Goal: Task Accomplishment & Management: Manage account settings

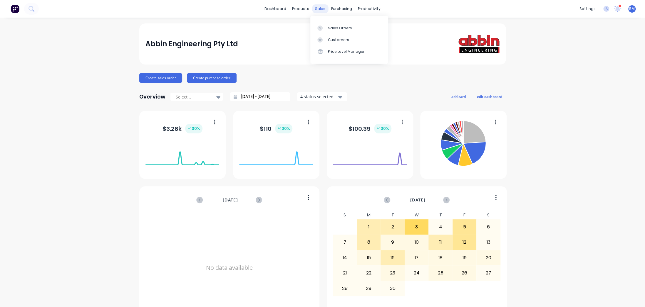
click at [317, 6] on div "sales" at bounding box center [320, 8] width 16 height 9
click at [323, 26] on div at bounding box center [321, 28] width 9 height 5
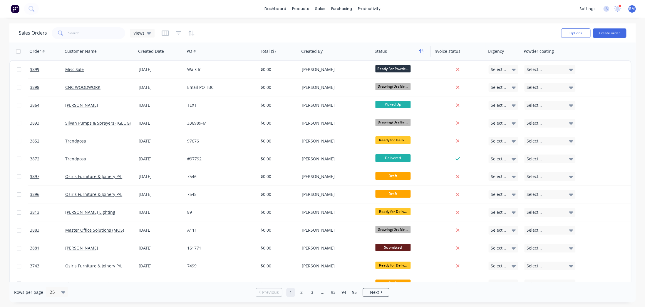
click at [417, 49] on button "button" at bounding box center [421, 51] width 9 height 9
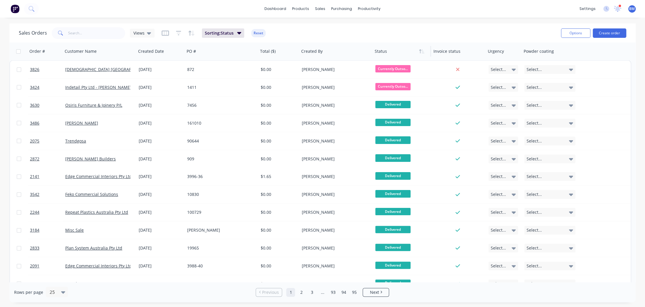
click at [417, 49] on button "button" at bounding box center [421, 51] width 9 height 9
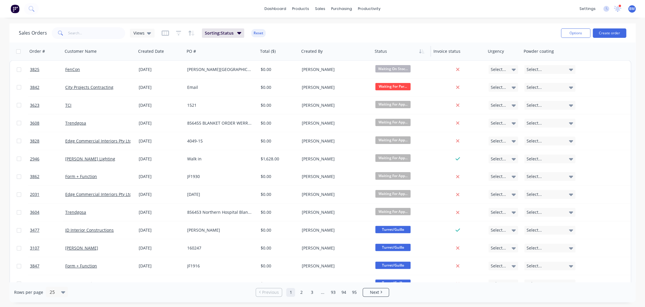
click at [417, 49] on button "button" at bounding box center [421, 51] width 9 height 9
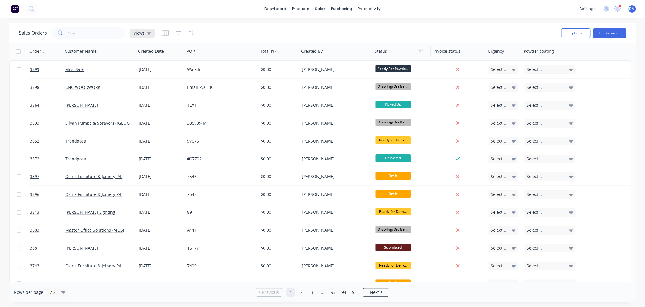
click at [140, 33] on span "Views" at bounding box center [138, 33] width 11 height 6
click at [144, 92] on button "drafts" at bounding box center [165, 94] width 67 height 7
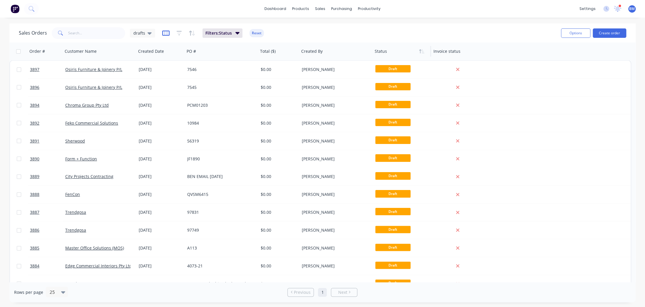
click at [164, 31] on icon "button" at bounding box center [165, 33] width 7 height 5
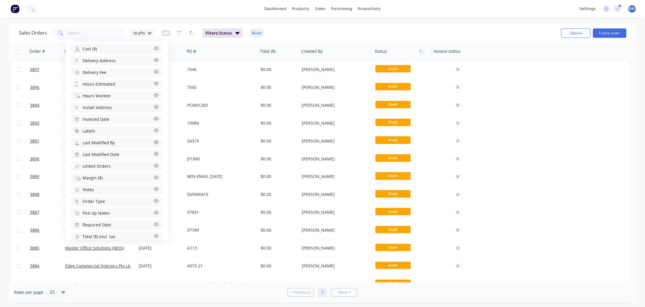
scroll to position [214, 0]
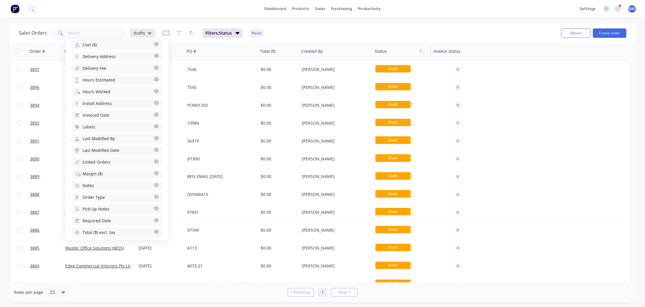
click at [144, 36] on div "drafts" at bounding box center [142, 33] width 25 height 9
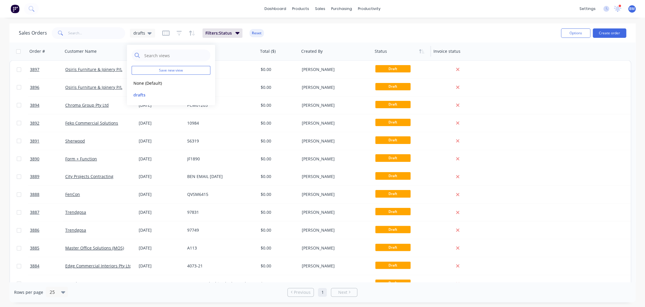
click at [147, 21] on div "dashboard products sales purchasing productivity dashboard products Product Cat…" at bounding box center [322, 153] width 645 height 307
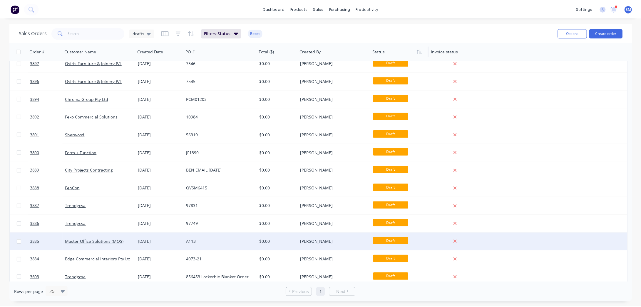
scroll to position [10, 0]
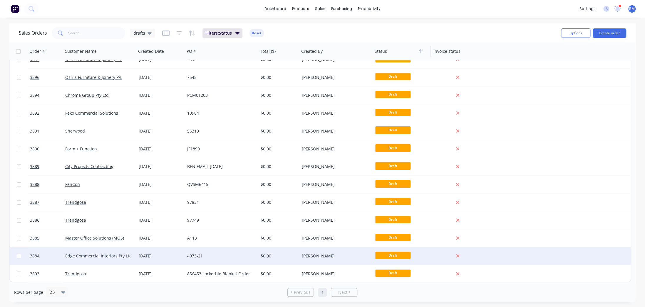
click at [147, 260] on div "[DATE]" at bounding box center [160, 257] width 48 height 18
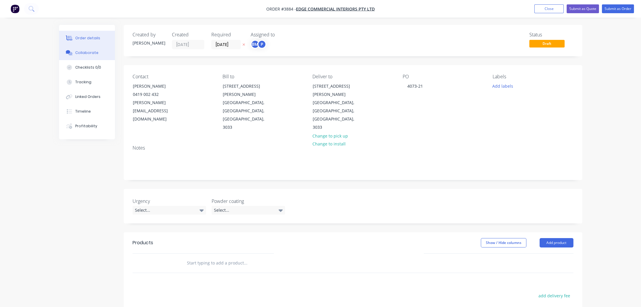
click at [79, 46] on button "Collaborate" at bounding box center [87, 53] width 56 height 15
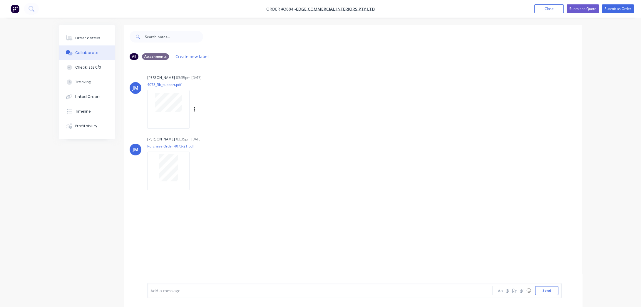
click at [170, 119] on div at bounding box center [168, 109] width 42 height 38
click at [109, 44] on button "Order details" at bounding box center [87, 38] width 56 height 15
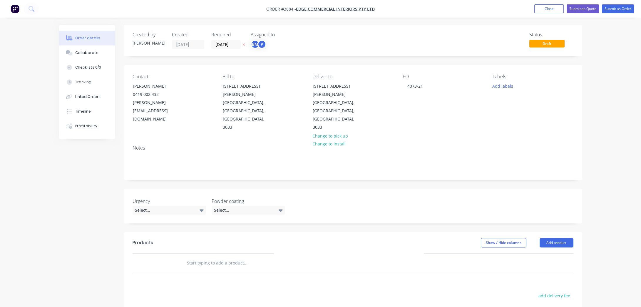
click at [223, 44] on input "[DATE]" at bounding box center [225, 44] width 29 height 9
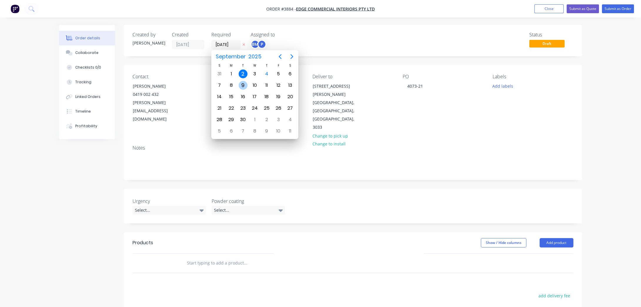
click at [240, 84] on div "9" at bounding box center [242, 85] width 9 height 9
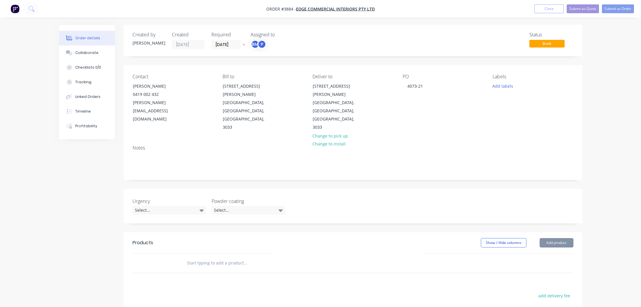
type input "[DATE]"
click at [260, 53] on div "Created by [PERSON_NAME] Created [DATE] Required [DATE] Assigned to BM P Status…" at bounding box center [353, 40] width 458 height 31
click at [260, 43] on div "P" at bounding box center [261, 44] width 9 height 9
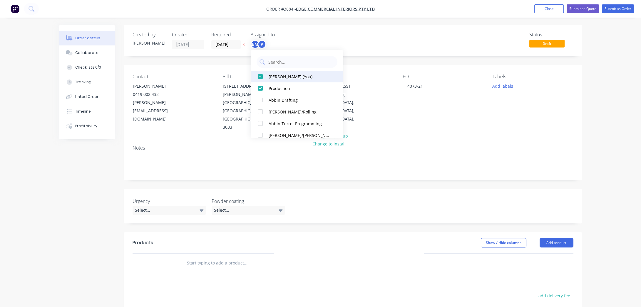
click at [274, 76] on div "[PERSON_NAME] (You)" at bounding box center [299, 76] width 62 height 6
click at [331, 41] on div "Status Draft" at bounding box center [441, 40] width 264 height 17
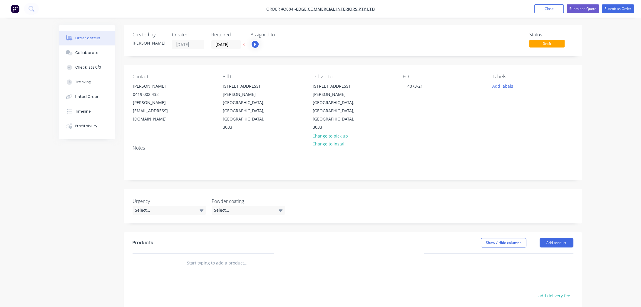
click at [249, 194] on div "Urgency Select... Powder coating Select..." at bounding box center [353, 206] width 458 height 35
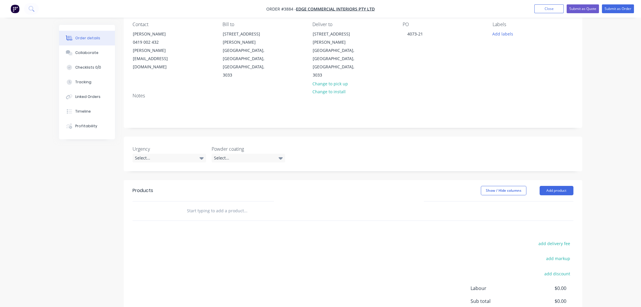
scroll to position [91, 0]
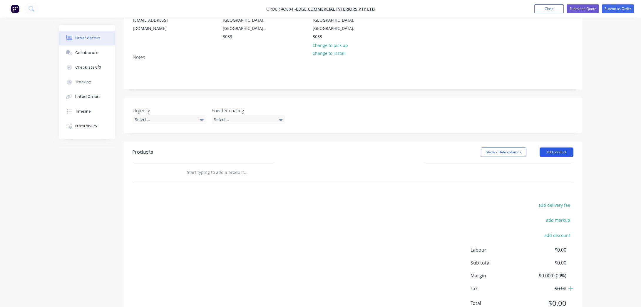
click at [551, 148] on button "Add product" at bounding box center [556, 152] width 34 height 9
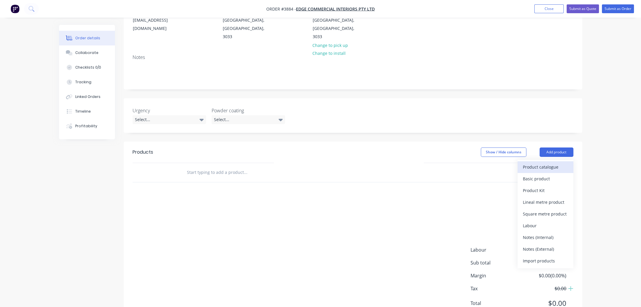
click at [546, 163] on div "Product catalogue" at bounding box center [544, 167] width 45 height 9
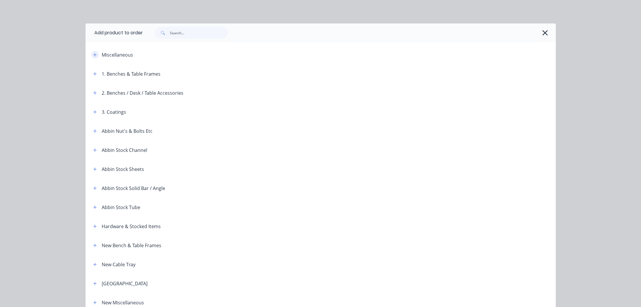
click at [88, 54] on div "Miscellaneous" at bounding box center [138, 54] width 100 height 7
click at [94, 55] on icon "button" at bounding box center [95, 55] width 4 height 4
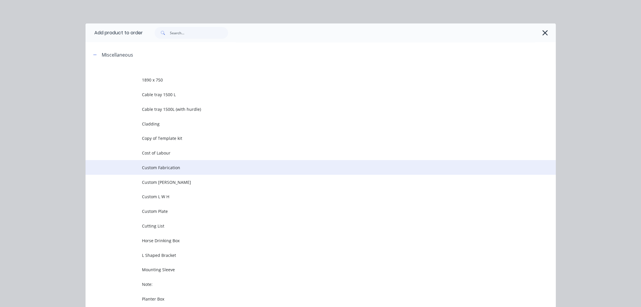
click at [145, 167] on span "Custom Fabrication" at bounding box center [307, 168] width 331 height 6
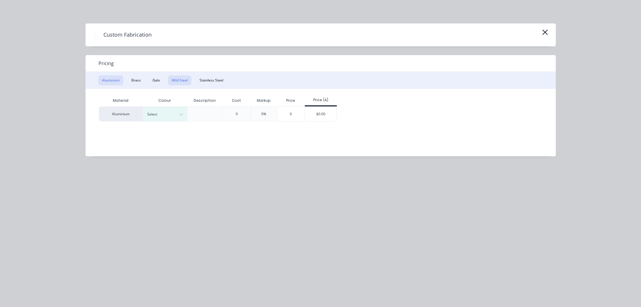
click at [176, 80] on button "Mild Steel" at bounding box center [179, 80] width 23 height 10
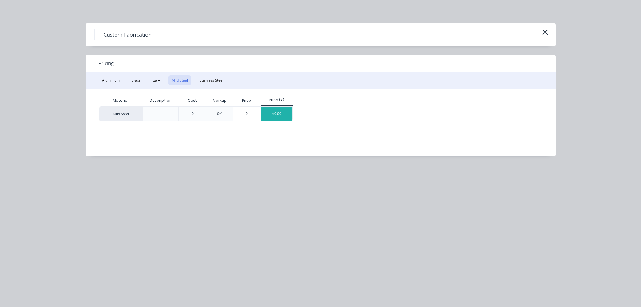
click at [281, 116] on div "$0.00" at bounding box center [276, 114] width 31 height 14
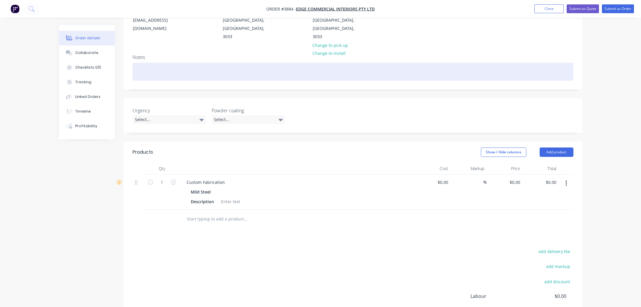
click at [168, 63] on div at bounding box center [352, 72] width 441 height 18
paste div
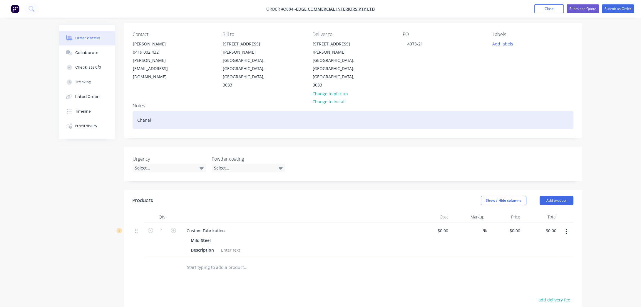
scroll to position [0, 0]
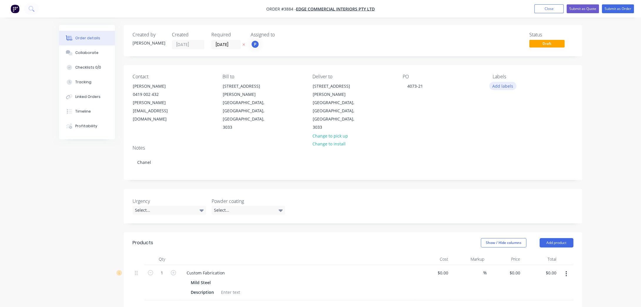
click at [514, 85] on button "Add labels" at bounding box center [502, 86] width 27 height 8
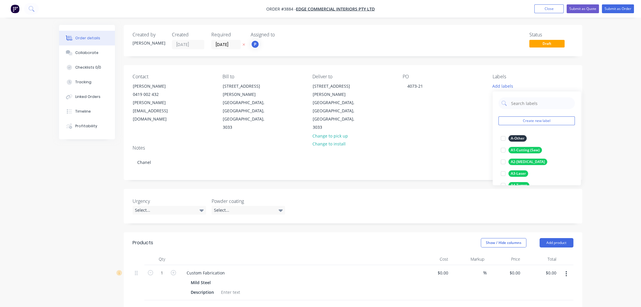
click at [329, 233] on header "Products Show / Hide columns Add product" at bounding box center [353, 243] width 458 height 21
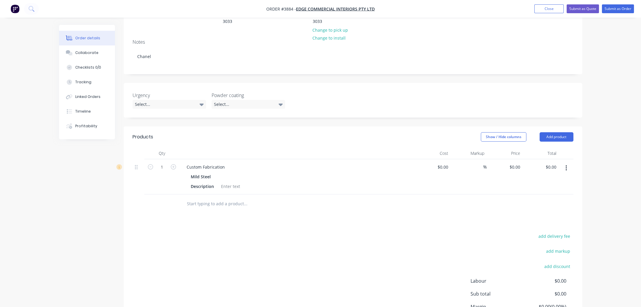
scroll to position [137, 0]
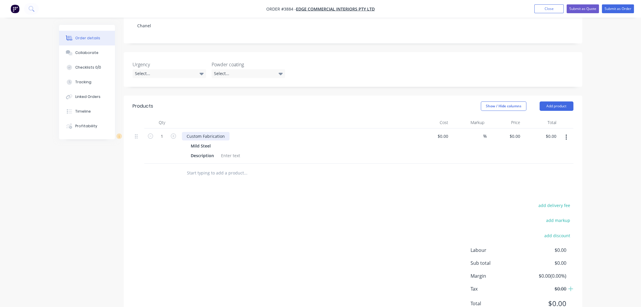
click at [199, 132] on div "Custom Fabrication" at bounding box center [206, 136] width 48 height 9
drag, startPoint x: 226, startPoint y: 109, endPoint x: 142, endPoint y: 101, distance: 85.2
click at [136, 129] on div "1 Custom Fabrication Mild Steel Description $0.00 $0.00 % $0.00 $0.00 $0.00 $0.…" at bounding box center [352, 146] width 441 height 35
copy div "Custom Fabrication"
paste div
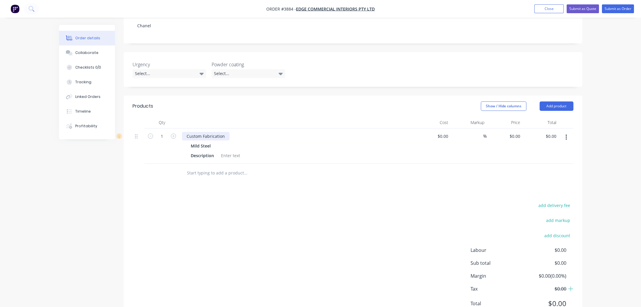
click at [194, 132] on div "Custom Fabrication" at bounding box center [206, 136] width 48 height 9
drag, startPoint x: 181, startPoint y: 110, endPoint x: 235, endPoint y: 107, distance: 54.7
click at [235, 129] on div "Custom Fabrication Mild Steel Description" at bounding box center [296, 146] width 235 height 35
click at [223, 132] on div "Custom Fabrication" at bounding box center [206, 136] width 48 height 9
drag, startPoint x: 224, startPoint y: 111, endPoint x: 119, endPoint y: 107, distance: 105.5
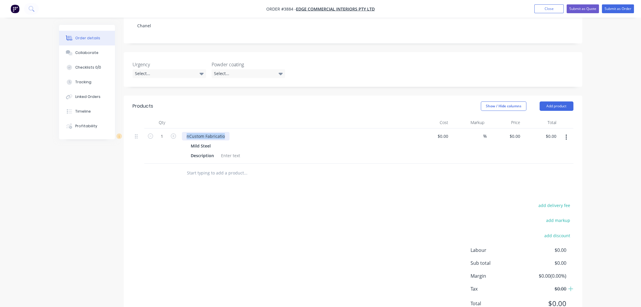
click at [119, 107] on div "Order details Collaborate Checklists 0/0 Tracking Linked Orders Timeline Profit…" at bounding box center [320, 110] width 535 height 445
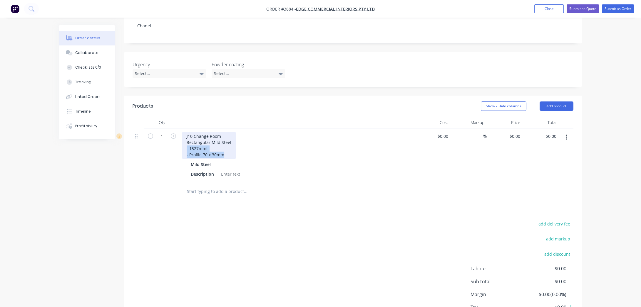
drag, startPoint x: 184, startPoint y: 124, endPoint x: 232, endPoint y: 137, distance: 50.2
click at [232, 137] on div "J10 Change Room Rectangular Mild Steel - 1527mmL - Profile 70 x 30mm Mild Steel…" at bounding box center [296, 156] width 235 height 54
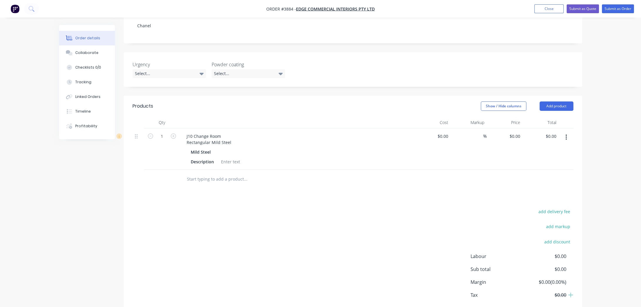
click at [262, 177] on div "Products Show / Hide columns Add product Qty Cost Markup Price Total 1 J10 Chan…" at bounding box center [353, 213] width 458 height 234
click at [223, 158] on div at bounding box center [231, 162] width 24 height 9
paste div
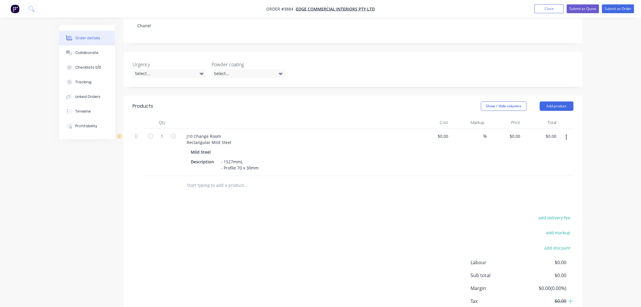
click at [243, 226] on div "add delivery fee add markup add discount Labour $0.00 Sub total $0.00 Margin $0…" at bounding box center [352, 270] width 441 height 113
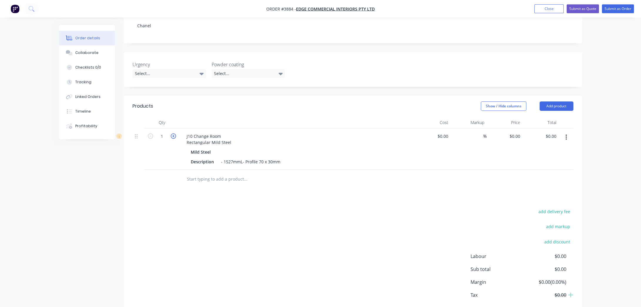
click at [173, 134] on icon "button" at bounding box center [173, 136] width 5 height 5
type input "2"
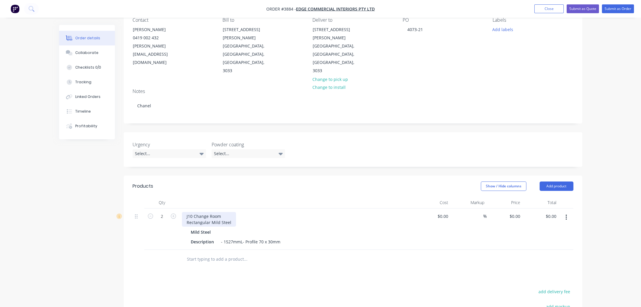
click at [187, 212] on div "J10 Change Room Rectangular Mild Steel" at bounding box center [209, 219] width 54 height 15
click at [222, 212] on div "J10 Change Room Rectangular Mild Steel" at bounding box center [227, 216] width 90 height 9
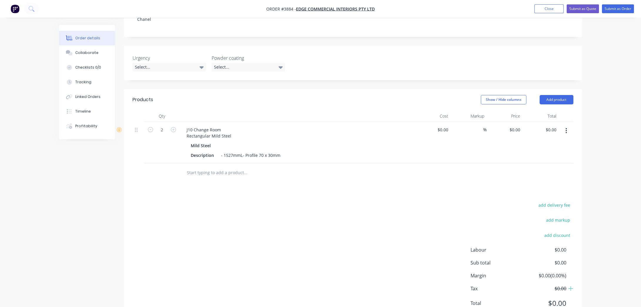
scroll to position [0, 0]
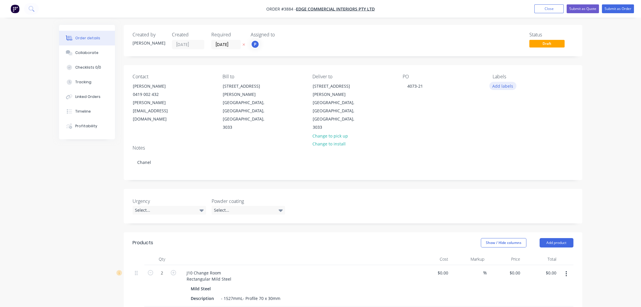
click at [498, 86] on button "Add labels" at bounding box center [502, 86] width 27 height 8
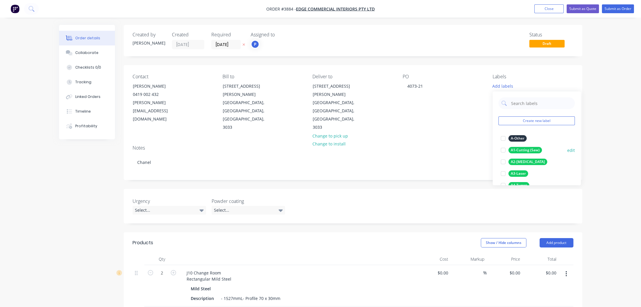
click at [522, 153] on div "A1-Cutting (Saw)" at bounding box center [524, 150] width 33 height 6
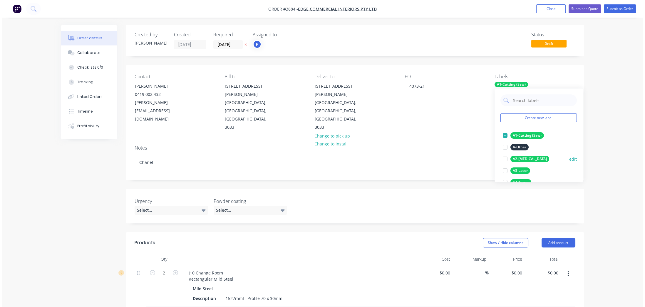
scroll to position [133, 0]
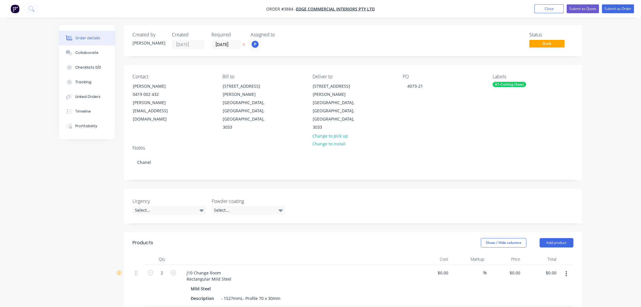
click at [608, 129] on div "Order details Collaborate Checklists 0/0 Tracking Linked Orders Timeline Profit…" at bounding box center [320, 238] width 641 height 476
click at [622, 5] on button "Submit as Order" at bounding box center [617, 8] width 32 height 9
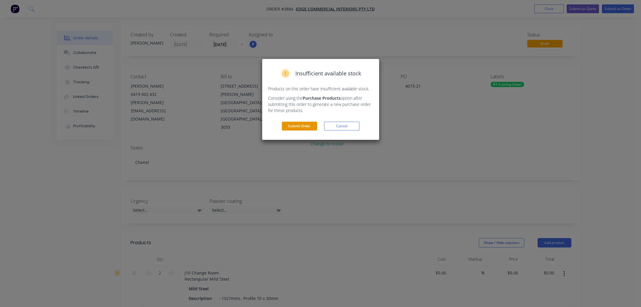
click at [305, 126] on button "Submit Order" at bounding box center [299, 126] width 35 height 9
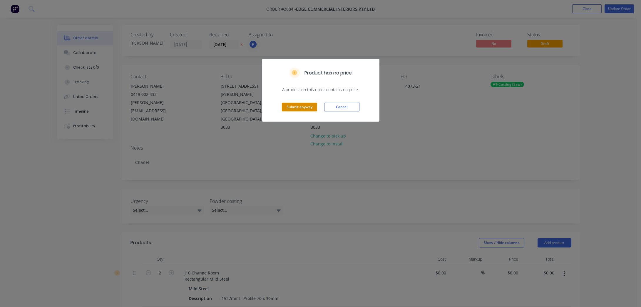
click at [299, 108] on button "Submit anyway" at bounding box center [299, 107] width 35 height 9
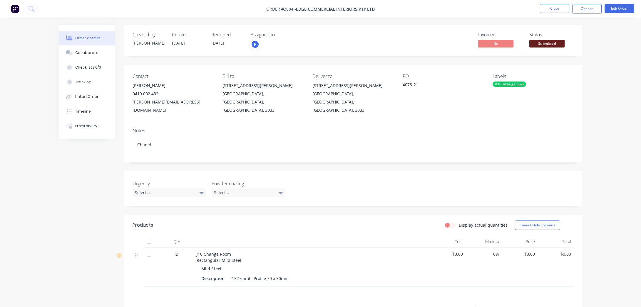
click at [545, 46] on span "Submitted" at bounding box center [546, 43] width 35 height 7
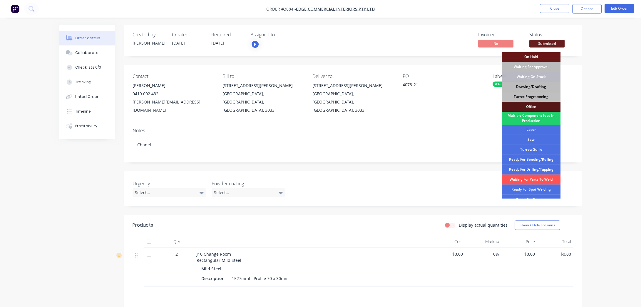
click at [537, 88] on div "Drawing/Drafting" at bounding box center [530, 87] width 59 height 10
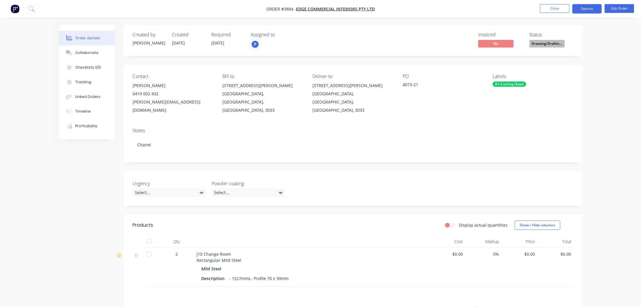
click at [577, 11] on button "Options" at bounding box center [586, 8] width 29 height 9
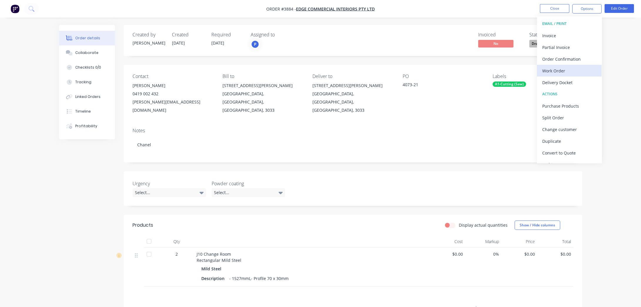
click at [550, 73] on div "Work Order" at bounding box center [569, 71] width 54 height 9
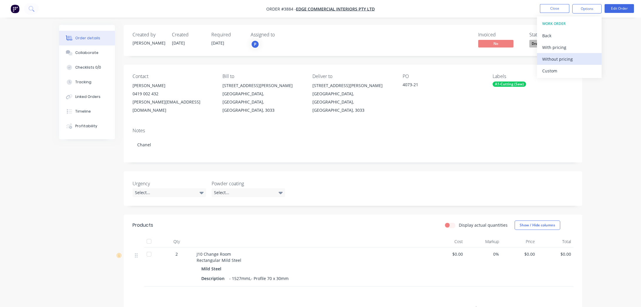
click at [557, 55] on div "Without pricing" at bounding box center [569, 59] width 54 height 9
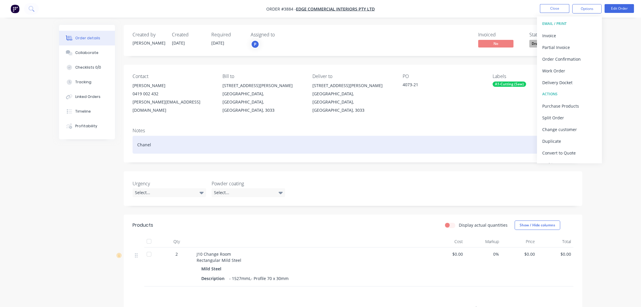
click at [366, 136] on div "Chanel" at bounding box center [352, 145] width 441 height 18
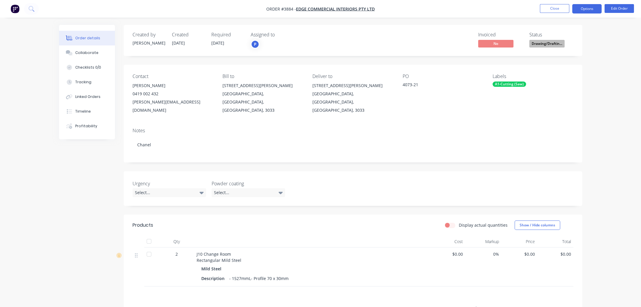
click at [589, 9] on button "Options" at bounding box center [586, 8] width 29 height 9
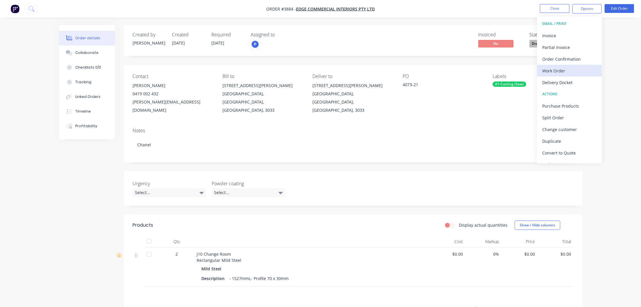
click at [569, 71] on div "Work Order" at bounding box center [569, 71] width 54 height 9
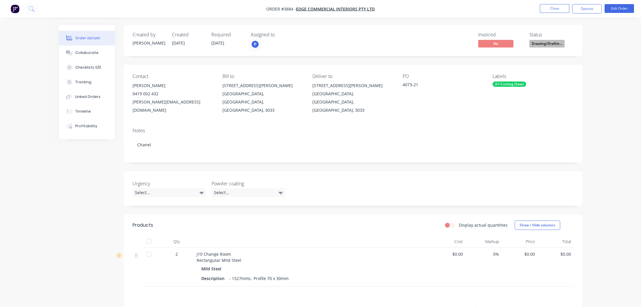
click at [598, 119] on div "Order details Collaborate Checklists 0/0 Tracking Linked Orders Timeline Profit…" at bounding box center [320, 195] width 641 height 391
click at [129, 194] on div "Urgency Select... Powder coating Select..." at bounding box center [353, 189] width 458 height 35
click at [559, 9] on button "Close" at bounding box center [554, 8] width 29 height 9
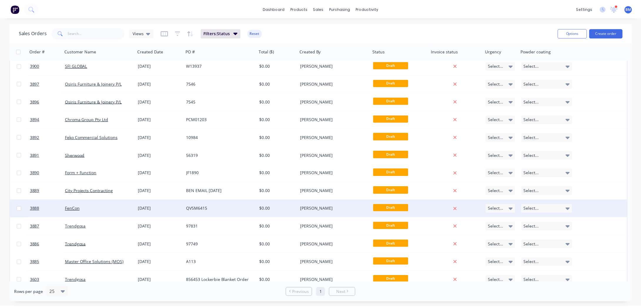
scroll to position [10, 0]
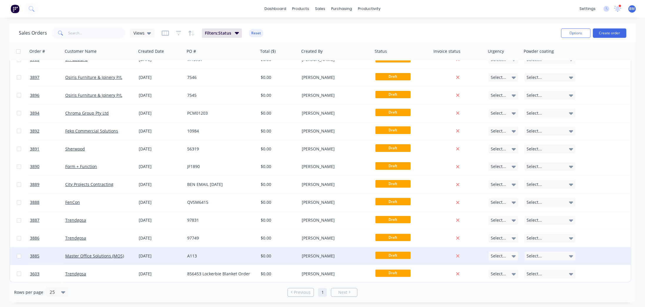
click at [141, 253] on div "[DATE]" at bounding box center [161, 256] width 44 height 6
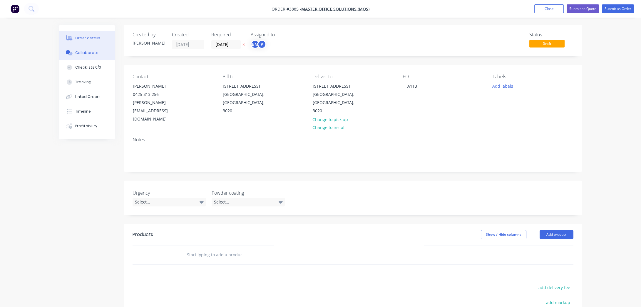
click at [87, 59] on button "Collaborate" at bounding box center [87, 53] width 56 height 15
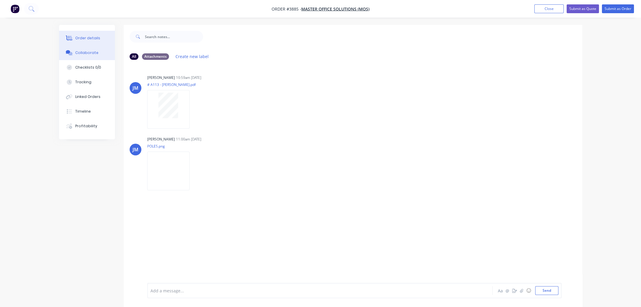
click at [80, 31] on button "Order details" at bounding box center [87, 38] width 56 height 15
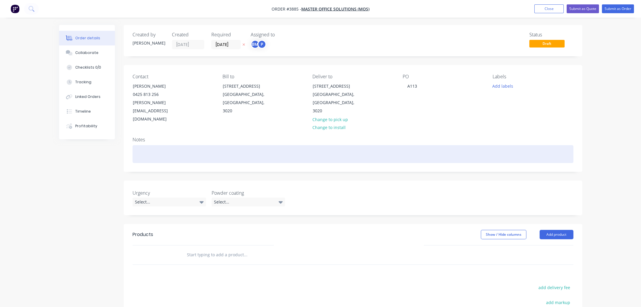
click at [208, 145] on div at bounding box center [352, 154] width 441 height 18
paste div
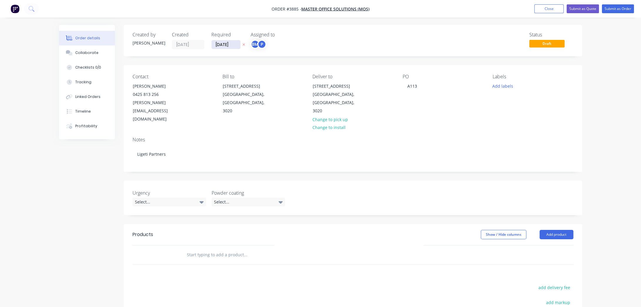
click at [226, 41] on input "[DATE]" at bounding box center [225, 44] width 29 height 9
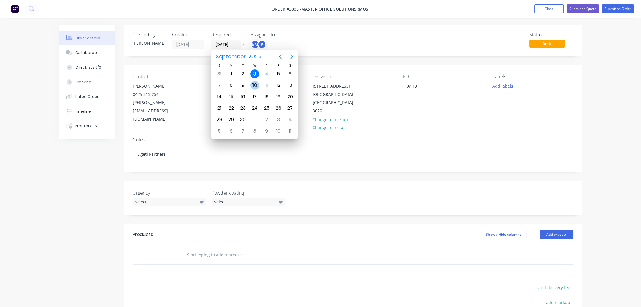
click at [252, 84] on div "10" at bounding box center [254, 85] width 9 height 9
type input "[DATE]"
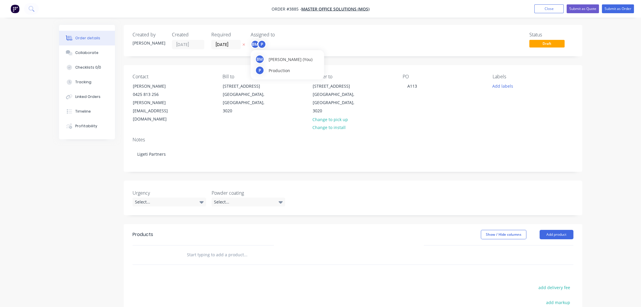
click at [262, 47] on div "P" at bounding box center [261, 44] width 9 height 9
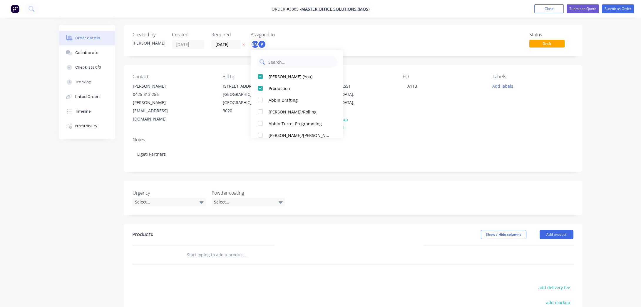
click at [266, 67] on div at bounding box center [296, 62] width 81 height 12
click at [268, 78] on button "[PERSON_NAME] (You)" at bounding box center [297, 77] width 93 height 12
click at [333, 43] on div "Status Draft" at bounding box center [441, 40] width 264 height 17
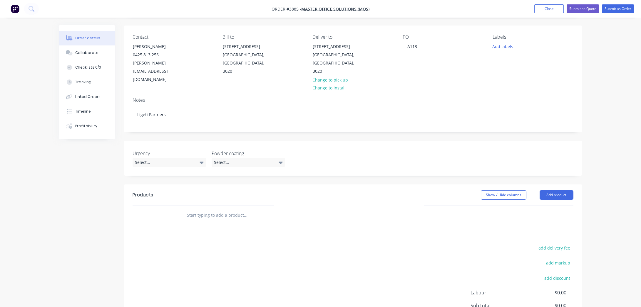
scroll to position [91, 0]
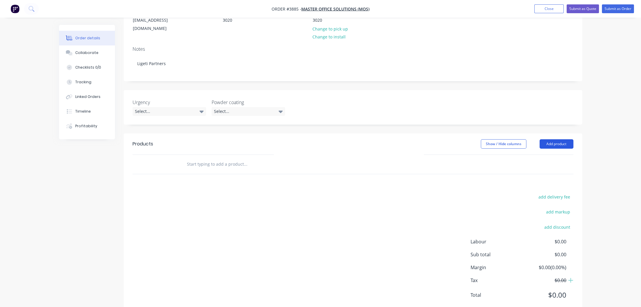
click at [545, 140] on button "Add product" at bounding box center [556, 144] width 34 height 9
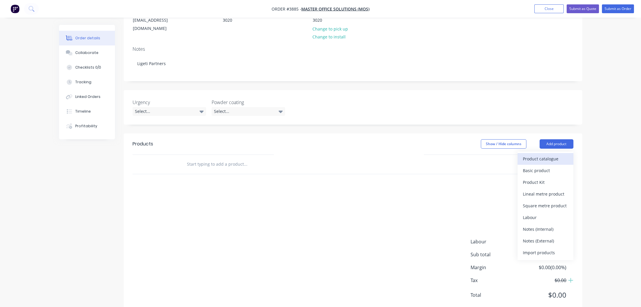
click at [543, 155] on div "Product catalogue" at bounding box center [544, 159] width 45 height 9
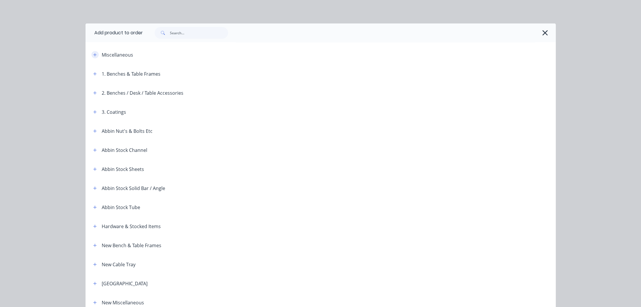
click at [94, 56] on icon "button" at bounding box center [95, 55] width 4 height 4
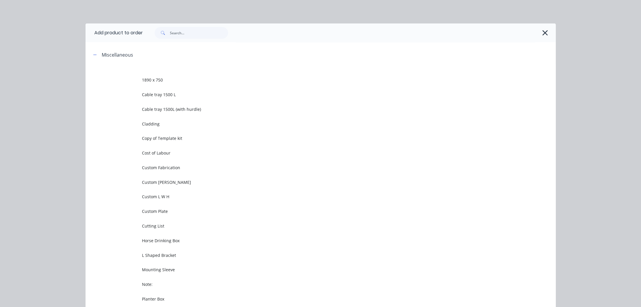
click at [546, 36] on div at bounding box center [346, 33] width 407 height 12
click at [542, 32] on icon "button" at bounding box center [545, 33] width 6 height 8
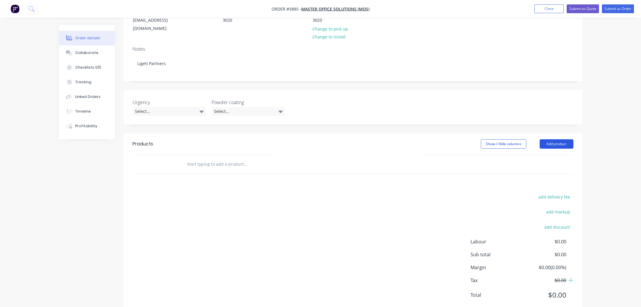
click at [547, 140] on button "Add product" at bounding box center [556, 144] width 34 height 9
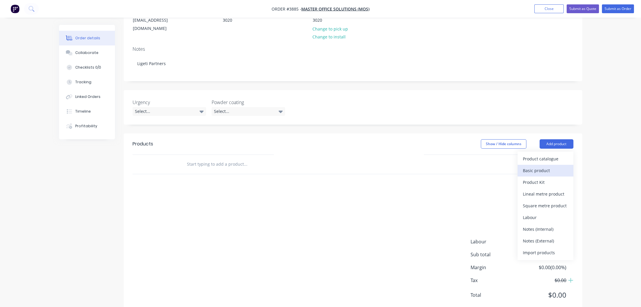
click at [546, 167] on div "Basic product" at bounding box center [544, 171] width 45 height 9
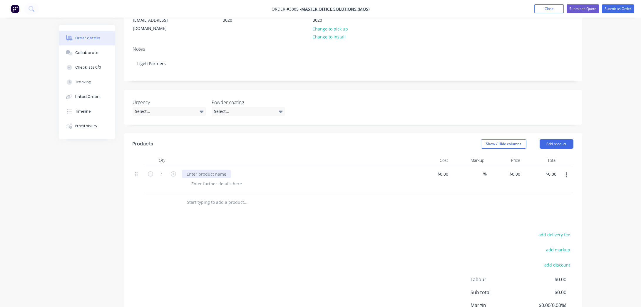
click at [213, 170] on div at bounding box center [206, 174] width 49 height 9
paste div
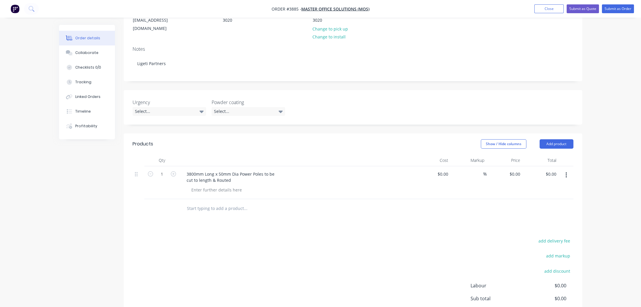
click at [241, 243] on div "add delivery fee add markup add discount Labour $0.00 Sub total $0.00 Margin $0…" at bounding box center [352, 293] width 441 height 113
click at [182, 170] on div "3800mm Long x 50mm Dia Power Poles to be cut to length & Routed" at bounding box center [230, 177] width 97 height 15
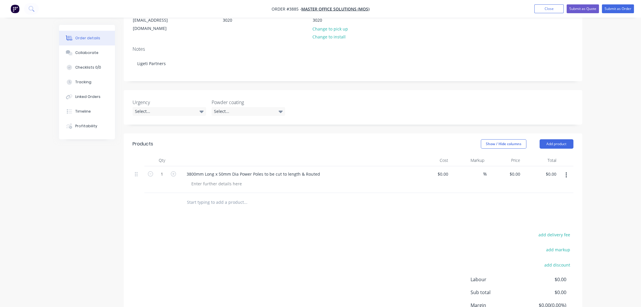
click at [250, 210] on div "Products Show / Hide columns Add product Qty Cost Markup Price Total 1 3800mm L…" at bounding box center [353, 244] width 458 height 220
click at [171, 171] on button "button" at bounding box center [173, 174] width 8 height 6
type input "2"
click at [555, 140] on button "Add product" at bounding box center [556, 144] width 34 height 9
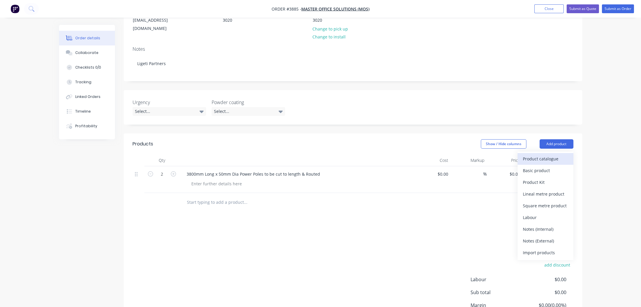
click at [557, 155] on div "Product catalogue" at bounding box center [544, 159] width 45 height 9
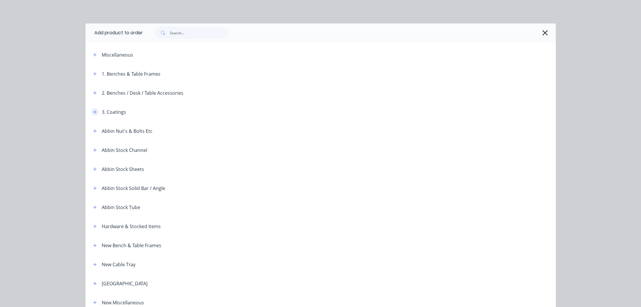
click at [93, 109] on button "button" at bounding box center [94, 111] width 7 height 7
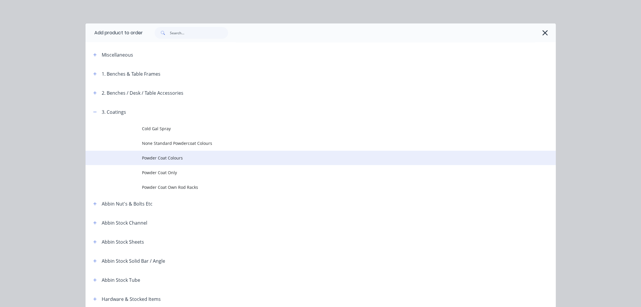
click at [200, 163] on td "Powder Coat Colours" at bounding box center [349, 158] width 414 height 15
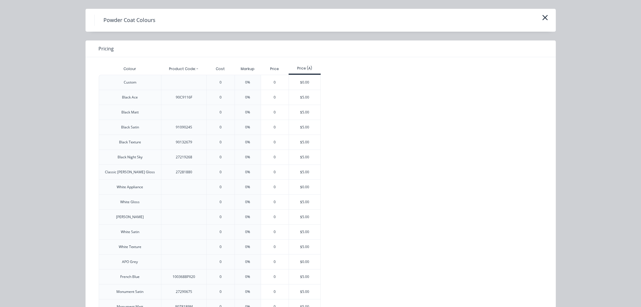
scroll to position [26, 0]
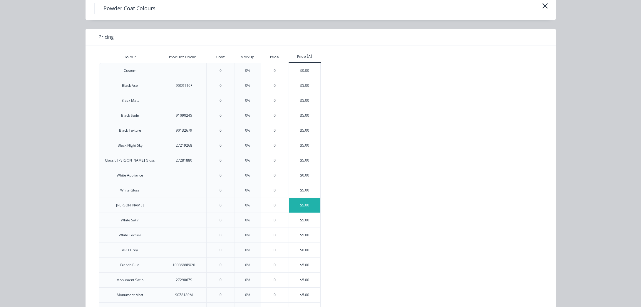
click at [311, 208] on div "$5.00" at bounding box center [304, 205] width 31 height 15
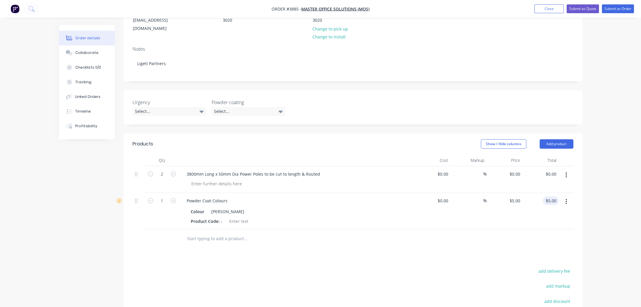
type input "5.00"
click at [543, 193] on div "5.00 $5.00" at bounding box center [540, 211] width 36 height 36
type input "$0.00"
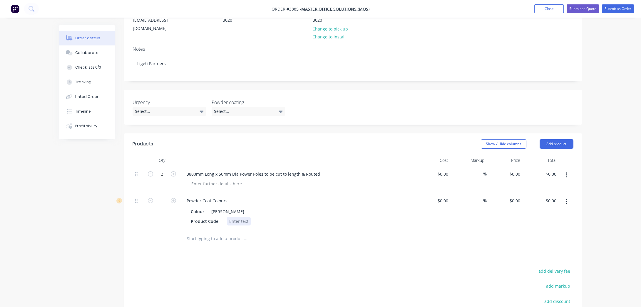
click at [242, 217] on div at bounding box center [239, 221] width 24 height 9
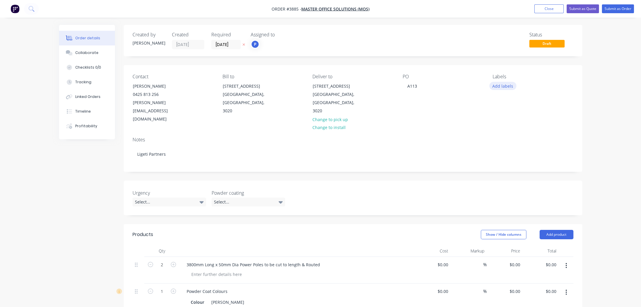
click at [511, 90] on button "Add labels" at bounding box center [502, 86] width 27 height 8
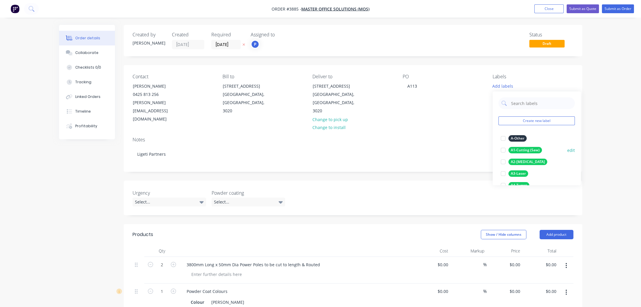
click at [527, 152] on div "A1-Cutting (Saw)" at bounding box center [524, 150] width 33 height 6
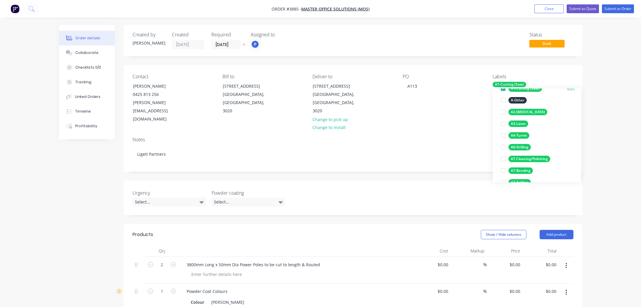
scroll to position [53, 0]
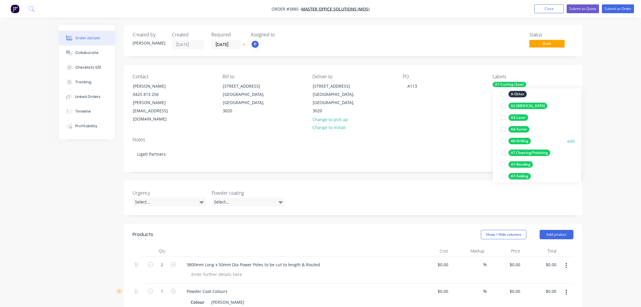
click at [527, 141] on div "A6-Drilling" at bounding box center [519, 141] width 22 height 6
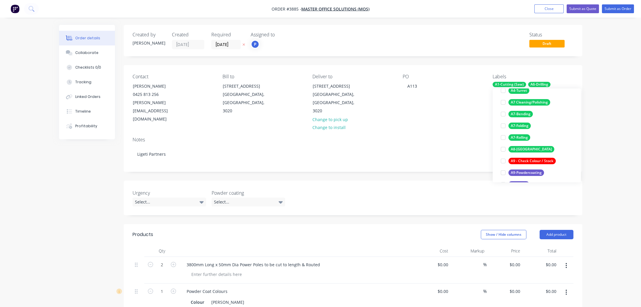
scroll to position [113, 0]
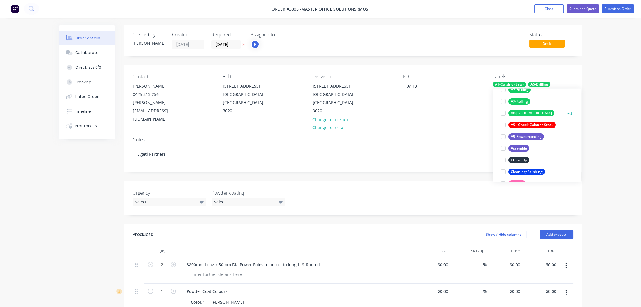
click at [526, 137] on div "A9-Powdercoating" at bounding box center [526, 137] width 36 height 6
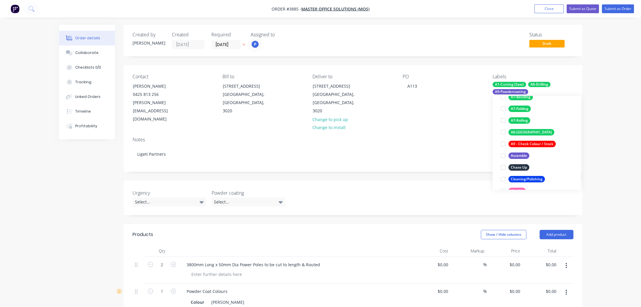
scroll to position [22, 0]
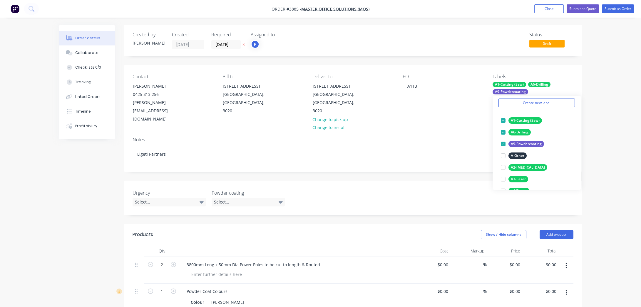
click at [605, 122] on div "Order details Collaborate Checklists 0/0 Tracking Linked Orders Timeline Profit…" at bounding box center [320, 244] width 641 height 489
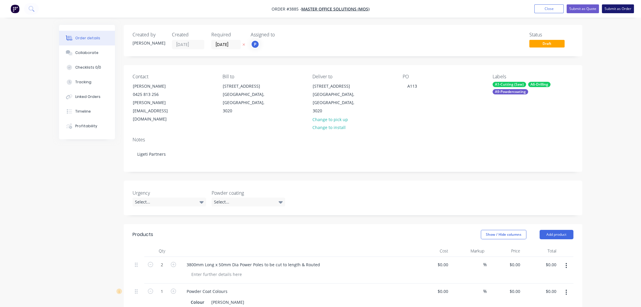
click at [609, 7] on button "Submit as Order" at bounding box center [617, 8] width 32 height 9
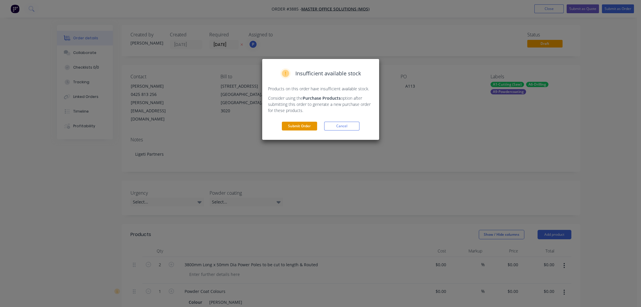
click at [299, 126] on button "Submit Order" at bounding box center [299, 126] width 35 height 9
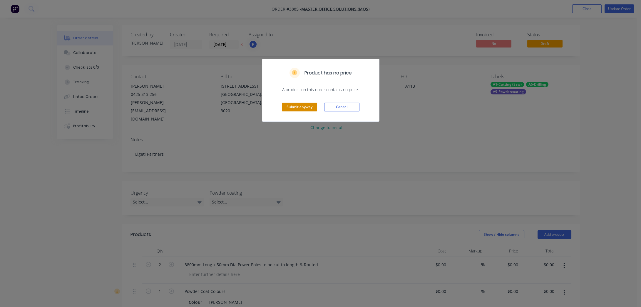
click at [291, 110] on button "Submit anyway" at bounding box center [299, 107] width 35 height 9
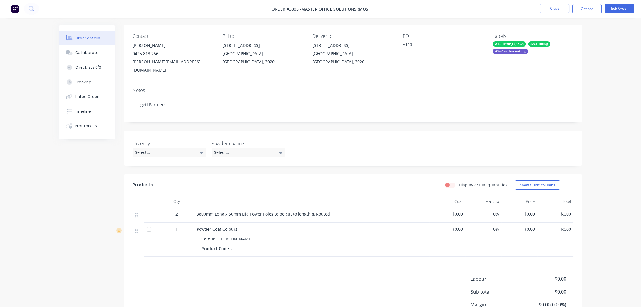
scroll to position [80, 0]
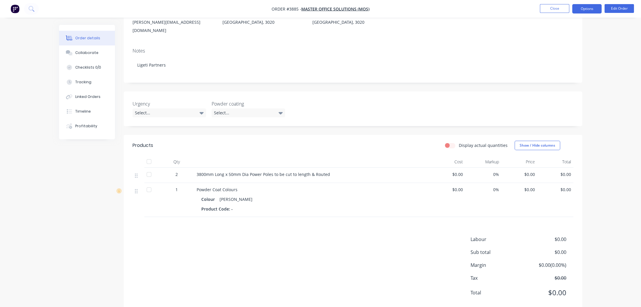
click at [573, 11] on button "Options" at bounding box center [586, 8] width 29 height 9
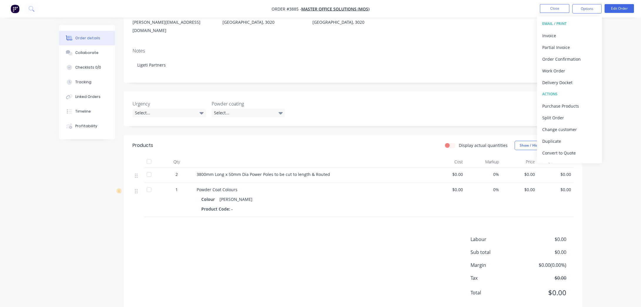
drag, startPoint x: 410, startPoint y: 83, endPoint x: 420, endPoint y: 86, distance: 10.5
click at [411, 92] on div "Urgency Select... Powder coating Select..." at bounding box center [353, 109] width 458 height 35
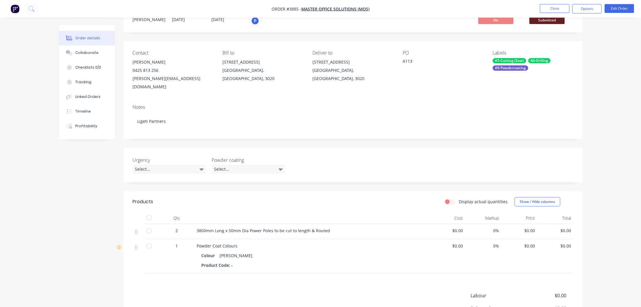
scroll to position [0, 0]
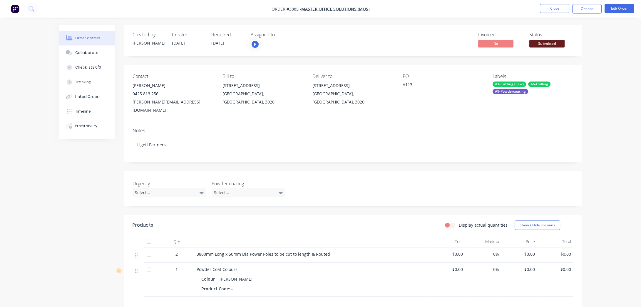
click at [553, 41] on span "Submitted" at bounding box center [546, 43] width 35 height 7
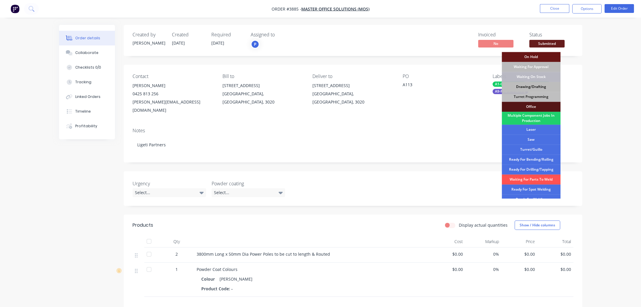
click at [541, 88] on div "Drawing/Drafting" at bounding box center [530, 87] width 59 height 10
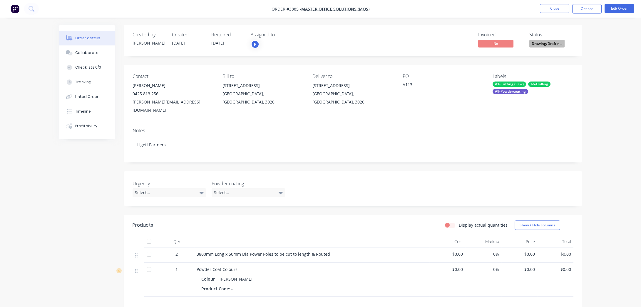
click at [581, 48] on div "Created by [PERSON_NAME] Created [DATE] Required [DATE] Assigned to P Invoiced …" at bounding box center [353, 40] width 458 height 31
click at [581, 13] on button "Options" at bounding box center [586, 8] width 29 height 9
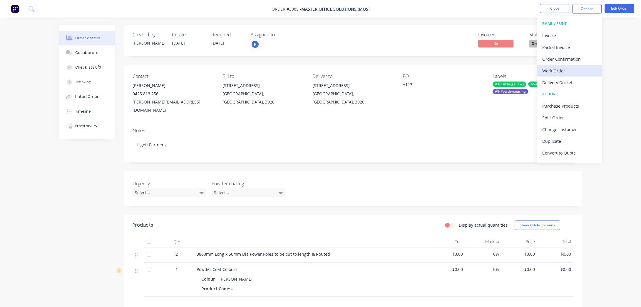
click at [565, 72] on div "Work Order" at bounding box center [569, 71] width 54 height 9
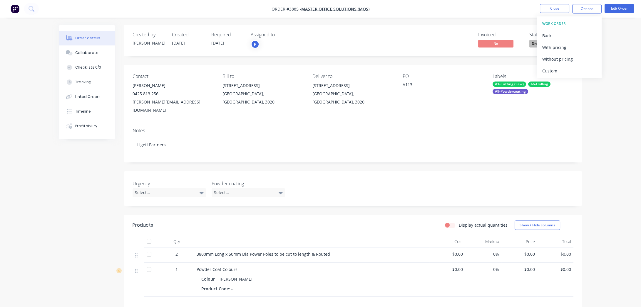
click at [567, 59] on div "Without pricing" at bounding box center [569, 59] width 54 height 9
click at [52, 76] on div "Order details Collaborate Checklists 0/0 Tracking Linked Orders Timeline Profit…" at bounding box center [320, 201] width 641 height 402
click at [551, 7] on button "Close" at bounding box center [554, 8] width 29 height 9
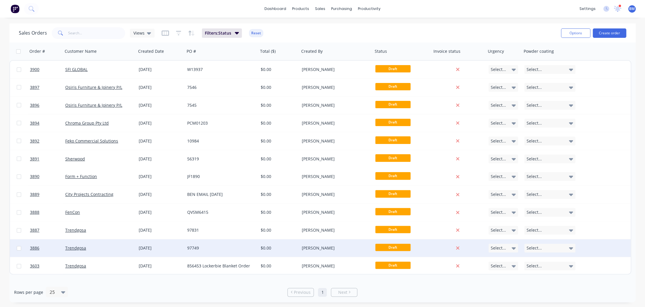
click at [117, 249] on div "Trendgosa" at bounding box center [97, 249] width 65 height 6
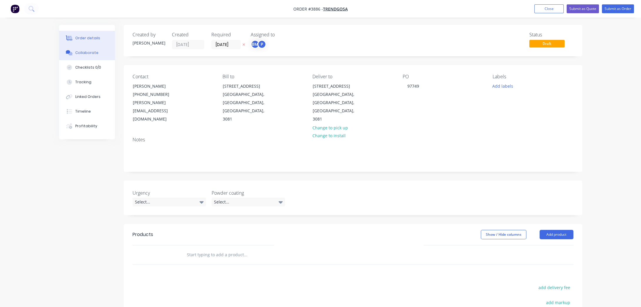
click at [93, 53] on div "Collaborate" at bounding box center [86, 52] width 23 height 5
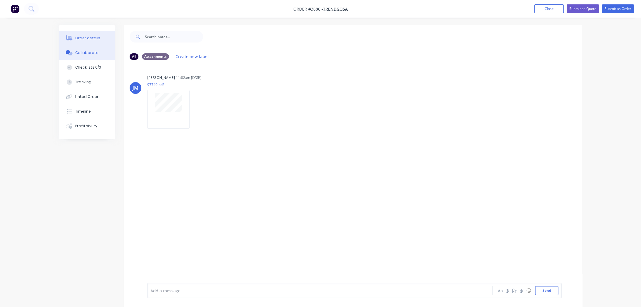
click at [103, 34] on button "Order details" at bounding box center [87, 38] width 56 height 15
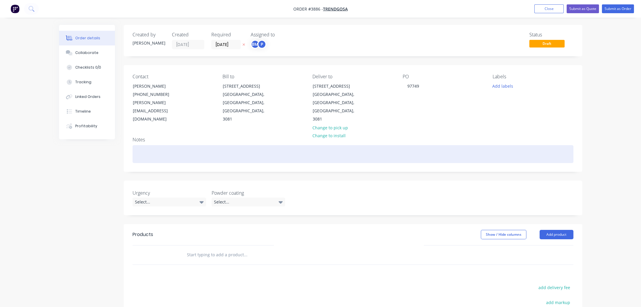
click at [223, 145] on div at bounding box center [352, 154] width 441 height 18
paste div
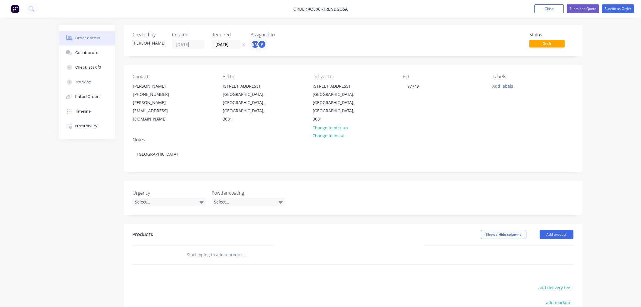
click at [255, 43] on div "BM" at bounding box center [255, 44] width 9 height 9
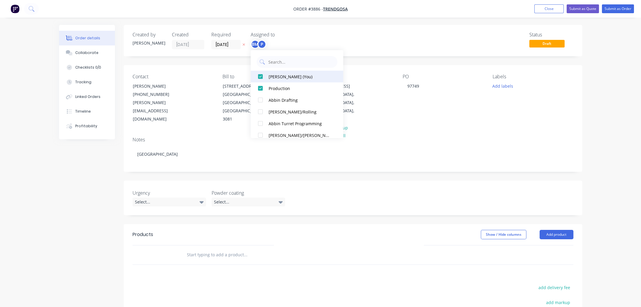
click at [279, 77] on div "[PERSON_NAME] (You)" at bounding box center [299, 76] width 62 height 6
click at [310, 32] on div "Status Draft" at bounding box center [441, 40] width 264 height 17
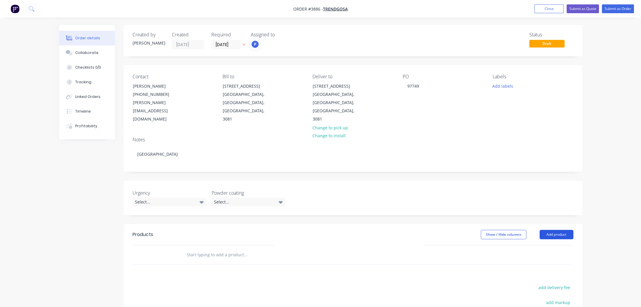
click at [564, 230] on button "Add product" at bounding box center [556, 234] width 34 height 9
click at [547, 246] on div "Product catalogue" at bounding box center [544, 250] width 45 height 9
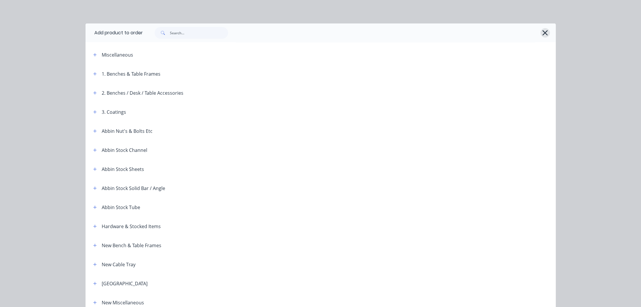
click at [547, 34] on button "button" at bounding box center [544, 32] width 9 height 9
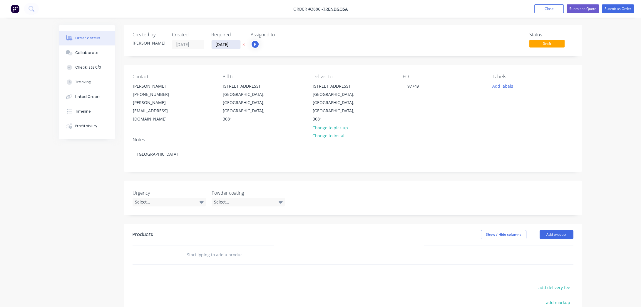
click at [223, 45] on input "[DATE]" at bounding box center [225, 44] width 29 height 9
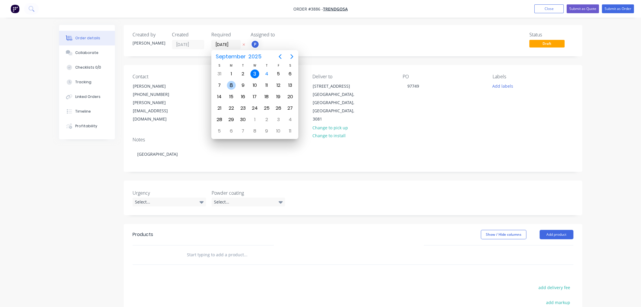
click at [236, 85] on div "8" at bounding box center [231, 85] width 12 height 11
type input "[DATE]"
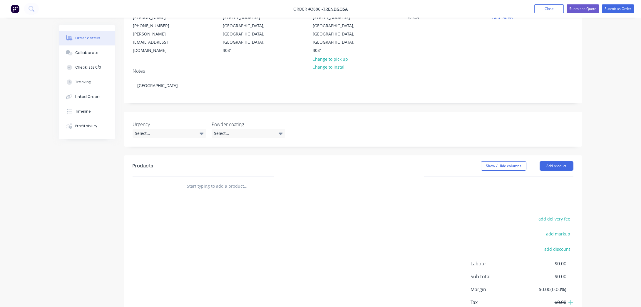
scroll to position [80, 0]
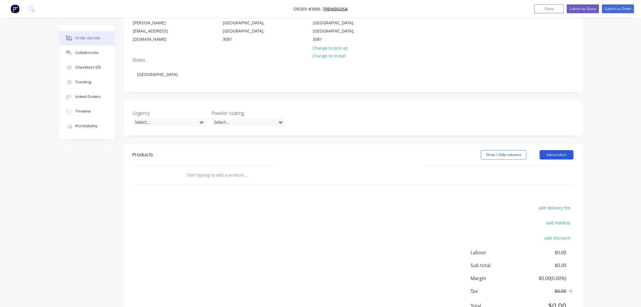
click at [570, 150] on button "Add product" at bounding box center [556, 154] width 34 height 9
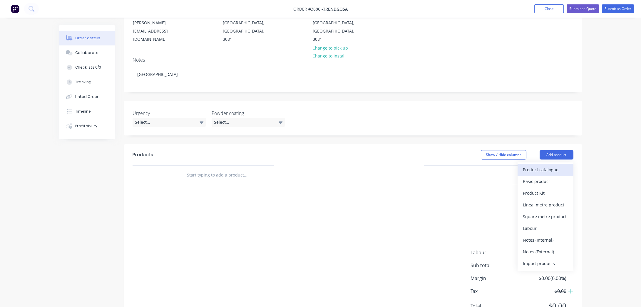
click at [566, 166] on div "Product catalogue" at bounding box center [544, 170] width 45 height 9
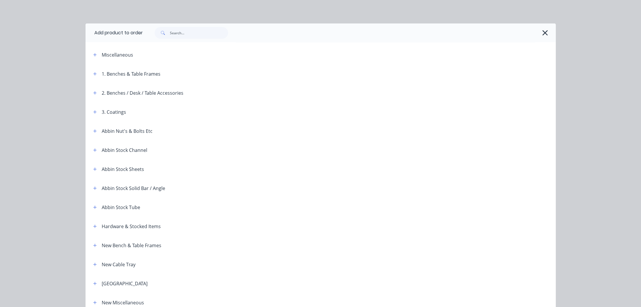
click at [88, 56] on div "Miscellaneous" at bounding box center [138, 54] width 100 height 7
click at [91, 56] on button "button" at bounding box center [94, 54] width 7 height 7
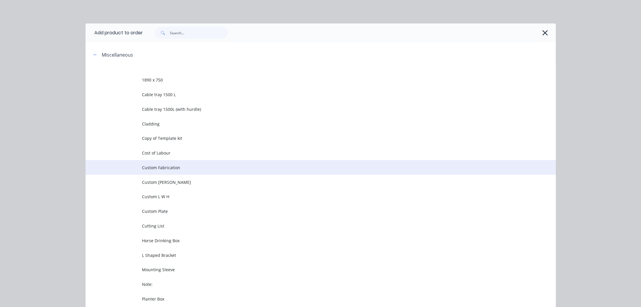
click at [169, 172] on td "Custom Fabrication" at bounding box center [349, 167] width 414 height 15
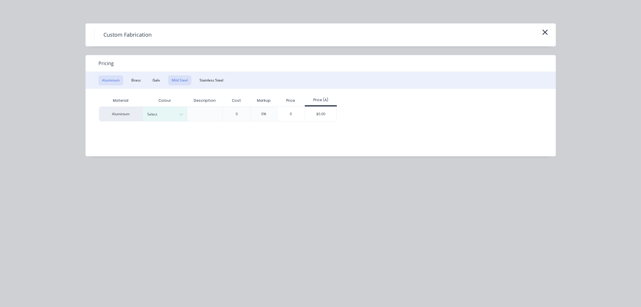
click at [175, 79] on button "Mild Steel" at bounding box center [179, 80] width 23 height 10
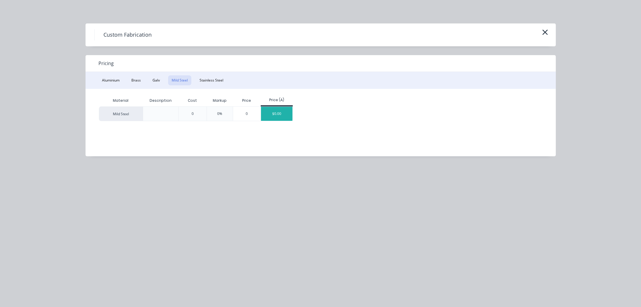
click at [271, 113] on div "$0.00" at bounding box center [276, 114] width 31 height 14
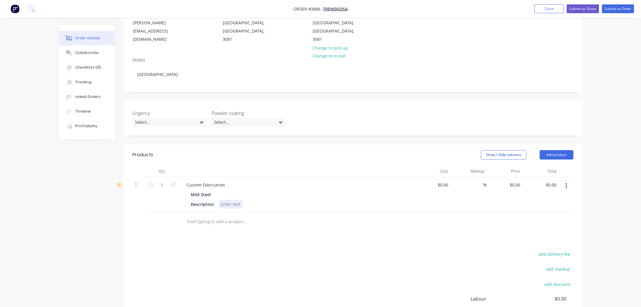
click at [226, 200] on div at bounding box center [231, 204] width 24 height 9
click at [225, 200] on div at bounding box center [231, 204] width 24 height 9
paste div
click at [212, 181] on div "Custom Fabrication" at bounding box center [206, 185] width 48 height 9
drag, startPoint x: 228, startPoint y: 168, endPoint x: 161, endPoint y: 166, distance: 67.3
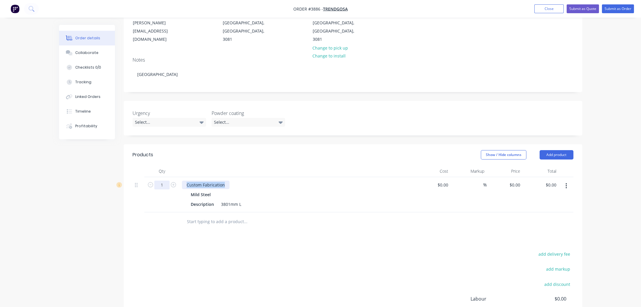
click at [161, 177] on div "1 Custom Fabrication Mild Steel Description 3801mm L $0.00 $0.00 % $0.00 $0.00 …" at bounding box center [352, 194] width 441 height 35
paste div
drag, startPoint x: 219, startPoint y: 185, endPoint x: 297, endPoint y: 179, distance: 79.0
click at [297, 191] on div "Mild Steel Description 3801mm L" at bounding box center [297, 200] width 230 height 18
copy div "3801mm L"
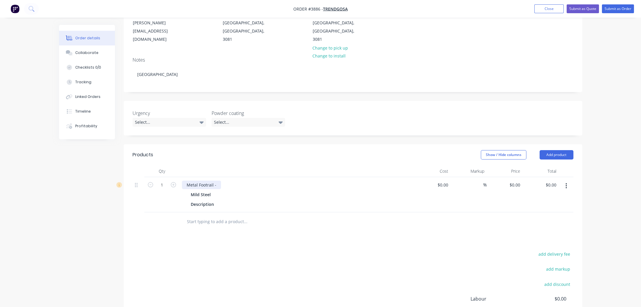
click at [217, 181] on div "Metal Footrail -" at bounding box center [201, 185] width 39 height 9
click at [215, 181] on div "Metal Footrail -3801mm L" at bounding box center [211, 185] width 59 height 9
click at [319, 215] on div "Products Show / Hide columns Add product Qty Cost Markup Price Total 1 Metal Fo…" at bounding box center [353, 258] width 458 height 228
click at [225, 200] on div at bounding box center [223, 204] width 9 height 9
click at [349, 251] on div "add delivery fee add markup add discount Labour $0.00 Sub total $0.00 Margin $0…" at bounding box center [352, 307] width 441 height 113
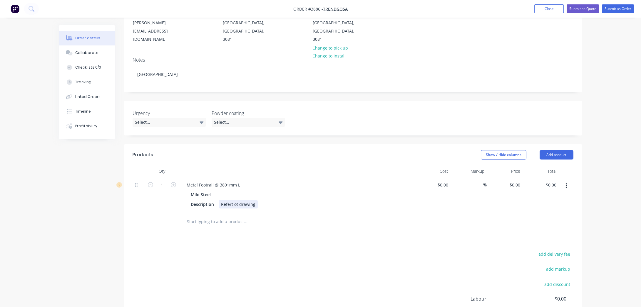
click at [226, 200] on div "Refert ot drawing" at bounding box center [238, 204] width 39 height 9
click at [237, 200] on div "Refert ot drawing" at bounding box center [238, 204] width 39 height 9
click at [233, 200] on div "Refert ot drawing" at bounding box center [238, 204] width 39 height 9
click at [233, 216] on input "text" at bounding box center [244, 222] width 117 height 12
click at [216, 220] on div "Products Show / Hide columns Add product Qty Cost Markup Price Total 1 Metal Fo…" at bounding box center [353, 258] width 458 height 228
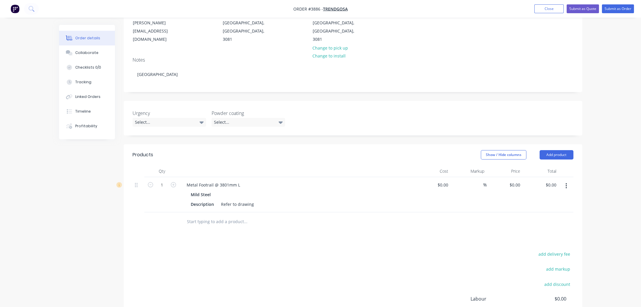
click at [566, 183] on icon "button" at bounding box center [565, 186] width 1 height 6
click at [555, 209] on div "Duplicate" at bounding box center [544, 213] width 45 height 9
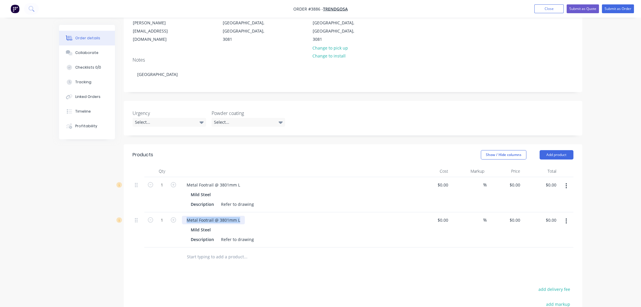
drag, startPoint x: 184, startPoint y: 200, endPoint x: 276, endPoint y: 201, distance: 91.6
click at [276, 216] on div "Metal Footrail @ 3801mm L" at bounding box center [297, 220] width 230 height 9
paste div
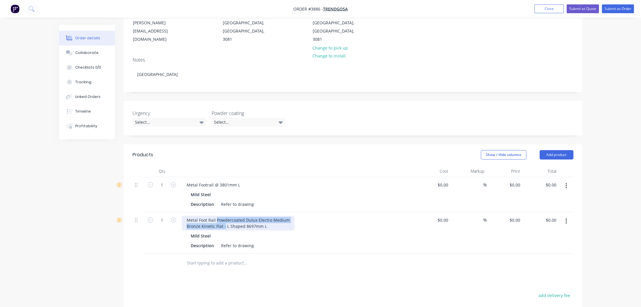
drag, startPoint x: 215, startPoint y: 201, endPoint x: 224, endPoint y: 212, distance: 14.6
click at [224, 216] on div "Metal Foot Rail Powdercoated Dulux Electro Medium Bronze Kinetic Flat - L Shape…" at bounding box center [238, 223] width 112 height 15
drag, startPoint x: 215, startPoint y: 202, endPoint x: 224, endPoint y: 211, distance: 12.7
click at [224, 216] on div "Metal Foot Rail Powdercoated Dulux Electro Medium Bronze Kinetic Flat - L Shape…" at bounding box center [238, 223] width 112 height 15
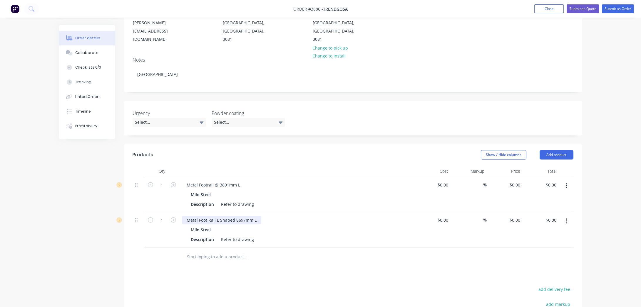
click at [234, 216] on div "Metal Foot Rail L Shaped 8697mm L" at bounding box center [221, 220] width 79 height 9
drag, startPoint x: 242, startPoint y: 281, endPoint x: 244, endPoint y: 270, distance: 11.2
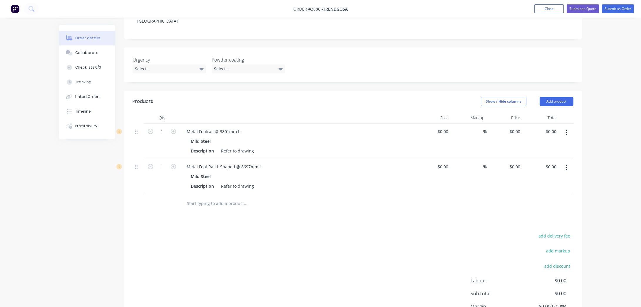
scroll to position [0, 0]
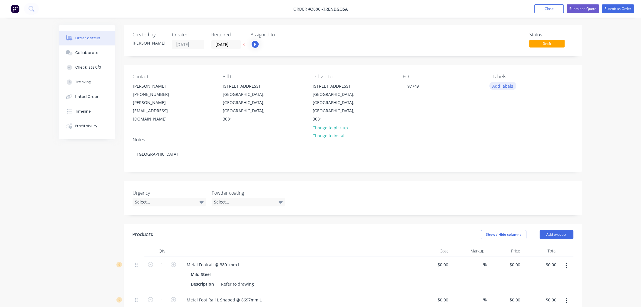
click at [507, 84] on button "Add labels" at bounding box center [502, 86] width 27 height 8
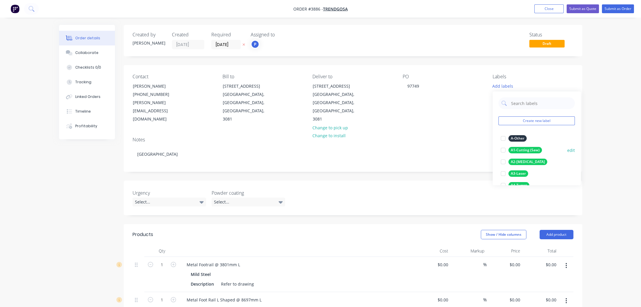
click at [519, 150] on div "A1-Cutting (Saw)" at bounding box center [524, 150] width 33 height 6
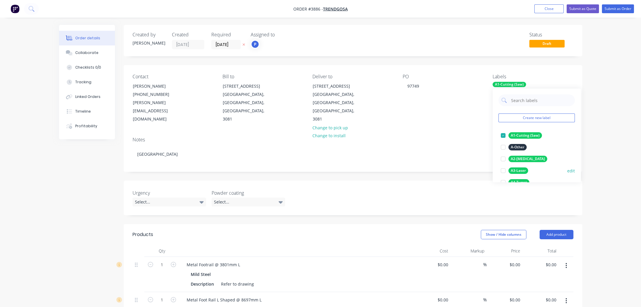
click at [522, 169] on div "A3-Laser" at bounding box center [518, 171] width 20 height 6
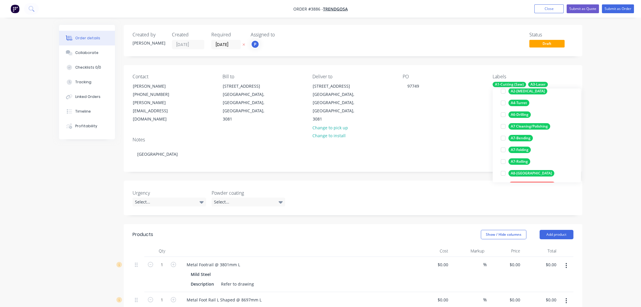
scroll to position [80, 0]
click at [526, 173] on div "A8-[GEOGRAPHIC_DATA]" at bounding box center [531, 173] width 46 height 6
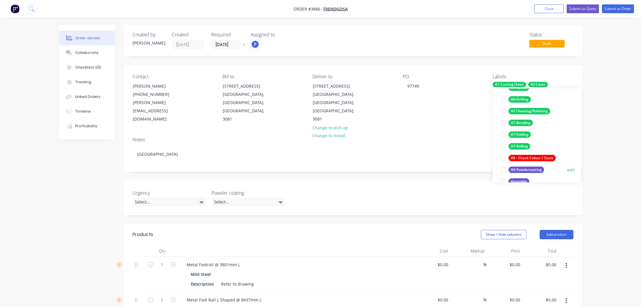
click at [526, 167] on div "A9-Powdercoating" at bounding box center [526, 170] width 36 height 6
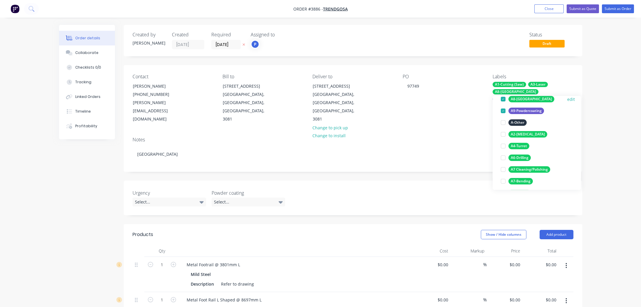
scroll to position [81, 0]
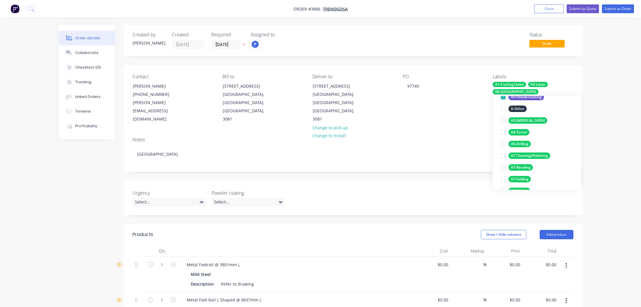
click at [599, 134] on div "Order details Collaborate Checklists 0/0 Tracking Linked Orders Timeline Profit…" at bounding box center [320, 248] width 641 height 497
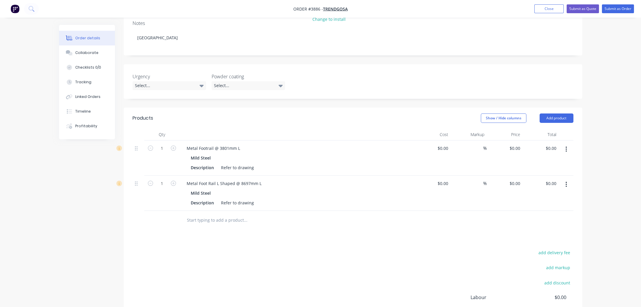
scroll to position [160, 0]
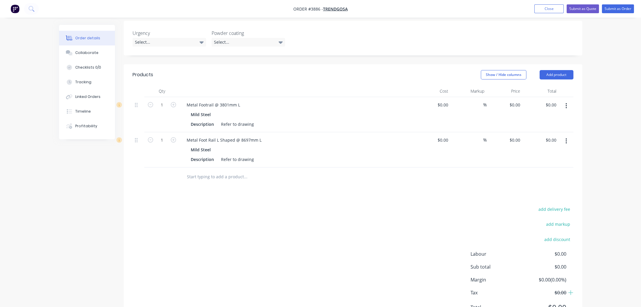
click at [227, 171] on input "text" at bounding box center [244, 177] width 117 height 12
click at [557, 70] on button "Add product" at bounding box center [556, 74] width 34 height 9
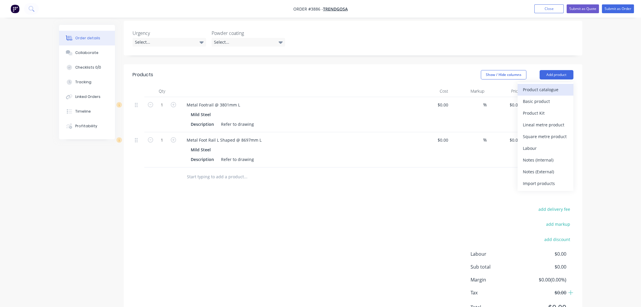
click at [550, 85] on div "Product catalogue" at bounding box center [544, 89] width 45 height 9
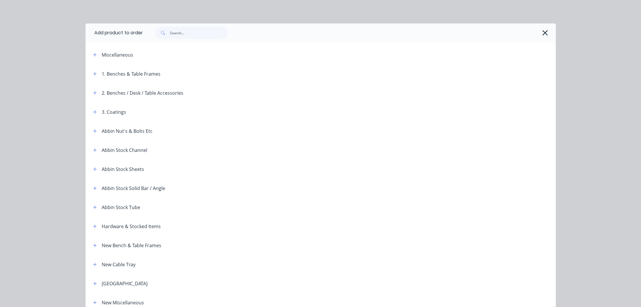
click at [88, 112] on div "3. Coatings" at bounding box center [107, 111] width 38 height 7
click at [94, 111] on icon "button" at bounding box center [95, 112] width 4 height 4
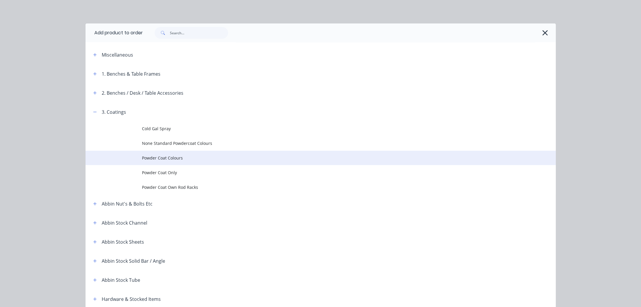
click at [196, 160] on span "Powder Coat Colours" at bounding box center [307, 158] width 331 height 6
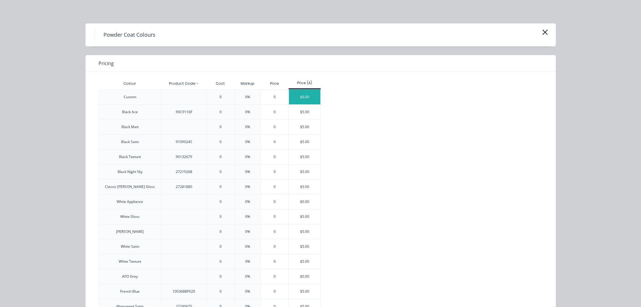
click at [317, 102] on div "$0.00" at bounding box center [304, 97] width 31 height 15
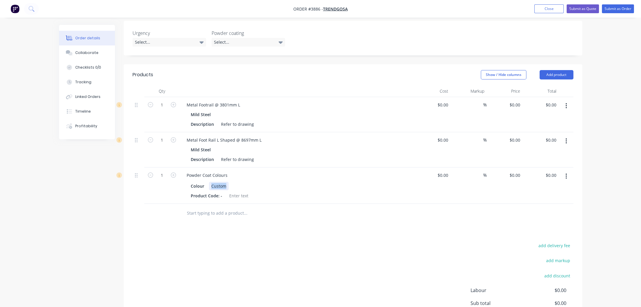
drag, startPoint x: 227, startPoint y: 169, endPoint x: 187, endPoint y: 166, distance: 40.6
click at [187, 181] on div "Colour Custom Product Code: -" at bounding box center [297, 190] width 230 height 19
paste div
click at [220, 246] on div "add delivery fee add markup add discount Labour $0.00 Sub total $0.00 Margin $0…" at bounding box center [352, 298] width 441 height 113
click at [245, 182] on div "DULUX ELECTRO - MEDIUM BRONZE KINETIC FLAT" at bounding box center [260, 186] width 102 height 9
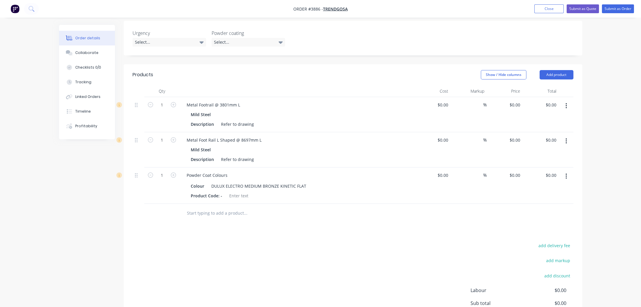
click at [335, 242] on div "add delivery fee add markup add discount Labour $0.00 Sub total $0.00 Margin $0…" at bounding box center [352, 298] width 441 height 113
click at [252, 242] on div "add delivery fee add markup add discount Labour $0.00 Sub total $0.00 Margin $0…" at bounding box center [352, 298] width 441 height 113
click at [242, 182] on div "DULUX ELECTRO MEDIUM BRONZE KINETIC FLAT" at bounding box center [259, 186] width 100 height 9
click at [253, 261] on div "add delivery fee add markup add discount Labour $0.00 Sub total $0.00 Margin $0…" at bounding box center [352, 298] width 441 height 113
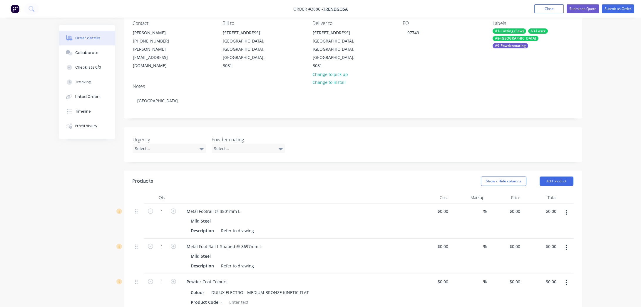
scroll to position [0, 0]
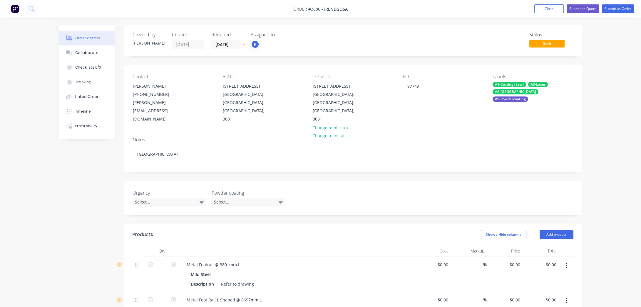
click at [437, 114] on div "Contact [PERSON_NAME] [PHONE_NUMBER] [PERSON_NAME][EMAIL_ADDRESS][DOMAIN_NAME] …" at bounding box center [353, 98] width 458 height 67
click at [626, 7] on button "Submit as Order" at bounding box center [617, 8] width 32 height 9
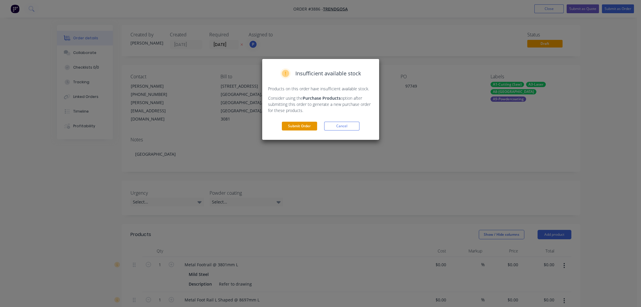
click at [300, 122] on button "Submit Order" at bounding box center [299, 126] width 35 height 9
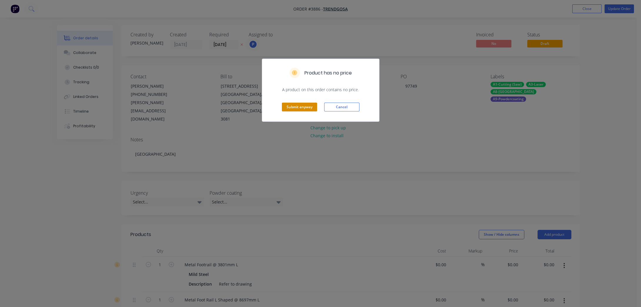
click at [299, 107] on button "Submit anyway" at bounding box center [299, 107] width 35 height 9
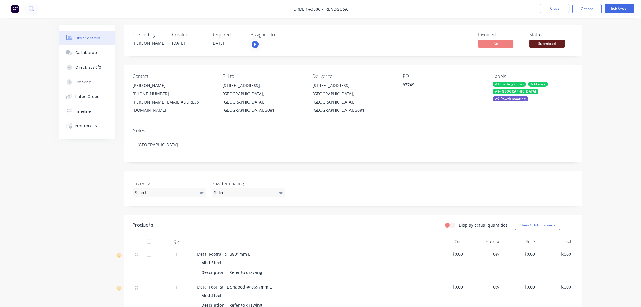
click at [548, 44] on span "Submitted" at bounding box center [546, 43] width 35 height 7
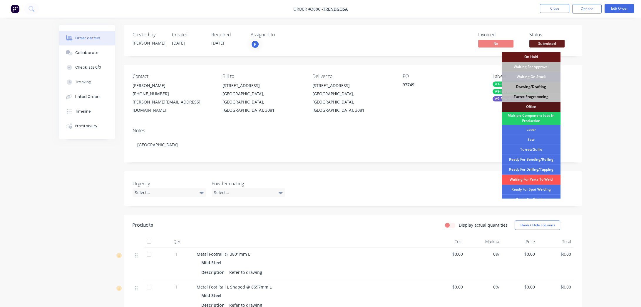
click at [537, 86] on div "Drawing/Drafting" at bounding box center [530, 87] width 59 height 10
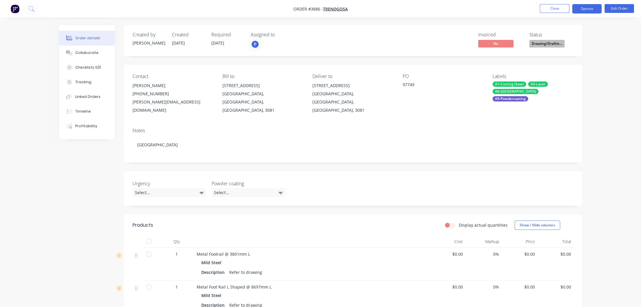
click at [599, 7] on button "Options" at bounding box center [586, 8] width 29 height 9
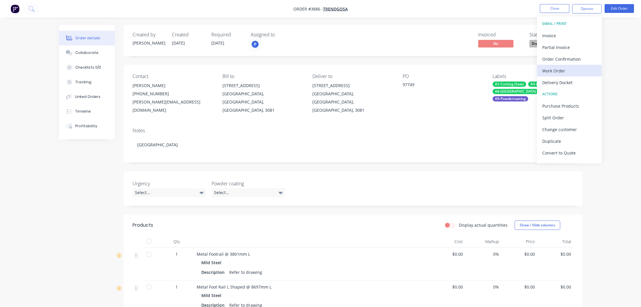
click at [578, 72] on div "Work Order" at bounding box center [569, 71] width 54 height 9
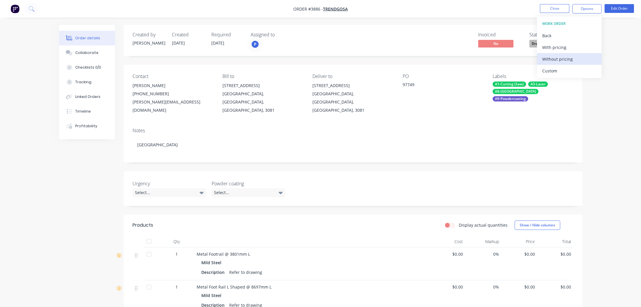
click at [573, 61] on div "Without pricing" at bounding box center [569, 59] width 54 height 9
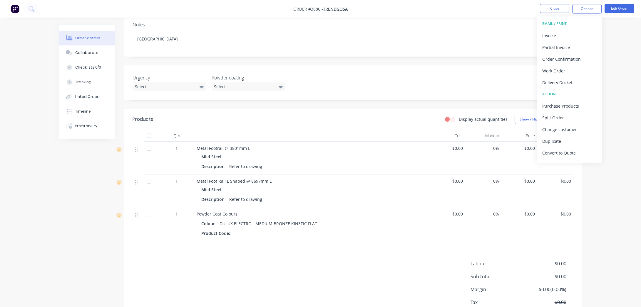
scroll to position [107, 0]
click at [218, 219] on div "DULUX ELECTRO - MEDIUM BRONZE KINETIC FLAT" at bounding box center [268, 223] width 102 height 9
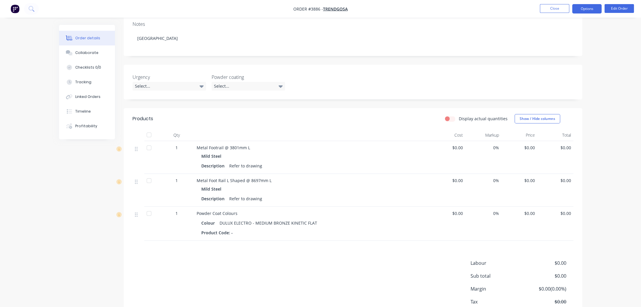
click at [601, 9] on button "Options" at bounding box center [586, 8] width 29 height 9
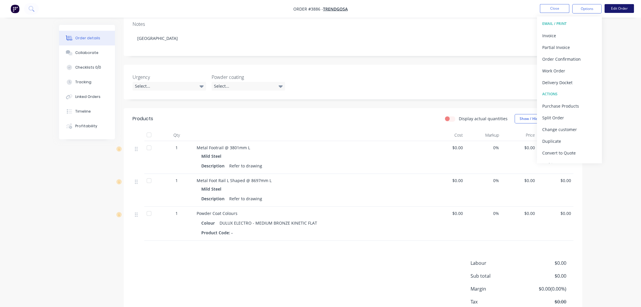
click at [609, 9] on button "Edit Order" at bounding box center [618, 8] width 29 height 9
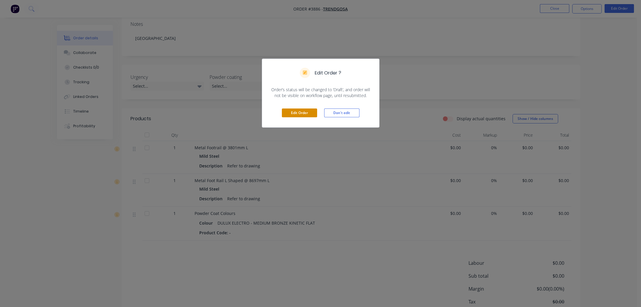
click at [285, 109] on button "Edit Order" at bounding box center [299, 113] width 35 height 9
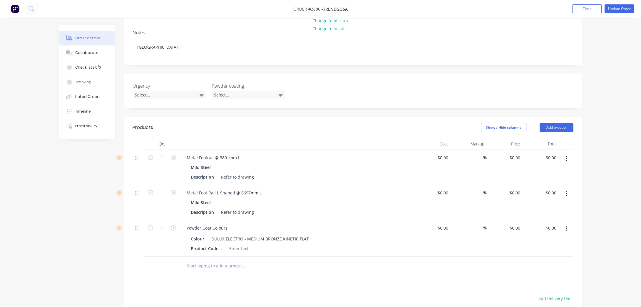
scroll to position [187, 0]
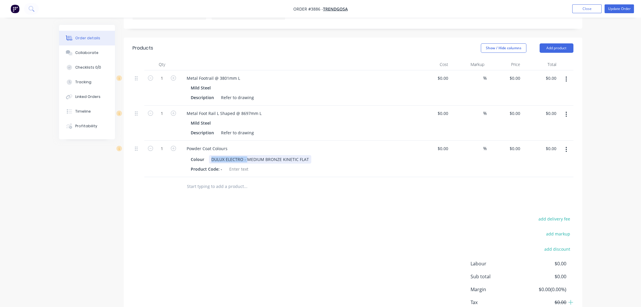
drag, startPoint x: 246, startPoint y: 143, endPoint x: 175, endPoint y: 146, distance: 71.1
click at [175, 146] on div "1 Powder Coat Colours Colour DULUX ELECTRO - MEDIUM BRONZE KINETIC FLAT Product…" at bounding box center [352, 159] width 441 height 36
click at [353, 183] on div "Products Show / Hide columns Add product Qty Cost Markup Price Total 1 Metal Fo…" at bounding box center [353, 188] width 458 height 300
click at [610, 9] on button "Update Order" at bounding box center [618, 8] width 29 height 9
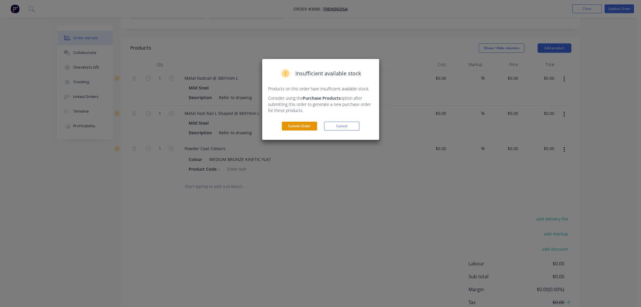
click at [299, 127] on button "Submit Order" at bounding box center [299, 126] width 35 height 9
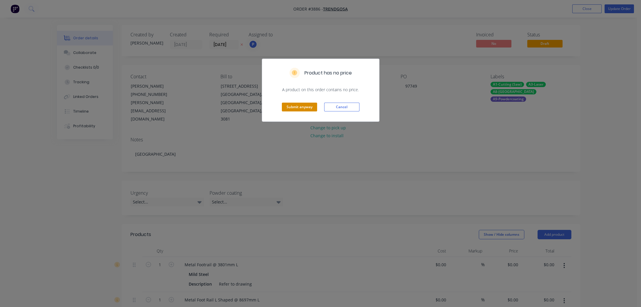
click at [294, 108] on button "Submit anyway" at bounding box center [299, 107] width 35 height 9
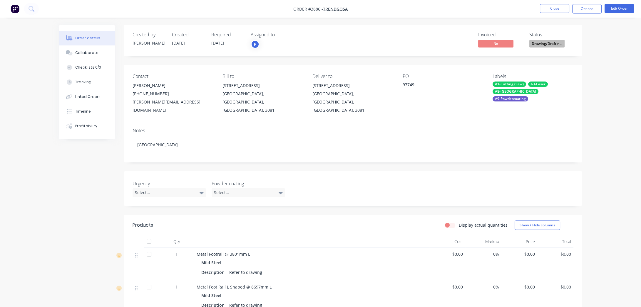
click at [326, 156] on div "Created by [PERSON_NAME] Created [DATE] Required [DATE] Assigned to P Invoiced …" at bounding box center [353, 234] width 458 height 419
click at [582, 9] on button "Options" at bounding box center [586, 8] width 29 height 9
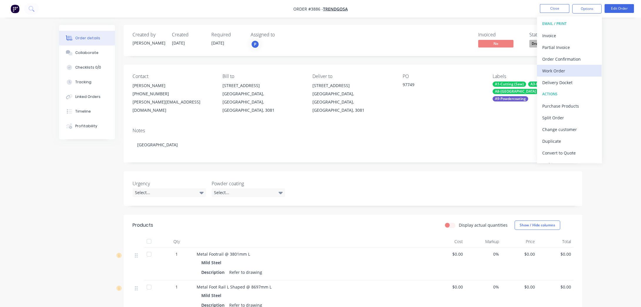
click at [575, 65] on button "Work Order" at bounding box center [569, 71] width 65 height 12
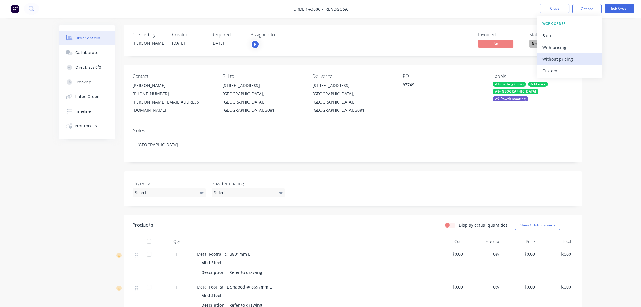
click at [575, 60] on div "Without pricing" at bounding box center [569, 59] width 54 height 9
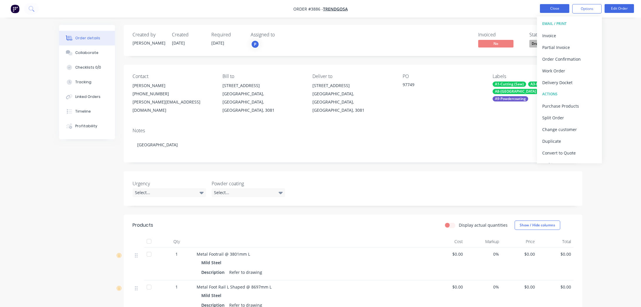
click at [564, 9] on button "Close" at bounding box center [554, 8] width 29 height 9
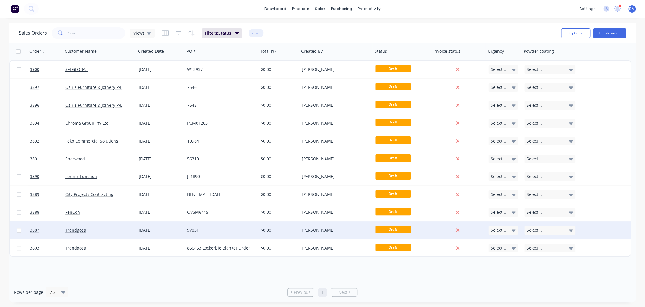
click at [114, 231] on div "Trendgosa" at bounding box center [97, 231] width 65 height 6
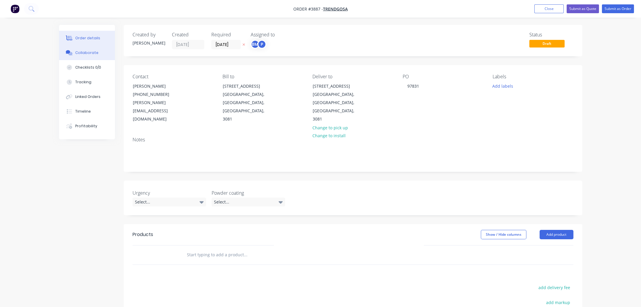
click at [90, 56] on button "Collaborate" at bounding box center [87, 53] width 56 height 15
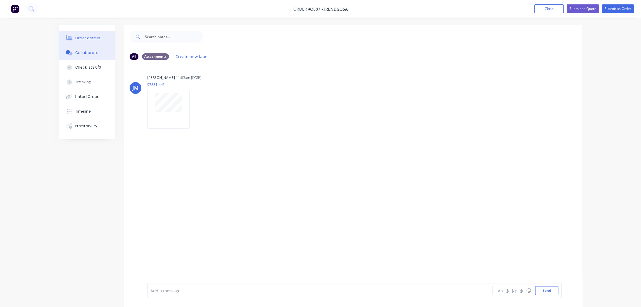
click at [72, 38] on icon at bounding box center [70, 38] width 5 height 5
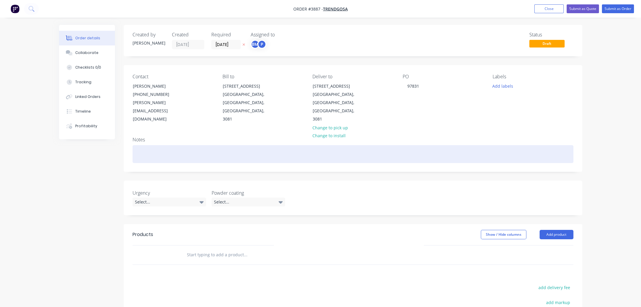
click at [207, 145] on div at bounding box center [352, 154] width 441 height 18
paste div
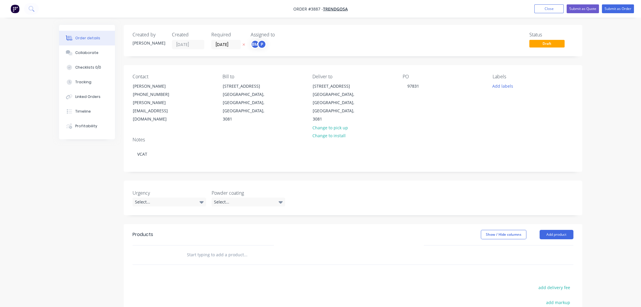
click at [44, 178] on div "Order details Collaborate Checklists 0/0 Tracking Linked Orders Timeline Profit…" at bounding box center [320, 207] width 641 height 415
click at [260, 44] on div "P" at bounding box center [261, 44] width 9 height 9
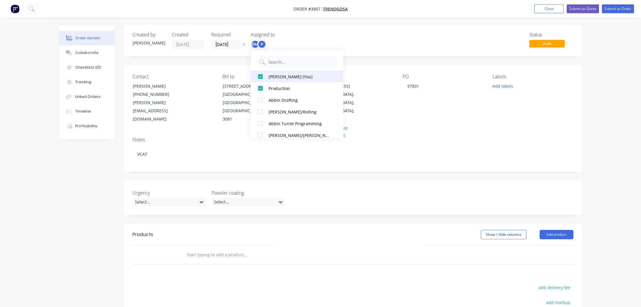
click at [276, 81] on button "[PERSON_NAME] (You)" at bounding box center [297, 77] width 93 height 12
click at [306, 48] on div "P" at bounding box center [280, 44] width 59 height 9
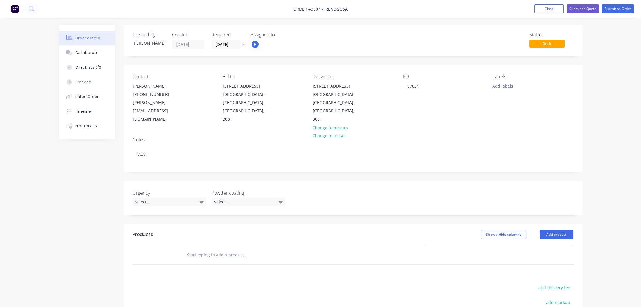
click at [568, 230] on div "Show / Hide columns Add product" at bounding box center [399, 234] width 347 height 9
click at [563, 230] on div "Show / Hide columns Add product" at bounding box center [399, 234] width 347 height 9
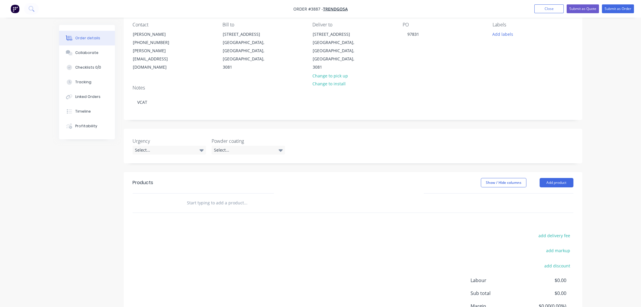
scroll to position [91, 0]
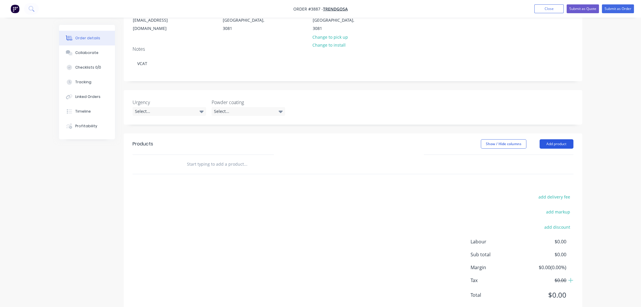
click at [557, 140] on button "Add product" at bounding box center [556, 144] width 34 height 9
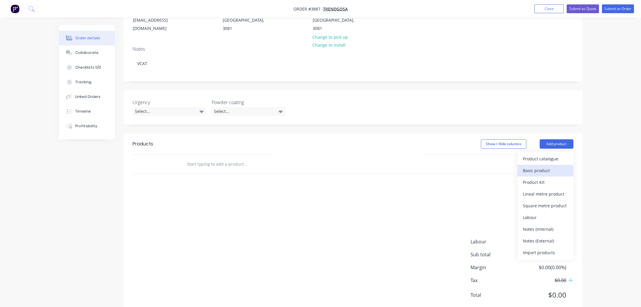
click at [556, 167] on div "Basic product" at bounding box center [544, 171] width 45 height 9
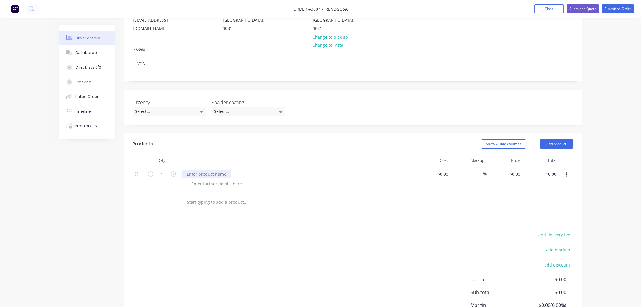
click at [188, 170] on div at bounding box center [206, 174] width 49 height 9
paste div
click at [230, 231] on div "add delivery fee add markup add discount Labour $0.00 Sub total $0.00 Margin $0…" at bounding box center [352, 287] width 441 height 113
click at [210, 180] on div at bounding box center [216, 184] width 60 height 9
click at [296, 210] on div "Products Show / Hide columns Add product Qty Cost Markup Price Total 1 18 Shs M…" at bounding box center [353, 244] width 458 height 220
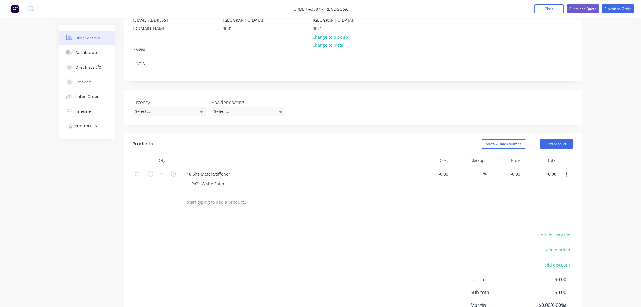
scroll to position [0, 0]
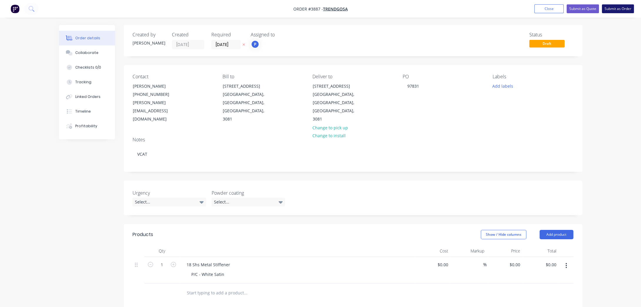
click at [618, 10] on button "Submit as Order" at bounding box center [617, 8] width 32 height 9
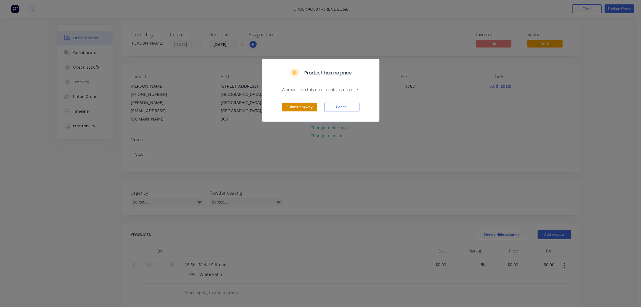
click at [306, 105] on button "Submit anyway" at bounding box center [299, 107] width 35 height 9
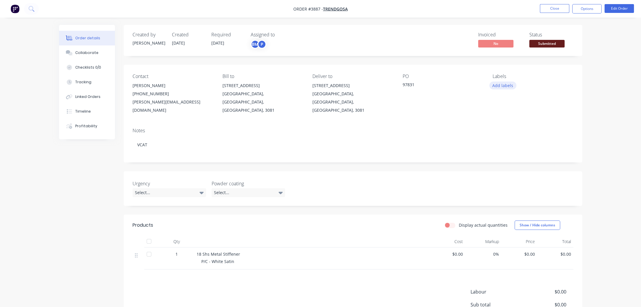
click at [504, 86] on button "Add labels" at bounding box center [502, 86] width 27 height 8
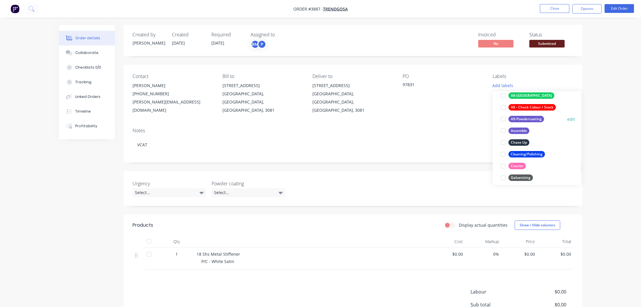
click at [535, 116] on div "A9-Powdercoating" at bounding box center [526, 119] width 36 height 6
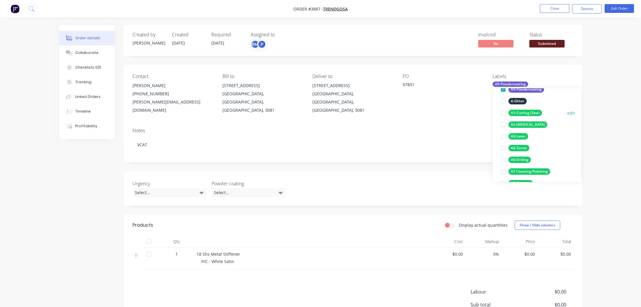
click at [533, 112] on div "A1-Cutting (Saw)" at bounding box center [524, 113] width 33 height 6
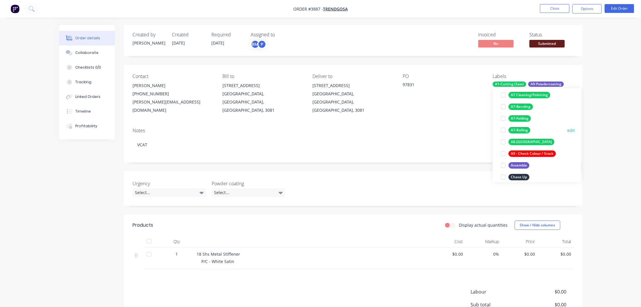
scroll to position [129, 0]
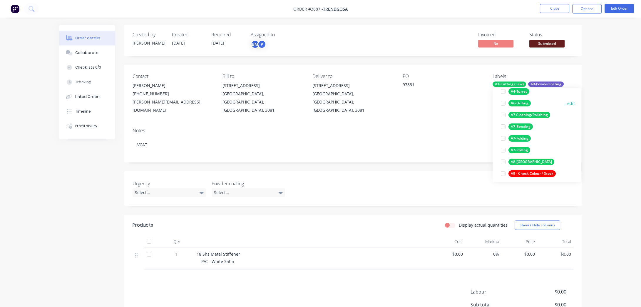
click at [523, 100] on div "A6-Drilling" at bounding box center [519, 103] width 22 height 6
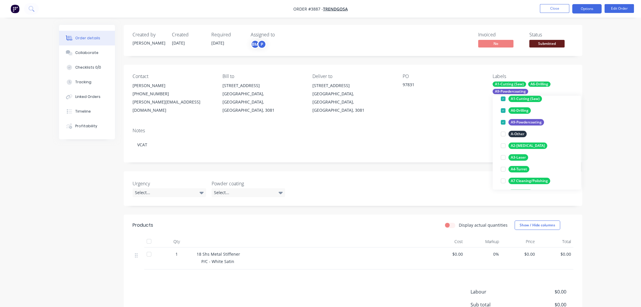
click at [585, 8] on button "Options" at bounding box center [586, 8] width 29 height 9
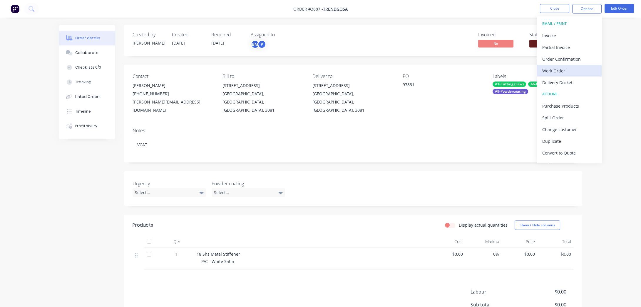
click at [572, 65] on button "Work Order" at bounding box center [569, 71] width 65 height 12
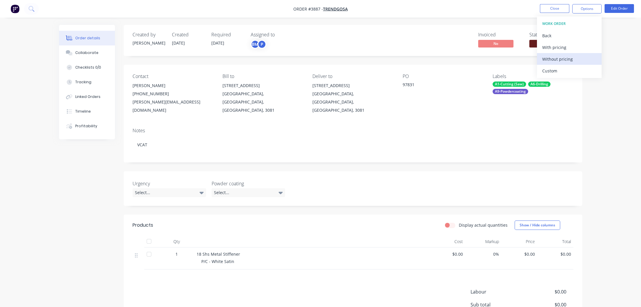
drag, startPoint x: 572, startPoint y: 65, endPoint x: 574, endPoint y: 60, distance: 4.9
click at [574, 60] on div "WORK ORDER Back With pricing Without pricing Custom" at bounding box center [569, 47] width 65 height 62
click at [574, 60] on div "Without pricing" at bounding box center [569, 59] width 54 height 9
click at [257, 43] on div "BM" at bounding box center [255, 44] width 9 height 9
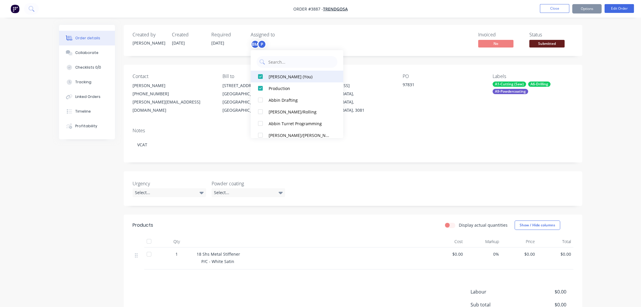
click at [278, 79] on div "[PERSON_NAME] (You)" at bounding box center [299, 76] width 62 height 6
click at [399, 34] on div "Invoiced No Status Submitted" at bounding box center [441, 40] width 264 height 17
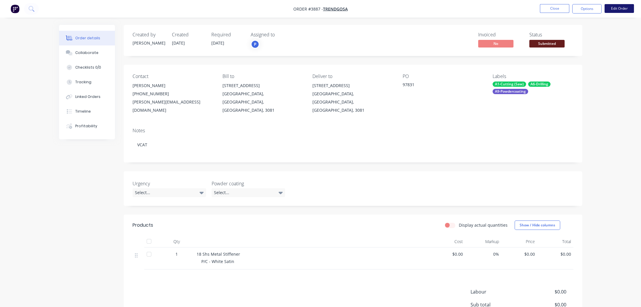
click at [613, 11] on button "Edit Order" at bounding box center [618, 8] width 29 height 9
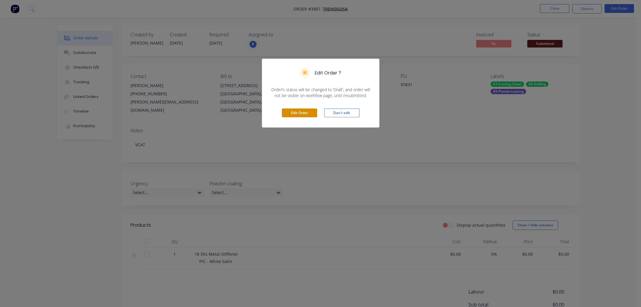
click at [309, 115] on button "Edit Order" at bounding box center [299, 113] width 35 height 9
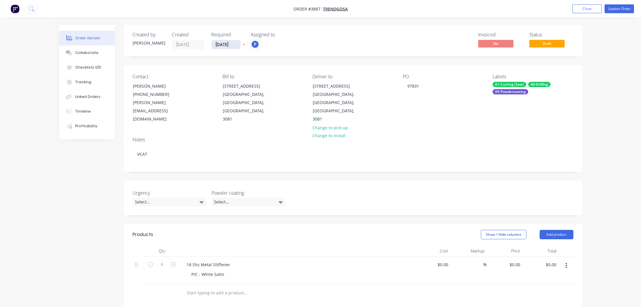
click at [224, 47] on input "[DATE]" at bounding box center [225, 44] width 29 height 9
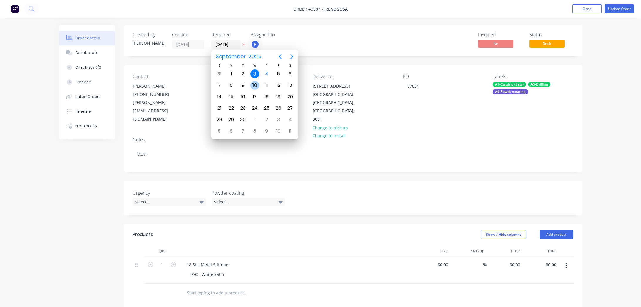
click at [255, 85] on div "10" at bounding box center [254, 85] width 9 height 9
type input "[DATE]"
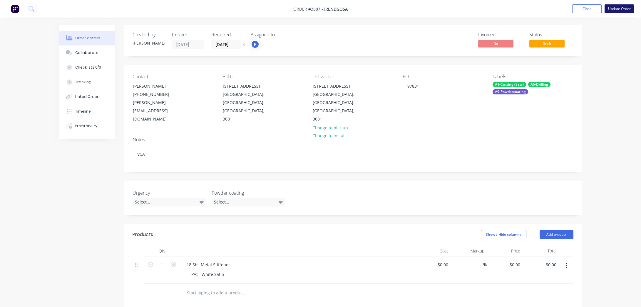
click at [621, 8] on button "Update Order" at bounding box center [618, 8] width 29 height 9
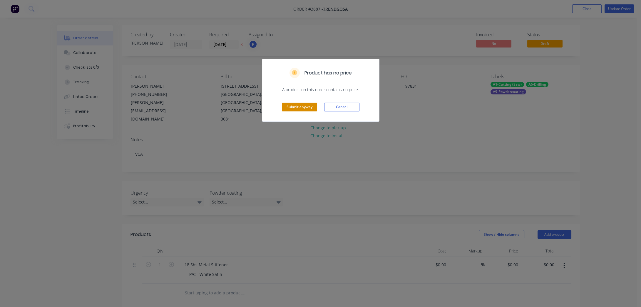
drag, startPoint x: 294, startPoint y: 102, endPoint x: 294, endPoint y: 106, distance: 3.8
click at [294, 105] on div "Submit anyway Cancel" at bounding box center [320, 107] width 117 height 29
click at [294, 106] on button "Submit anyway" at bounding box center [299, 107] width 35 height 9
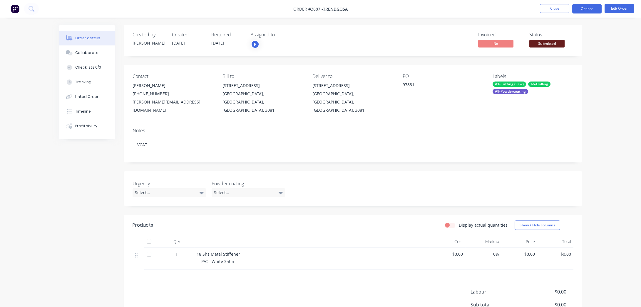
click at [584, 10] on button "Options" at bounding box center [586, 8] width 29 height 9
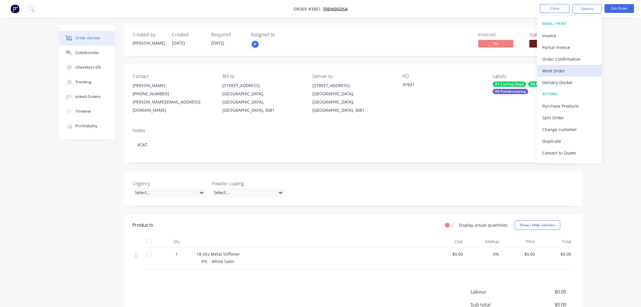
click at [567, 67] on div "Work Order" at bounding box center [569, 71] width 54 height 9
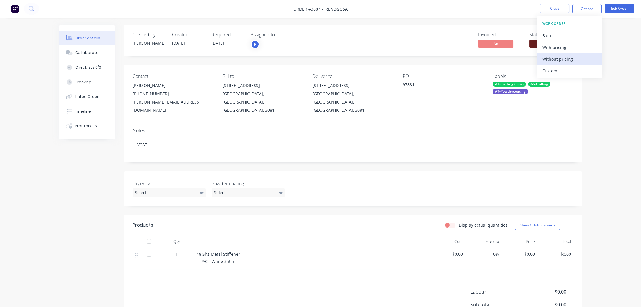
click at [573, 56] on div "Without pricing" at bounding box center [569, 59] width 54 height 9
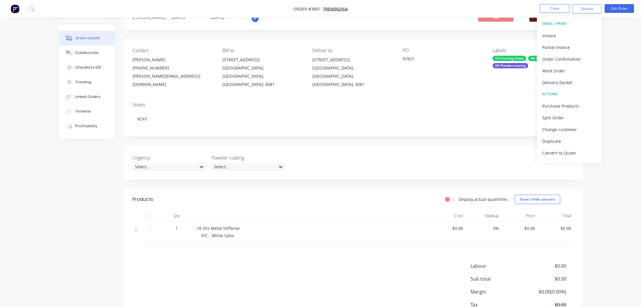
scroll to position [0, 0]
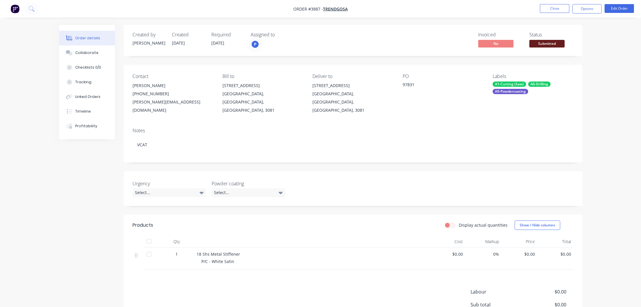
click at [635, 201] on div "Order details Collaborate Checklists 0/0 Tracking Linked Orders Timeline Profit…" at bounding box center [320, 187] width 641 height 374
click at [546, 44] on span "Submitted" at bounding box center [546, 43] width 35 height 7
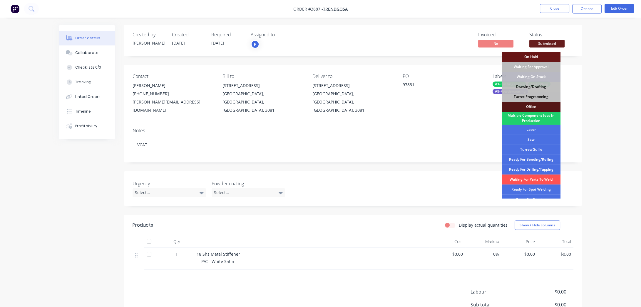
click at [318, 34] on div "Invoiced No Status Submitted On Hold Waiting For Approval Waiting On Stock Draw…" at bounding box center [441, 40] width 264 height 17
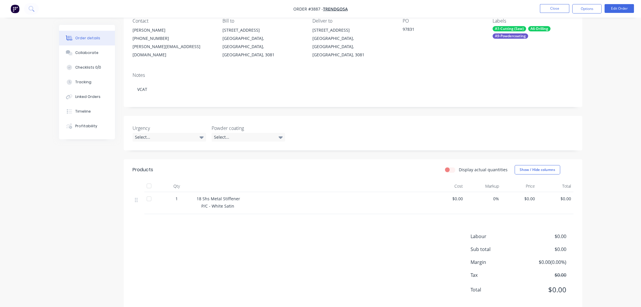
scroll to position [59, 0]
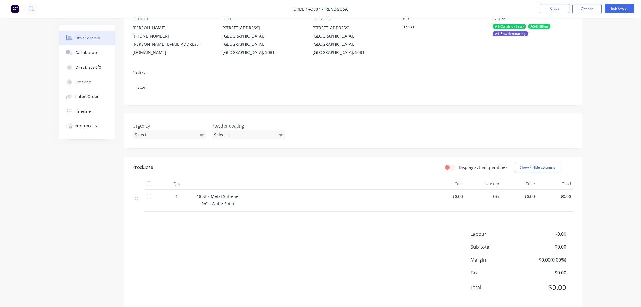
drag, startPoint x: 544, startPoint y: 123, endPoint x: 546, endPoint y: 119, distance: 4.3
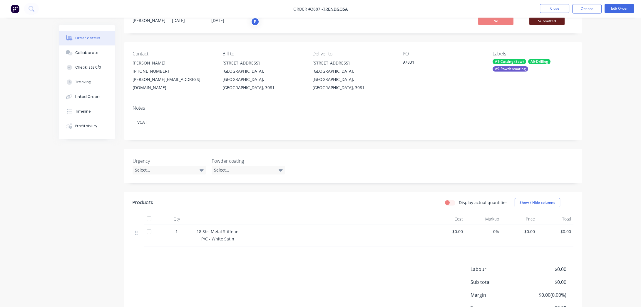
scroll to position [0, 0]
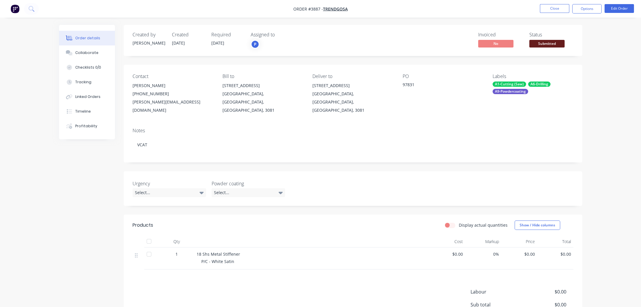
drag, startPoint x: 546, startPoint y: 119, endPoint x: 558, endPoint y: 47, distance: 72.9
click at [559, 49] on div "Created by [PERSON_NAME] Created [DATE] Required [DATE] Assigned to P Invoiced …" at bounding box center [353, 40] width 458 height 31
click at [557, 45] on span "Submitted" at bounding box center [546, 43] width 35 height 7
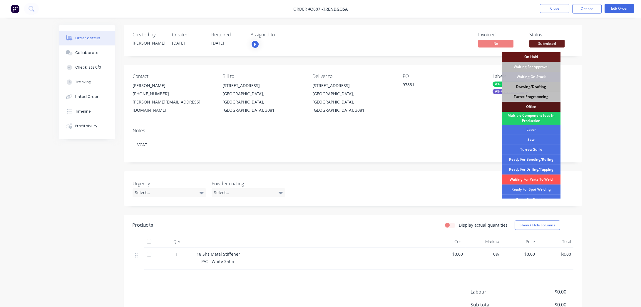
click at [540, 88] on div "Drawing/Drafting" at bounding box center [530, 87] width 59 height 10
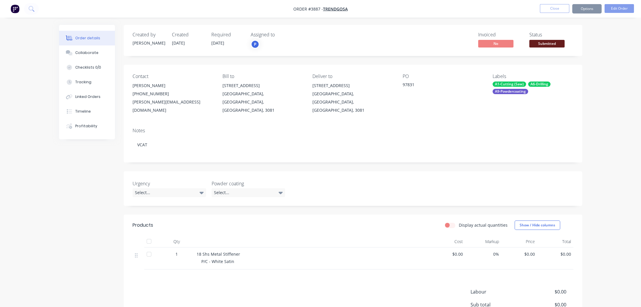
click at [622, 69] on div "Order details Collaborate Checklists 0/0 Tracking Linked Orders Timeline Profit…" at bounding box center [320, 187] width 641 height 374
click at [557, 10] on button "Close" at bounding box center [554, 8] width 29 height 9
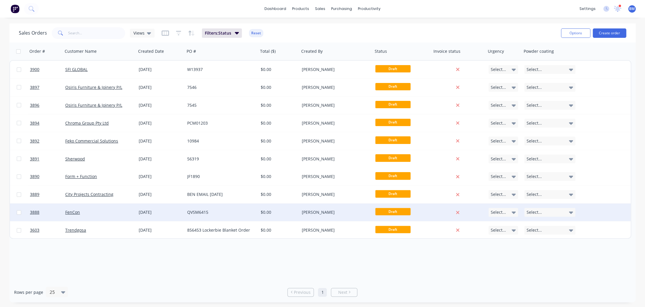
click at [106, 209] on div "FenCon" at bounding box center [99, 213] width 73 height 18
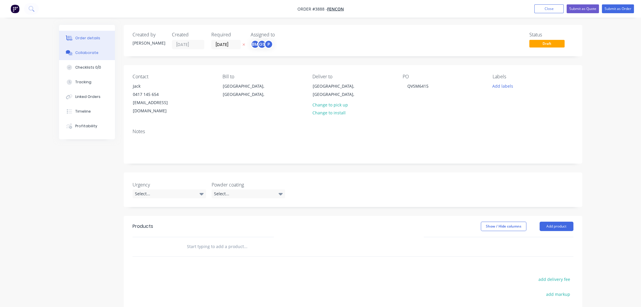
click at [98, 52] on button "Collaborate" at bounding box center [87, 53] width 56 height 15
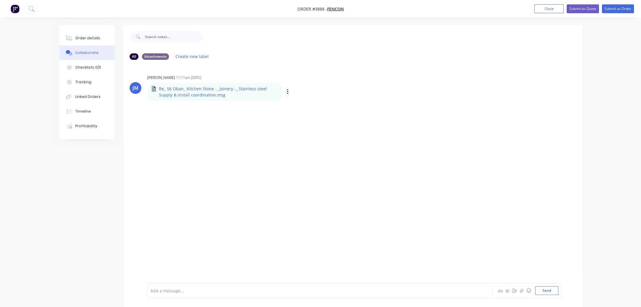
click at [287, 91] on icon "button" at bounding box center [288, 92] width 2 height 7
click at [312, 110] on button "Download" at bounding box center [326, 107] width 66 height 13
click at [79, 33] on button "Order details" at bounding box center [87, 38] width 56 height 15
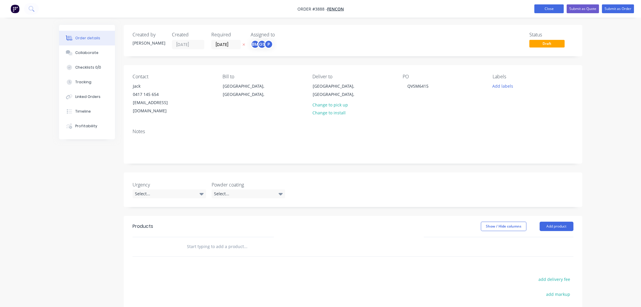
click at [552, 13] on button "Close" at bounding box center [548, 8] width 29 height 9
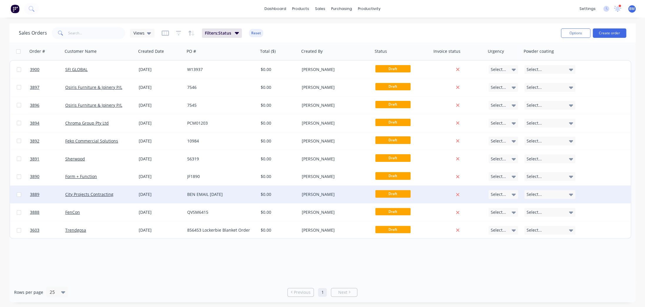
click at [117, 201] on div "City Projects Contracting" at bounding box center [99, 195] width 73 height 18
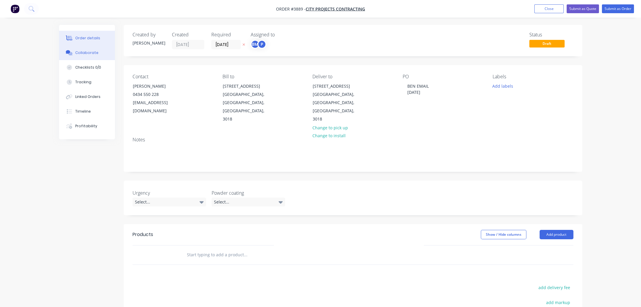
click at [89, 56] on button "Collaborate" at bounding box center [87, 53] width 56 height 15
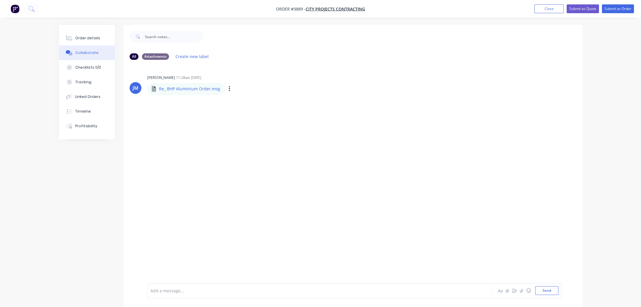
click at [224, 90] on div "Re_ BHP Aluminium Order.msg Labels Download Delete" at bounding box center [218, 89] width 143 height 12
click at [227, 90] on div "Labels Download Delete" at bounding box center [260, 89] width 66 height 9
click at [228, 89] on button "button" at bounding box center [229, 89] width 2 height 9
click at [247, 102] on button "Download" at bounding box center [268, 104] width 66 height 13
click at [640, 73] on div "Order details Collaborate Checklists 0/0 Tracking Linked Orders Timeline Profit…" at bounding box center [320, 158] width 641 height 316
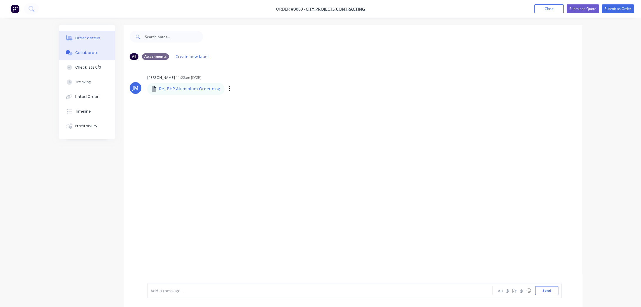
click at [91, 36] on div "Order details" at bounding box center [87, 38] width 25 height 5
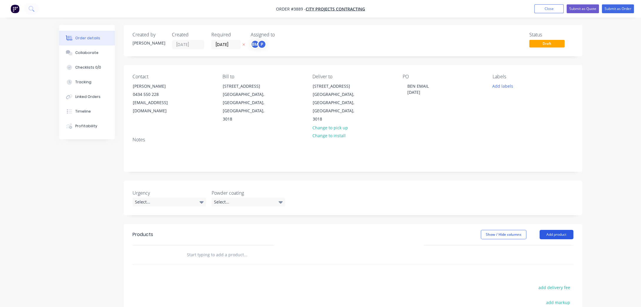
click at [561, 230] on button "Add product" at bounding box center [556, 234] width 34 height 9
click at [557, 246] on div "Product catalogue" at bounding box center [544, 250] width 45 height 9
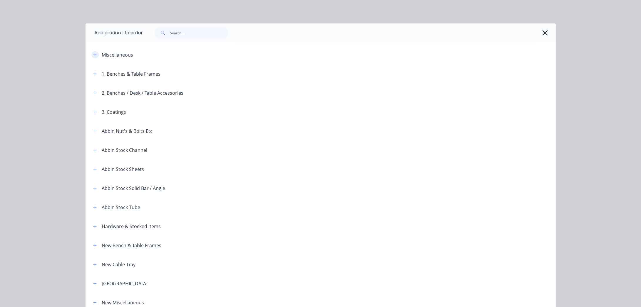
click at [93, 53] on icon "button" at bounding box center [95, 55] width 4 height 4
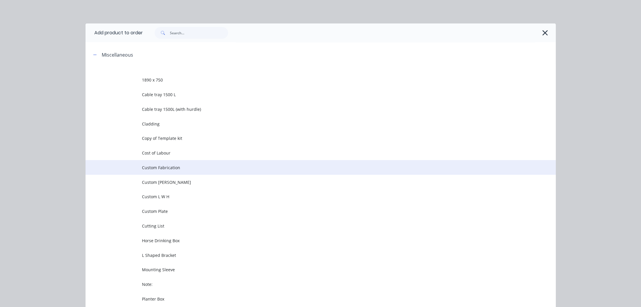
click at [179, 171] on span "Custom Fabrication" at bounding box center [307, 168] width 331 height 6
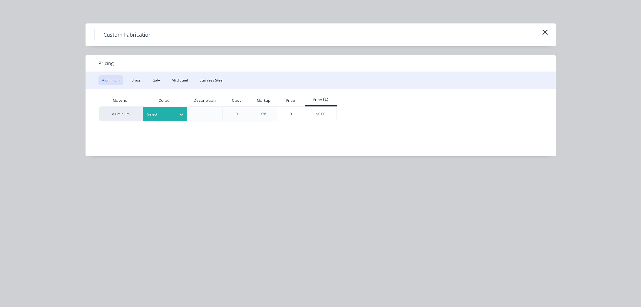
click at [178, 114] on icon at bounding box center [181, 115] width 6 height 6
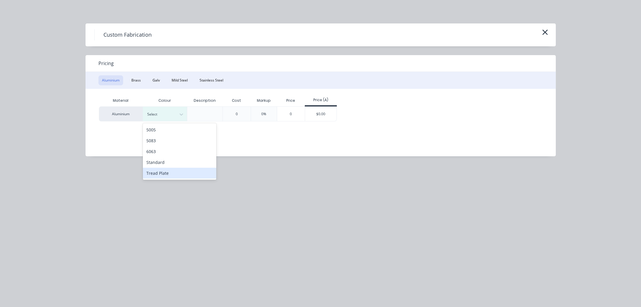
click at [173, 161] on div "Standard" at bounding box center [179, 162] width 73 height 11
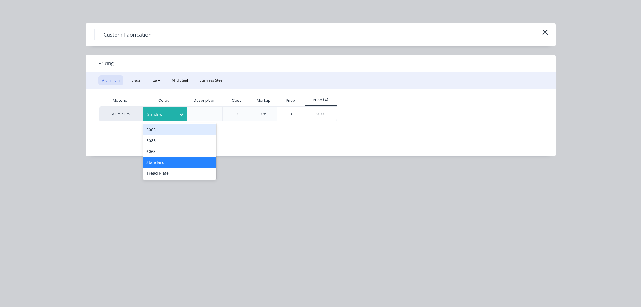
click at [182, 118] on div at bounding box center [181, 114] width 11 height 9
click at [173, 164] on div "Standard" at bounding box center [179, 162] width 73 height 11
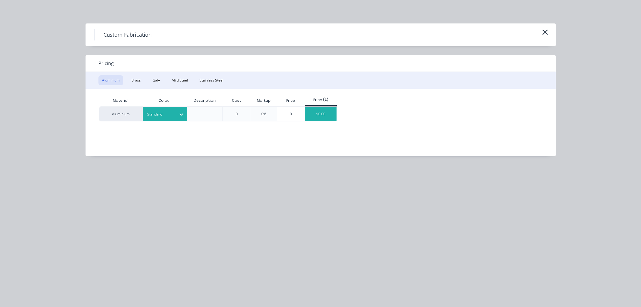
click at [327, 114] on div "$0.00" at bounding box center [320, 114] width 31 height 14
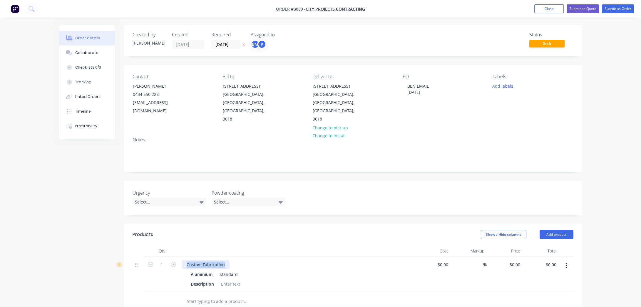
drag, startPoint x: 184, startPoint y: 247, endPoint x: 293, endPoint y: 247, distance: 109.0
click at [293, 261] on div "Custom Fabrication" at bounding box center [297, 265] width 230 height 9
paste div
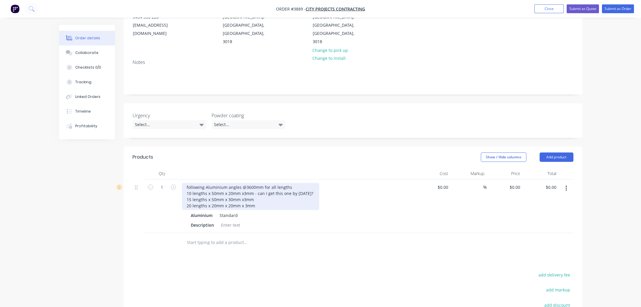
scroll to position [133, 0]
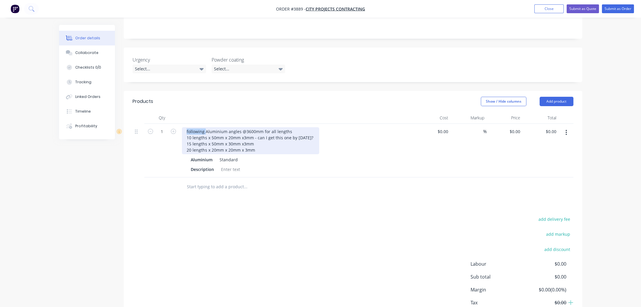
drag, startPoint x: 204, startPoint y: 115, endPoint x: 177, endPoint y: 115, distance: 27.0
click at [177, 124] on div "1 following Aluminium angles @3600mm for all lengths 10 lengths x 50mm x 20mm x…" at bounding box center [352, 151] width 441 height 54
click at [279, 127] on div "Aluminium angles @3600mm for all lengths 10 lengths x 50mm x 20mm x3mm - can I …" at bounding box center [250, 140] width 137 height 27
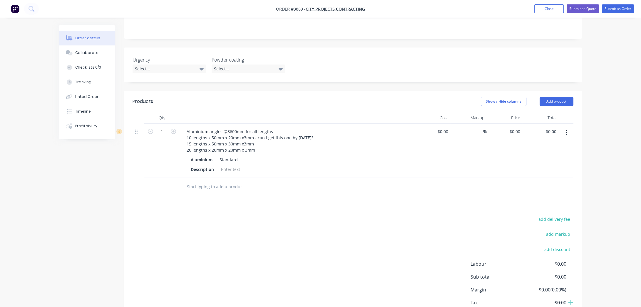
drag, startPoint x: 260, startPoint y: 206, endPoint x: 222, endPoint y: 162, distance: 58.1
click at [259, 216] on div "add delivery fee add markup add discount Labour $0.00 Sub total $0.00 Margin $0…" at bounding box center [352, 272] width 441 height 113
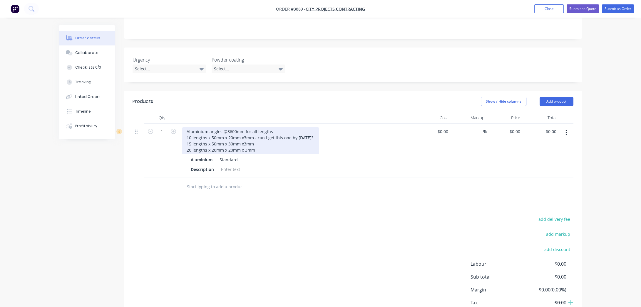
drag, startPoint x: 185, startPoint y: 121, endPoint x: 259, endPoint y: 137, distance: 76.0
click at [259, 137] on div "Aluminium angles @3600mm for all lengths 10 lengths x 50mm x 20mm x3mm - can I …" at bounding box center [250, 140] width 137 height 27
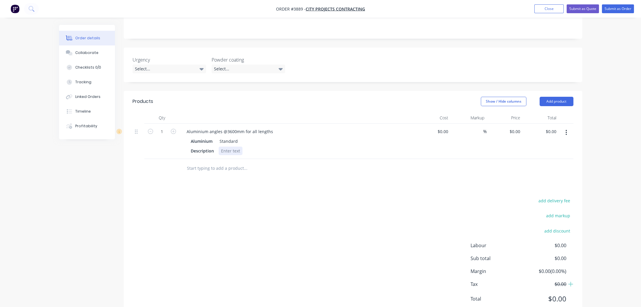
click at [228, 139] on div "Aluminium angles @3600mm for all lengths Aluminium Standard Description" at bounding box center [296, 141] width 235 height 35
click at [227, 147] on div at bounding box center [231, 151] width 24 height 9
paste div
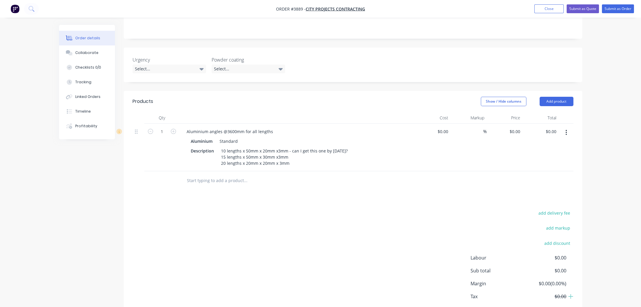
drag, startPoint x: 239, startPoint y: 201, endPoint x: 228, endPoint y: 160, distance: 42.0
click at [238, 209] on div "add delivery fee add markup add discount Labour $0.00 Sub total $0.00 Margin $0…" at bounding box center [352, 265] width 441 height 113
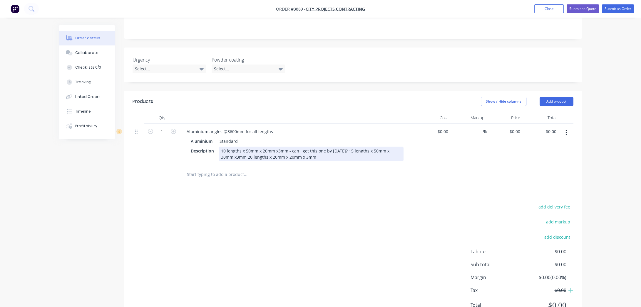
click at [290, 147] on div "10 lengths x 50mm x 20mm x3mm - can I get this one by [DATE]? 15 lengths x 50mm…" at bounding box center [311, 154] width 185 height 15
click at [352, 147] on div "10 lengths x 50mm x 20mm x3mm - can I get this one by [DATE]? 15 lengths x 50mm…" at bounding box center [311, 154] width 185 height 15
click at [345, 214] on div "add delivery fee add markup add discount Labour $0.00 Sub total $0.00 Margin $0…" at bounding box center [352, 259] width 441 height 113
click at [222, 147] on div "10 lengths x 50mm x 20mm x3mm - can I get this one by [DATE]? 15 lengths x 50mm…" at bounding box center [290, 154] width 142 height 15
click at [239, 173] on div "Products Show / Hide columns Add product Qty Cost Markup Price Total 1 Aluminiu…" at bounding box center [353, 208] width 458 height 234
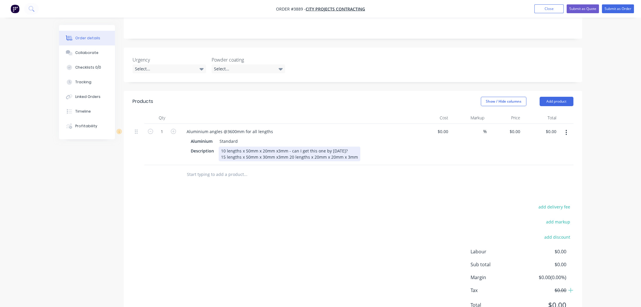
click at [221, 147] on div "10 lengths x 50mm x 20mm x3mm - can I get this one by [DATE]? 15 lengths x 50mm…" at bounding box center [290, 154] width 142 height 15
click at [288, 147] on div "10 lengths x 50mm x 20mm x3mm - can I get this one by [DATE]? 15 lengths x 50mm…" at bounding box center [290, 154] width 142 height 15
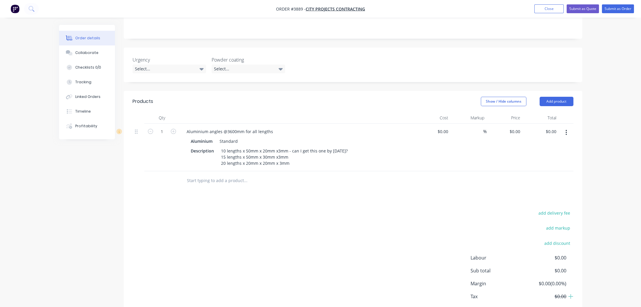
click at [318, 273] on div "add delivery fee add markup add discount Labour $0.00 Sub total $0.00 Margin $0…" at bounding box center [352, 265] width 441 height 113
drag, startPoint x: 240, startPoint y: 133, endPoint x: 226, endPoint y: 134, distance: 13.8
click at [226, 147] on div "10 lengths x 50mm x 20mm x3mm - can I get this one by [DATE]? 15 lengths x 50mm…" at bounding box center [284, 157] width 131 height 21
click at [232, 147] on div "10 @ x 50mm x 20mm x3mm - can I get this one by [DATE]? 15 lengths x 50mm x 30m…" at bounding box center [279, 157] width 120 height 21
click at [379, 177] on div "Products Show / Hide columns Add product Qty Cost Markup Price Total 1 Aluminiu…" at bounding box center [353, 211] width 458 height 241
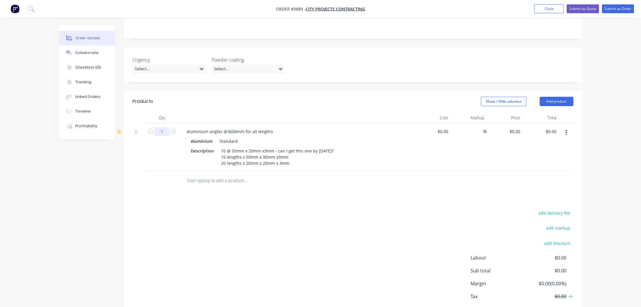
click at [161, 127] on input "1" at bounding box center [161, 131] width 15 height 9
type input "45"
click at [157, 234] on div "add delivery fee add markup add discount Labour $0.00 Sub total $0.00 Margin $0…" at bounding box center [352, 265] width 441 height 113
drag, startPoint x: 244, startPoint y: 140, endPoint x: 226, endPoint y: 139, distance: 18.0
click at [226, 147] on div "10 @ 50mm x 20mm x3mm - can I get this one by [DATE]? 15 lengths x 50mm x 30mm …" at bounding box center [277, 157] width 117 height 21
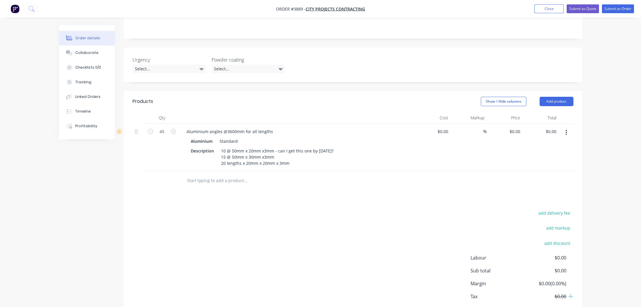
click at [243, 175] on input "text" at bounding box center [244, 181] width 117 height 12
click at [245, 147] on div "10 @ 50mm x 20mm x3mm - can I get this one by [DATE]? 15 @ 50mm x 30mm x3mm 20 …" at bounding box center [277, 157] width 117 height 21
drag, startPoint x: 245, startPoint y: 147, endPoint x: 226, endPoint y: 146, distance: 18.5
click at [226, 147] on div "10 @ 50mm x 20mm x3mm - can I get this one by [DATE]? 15 @ 50mm x 30mm x3mm 20 …" at bounding box center [277, 157] width 117 height 21
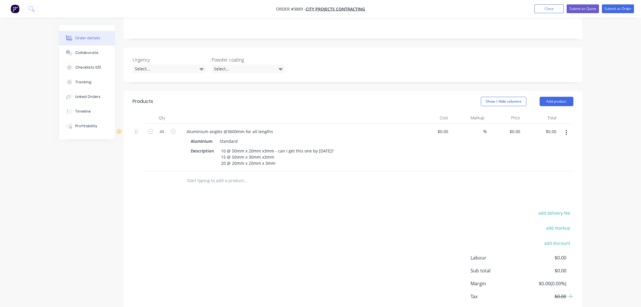
drag, startPoint x: 252, startPoint y: 175, endPoint x: 248, endPoint y: 174, distance: 3.7
click at [252, 175] on div "Products Show / Hide columns Add product Qty Cost Markup Price Total 45 Alumini…" at bounding box center [353, 211] width 458 height 241
click at [226, 147] on div "10 @ 50mm x 20mm x3mm - can I get this one by [DATE]? 15 @ 50mm x 30mm x3mm 20 …" at bounding box center [277, 157] width 117 height 21
click at [277, 209] on div "add delivery fee add markup add discount Labour $0.00 Sub total $0.00 Margin $0…" at bounding box center [352, 265] width 441 height 113
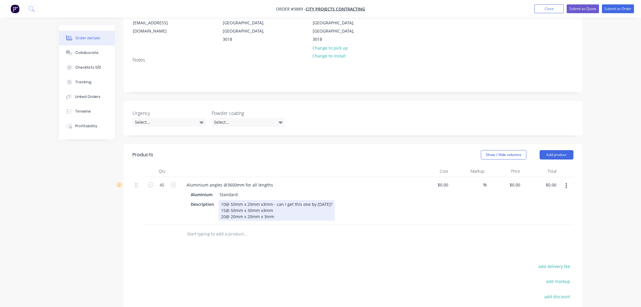
scroll to position [0, 0]
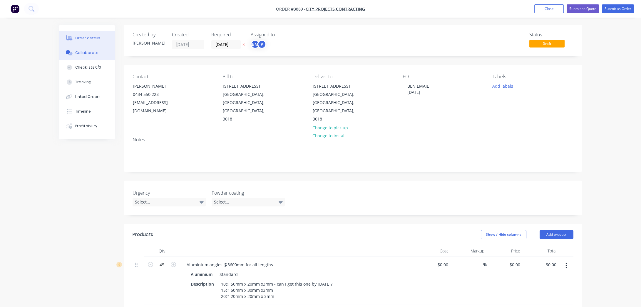
click at [91, 55] on div "Collaborate" at bounding box center [86, 52] width 23 height 5
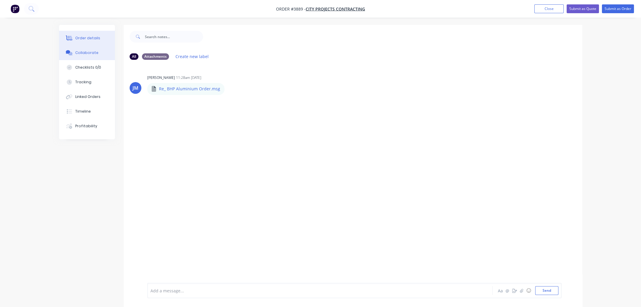
click at [89, 38] on div "Order details" at bounding box center [87, 38] width 25 height 5
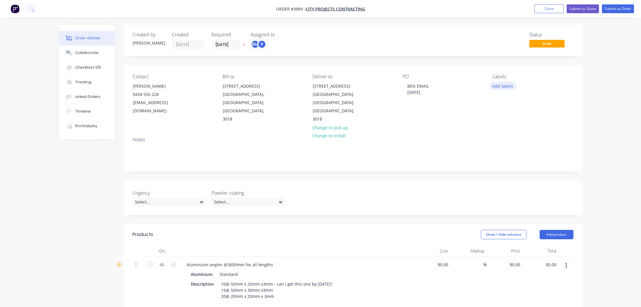
click at [507, 88] on button "Add labels" at bounding box center [502, 86] width 27 height 8
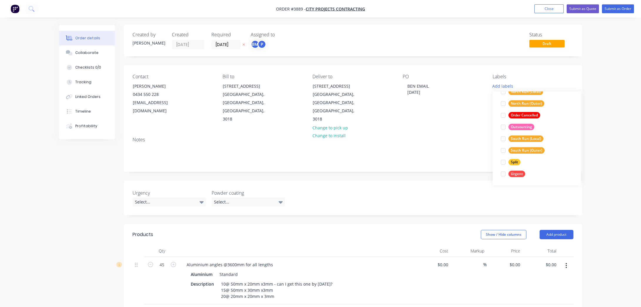
scroll to position [270, 0]
click at [519, 174] on div "Urgent" at bounding box center [516, 174] width 17 height 6
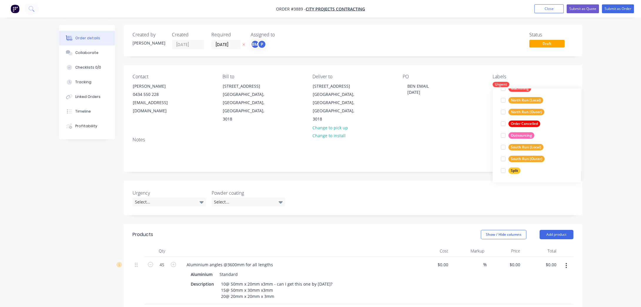
scroll to position [0, 0]
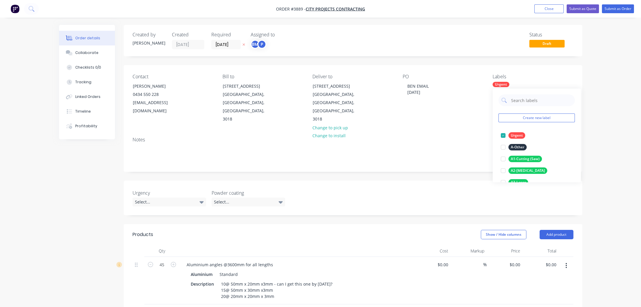
click at [615, 187] on div "Order details Collaborate Checklists 0/0 Tracking Linked Orders Timeline Profit…" at bounding box center [320, 237] width 641 height 474
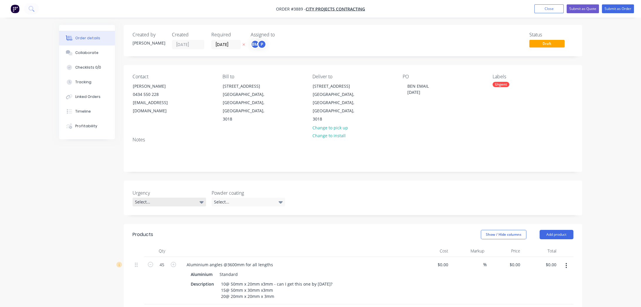
click at [179, 198] on div "Select..." at bounding box center [168, 202] width 73 height 9
click at [168, 211] on div "Urgent this week" at bounding box center [153, 210] width 32 height 8
click at [259, 198] on div "Select..." at bounding box center [247, 202] width 73 height 9
click at [357, 190] on div "Urgency Urgent this week Powder coating Select..." at bounding box center [353, 198] width 458 height 35
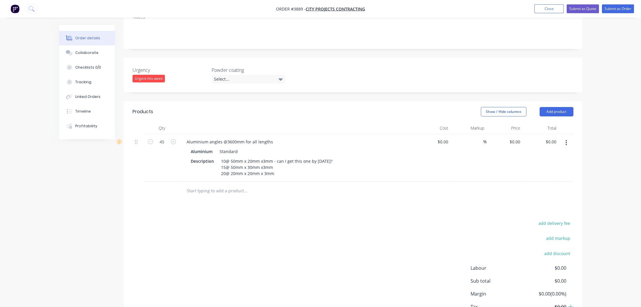
scroll to position [133, 0]
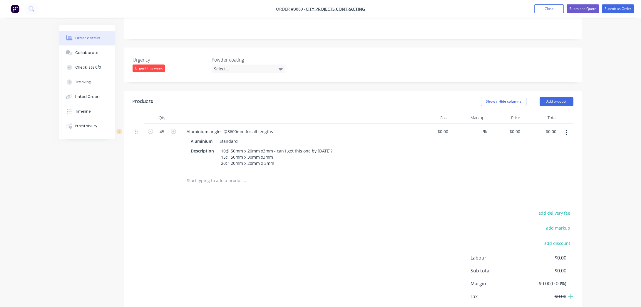
click at [316, 228] on div "add delivery fee add markup add discount Labour $0.00 Sub total $0.00 Margin $0…" at bounding box center [352, 265] width 441 height 113
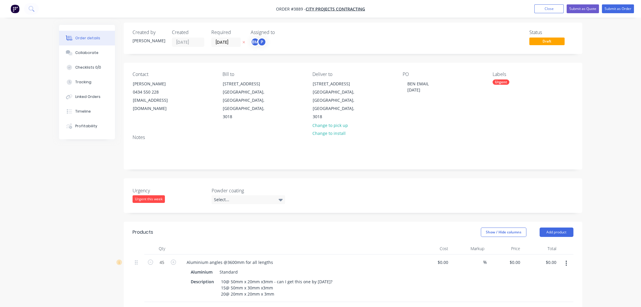
scroll to position [0, 0]
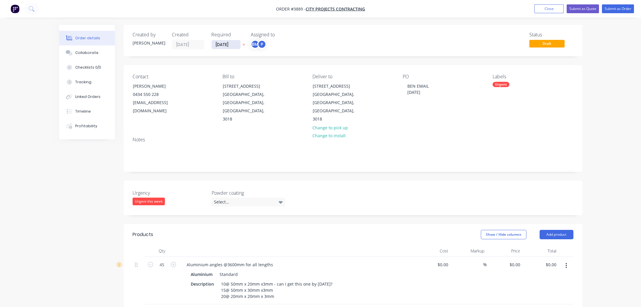
click at [226, 47] on input "[DATE]" at bounding box center [225, 44] width 29 height 9
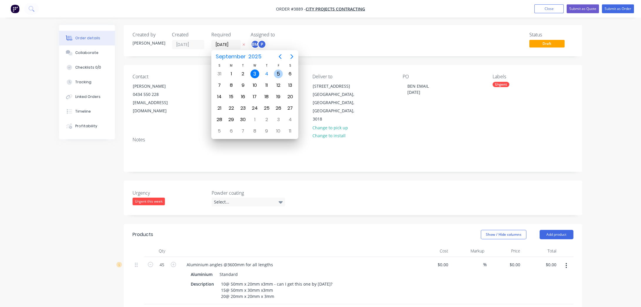
click at [279, 74] on div "5" at bounding box center [278, 74] width 9 height 9
type input "[DATE]"
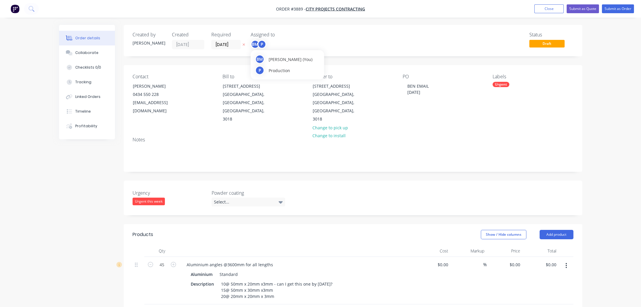
click at [261, 42] on div "P" at bounding box center [261, 44] width 9 height 9
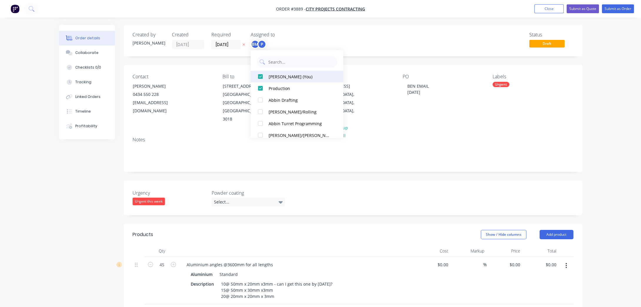
click at [284, 73] on button "[PERSON_NAME] (You)" at bounding box center [297, 77] width 93 height 12
click at [335, 40] on div "Status Draft" at bounding box center [441, 40] width 264 height 17
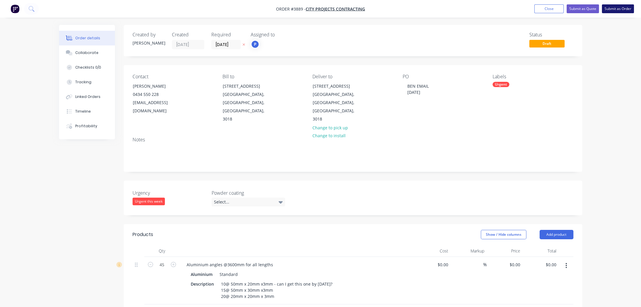
click at [632, 9] on button "Submit as Order" at bounding box center [617, 8] width 32 height 9
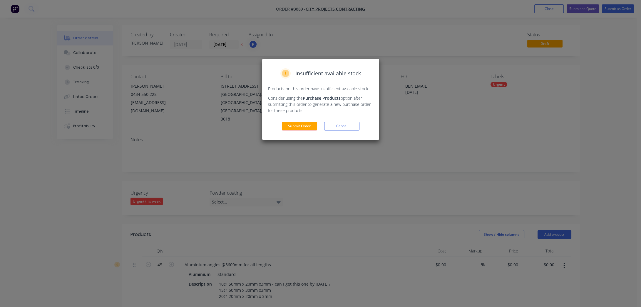
click at [294, 131] on div "Insufficient available stock Products on this order have insufficient available…" at bounding box center [320, 99] width 117 height 81
click at [293, 127] on button "Submit Order" at bounding box center [299, 126] width 35 height 9
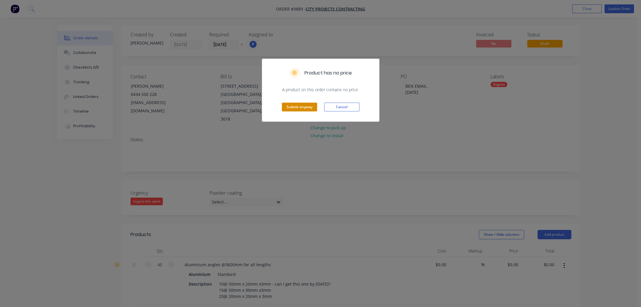
click at [298, 109] on button "Submit anyway" at bounding box center [299, 107] width 35 height 9
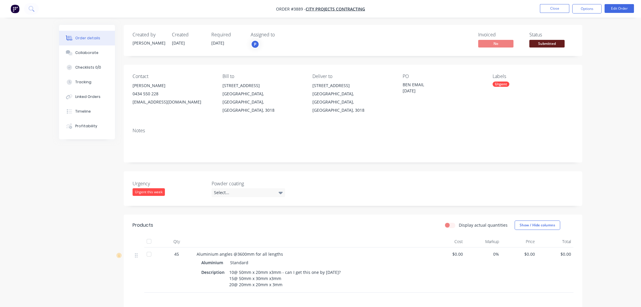
click at [551, 40] on div "Submitted" at bounding box center [545, 33] width 21 height 11
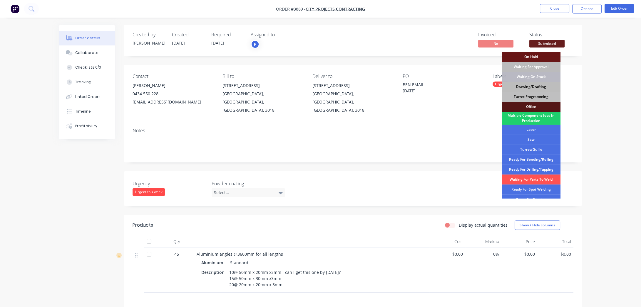
click at [540, 86] on div "Drawing/Drafting" at bounding box center [530, 87] width 59 height 10
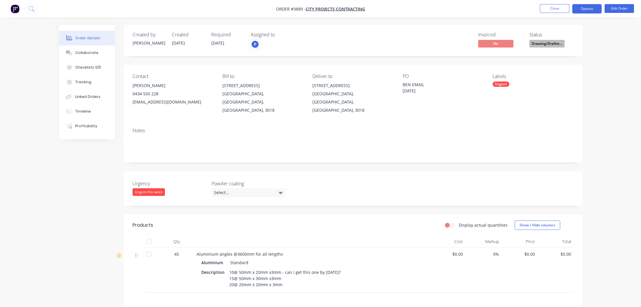
click at [583, 10] on button "Options" at bounding box center [586, 8] width 29 height 9
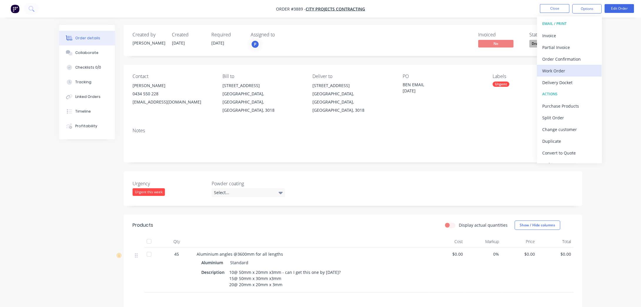
click at [564, 65] on button "Work Order" at bounding box center [569, 71] width 65 height 12
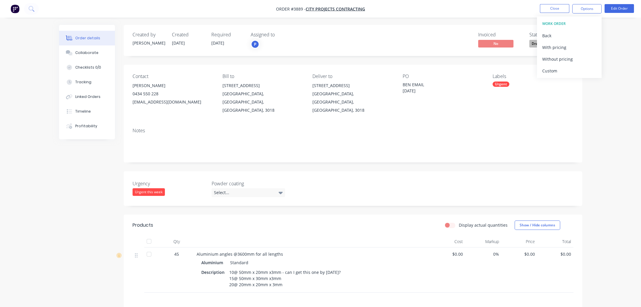
click at [564, 61] on div "Without pricing" at bounding box center [569, 59] width 54 height 9
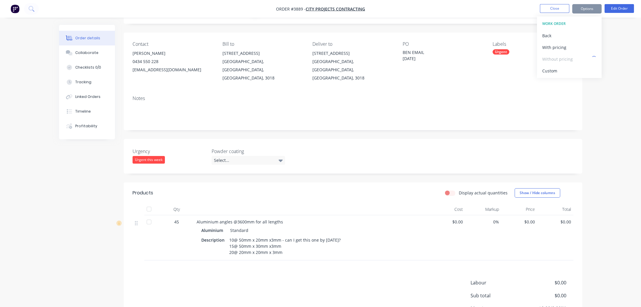
scroll to position [82, 0]
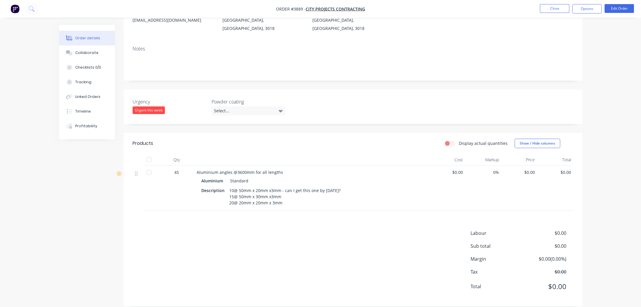
click at [355, 239] on div "Labour $0.00 Sub total $0.00 Margin $0.00 ( 0.00 %) Tax $0.00 Total $0.00" at bounding box center [352, 264] width 441 height 68
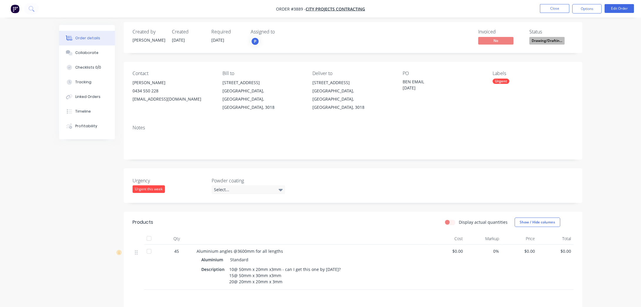
scroll to position [0, 0]
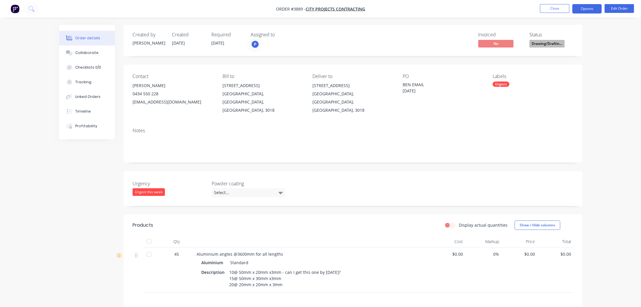
click at [582, 6] on button "Options" at bounding box center [586, 8] width 29 height 9
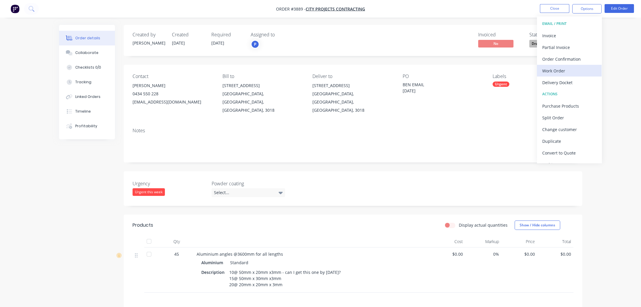
click at [574, 71] on div "Work Order" at bounding box center [569, 71] width 54 height 9
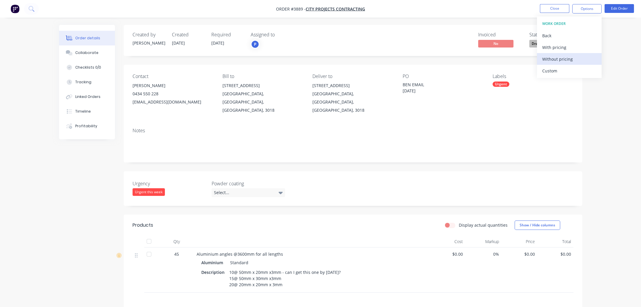
click at [572, 64] on button "Without pricing" at bounding box center [569, 59] width 65 height 12
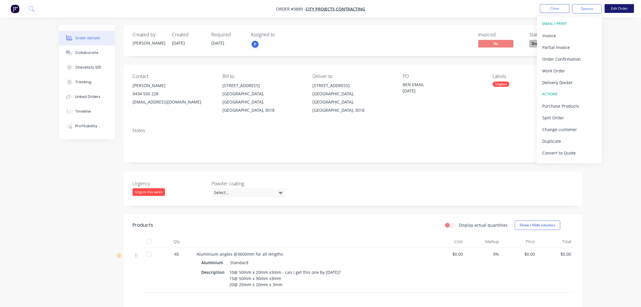
click at [610, 7] on button "Edit Order" at bounding box center [618, 8] width 29 height 9
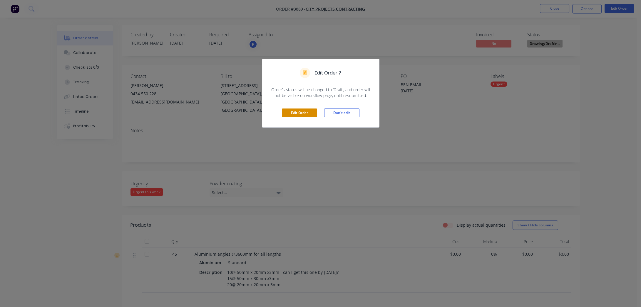
click at [304, 116] on button "Edit Order" at bounding box center [299, 113] width 35 height 9
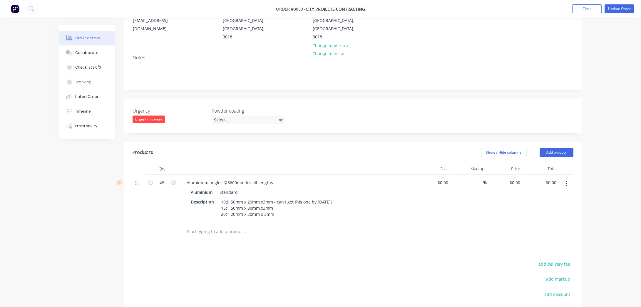
scroll to position [133, 0]
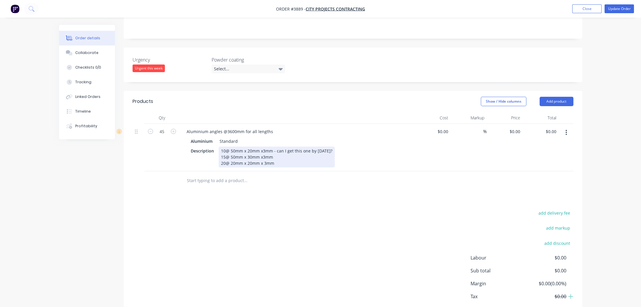
click at [278, 147] on div "10@ 50mm x 20mm x3mm - can I get this one by [DATE]? 15@ 50mm x 30mm x3mm 20@ 2…" at bounding box center [277, 157] width 116 height 21
drag, startPoint x: 218, startPoint y: 139, endPoint x: 287, endPoint y: 154, distance: 70.8
click at [287, 154] on div "Aluminium angles @3600mm for all lengths Aluminium Standard Description 10@ 50m…" at bounding box center [296, 148] width 235 height 48
copy div "15@ 50mm x 30mm x3mm 20@ 20mm x 20mm x 3mm"
click at [566, 130] on icon "button" at bounding box center [565, 133] width 1 height 6
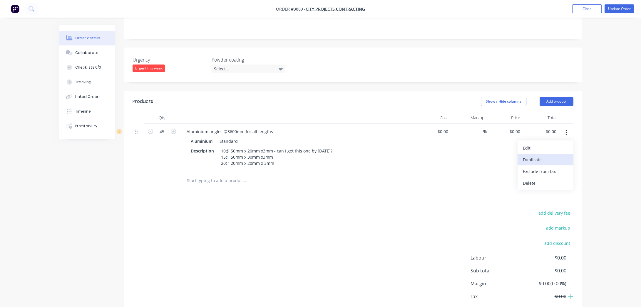
click at [557, 154] on button "Duplicate" at bounding box center [545, 160] width 56 height 12
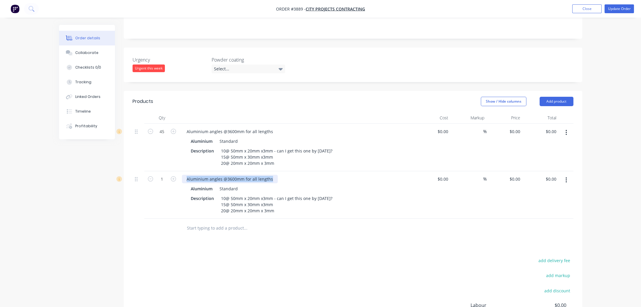
drag, startPoint x: 187, startPoint y: 162, endPoint x: 290, endPoint y: 161, distance: 103.7
click at [290, 175] on div "Aluminium angles @3600mm for all lengths" at bounding box center [297, 179] width 230 height 9
drag, startPoint x: 243, startPoint y: 162, endPoint x: 301, endPoint y: 162, distance: 58.2
click at [301, 175] on div "Aluminium angles @3600mm for all lengths" at bounding box center [297, 179] width 230 height 9
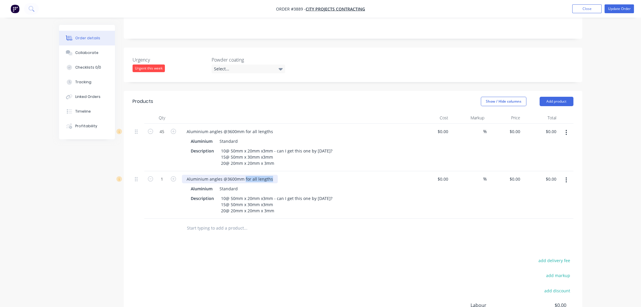
paste div
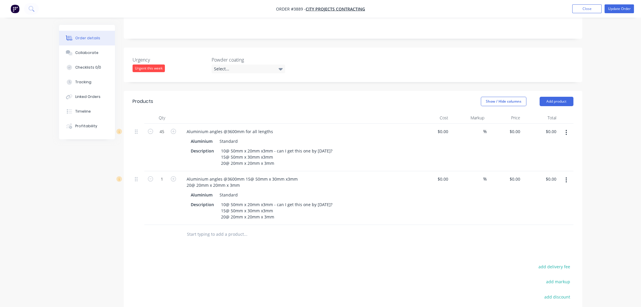
click at [334, 191] on div "Aluminium Standard" at bounding box center [297, 195] width 213 height 9
drag, startPoint x: 219, startPoint y: 139, endPoint x: 288, endPoint y: 153, distance: 70.4
click at [288, 153] on div "Aluminium angles @3600mm for all lengths Aluminium Standard Description 10@ 50m…" at bounding box center [296, 148] width 235 height 48
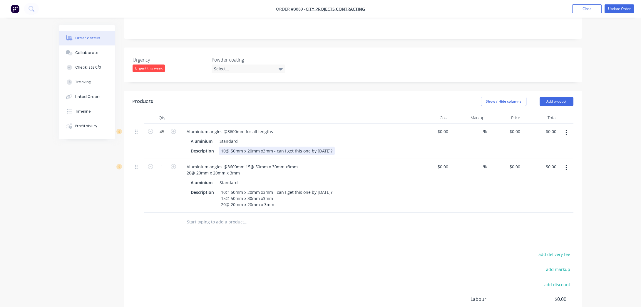
drag, startPoint x: 220, startPoint y: 135, endPoint x: 352, endPoint y: 135, distance: 132.2
click at [352, 147] on div "Description 10@ 50mm x 20mm x3mm - can I get this one by [DATE]?" at bounding box center [295, 151] width 215 height 9
drag, startPoint x: 243, startPoint y: 114, endPoint x: 301, endPoint y: 112, distance: 57.9
click at [301, 127] on div "Aluminium angles @3600mm for all lengths" at bounding box center [297, 131] width 230 height 9
paste div
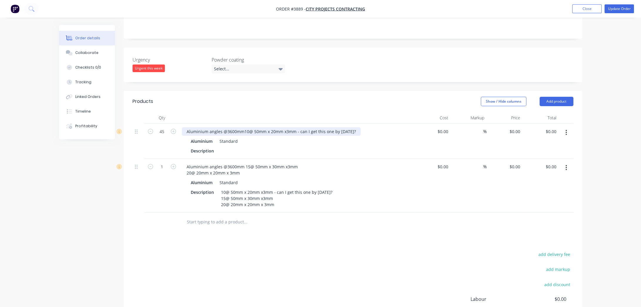
click at [252, 127] on div "Aluminium angles @3600mm10@ 50mm x 20mm x3mm - can I get this one by [DATE]?" at bounding box center [271, 131] width 179 height 9
type input "10"
click at [362, 280] on div "add delivery fee add markup add discount Labour $0.00 Sub total $0.00 Margin $0…" at bounding box center [352, 307] width 441 height 113
click at [310, 127] on div "Aluminium angles @3600mm 50mm x 20mm x3mm - can I get this one by [DATE]?" at bounding box center [267, 131] width 170 height 9
drag, startPoint x: 242, startPoint y: 115, endPoint x: 226, endPoint y: 115, distance: 15.9
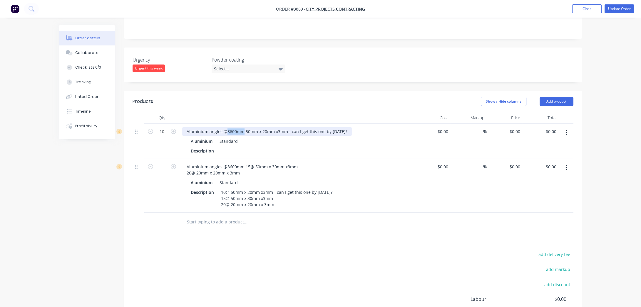
click at [226, 127] on div "Aluminium angles @3600mm 50mm x 20mm x3mm - can I get this one by [DATE]?" at bounding box center [267, 131] width 170 height 9
drag, startPoint x: 269, startPoint y: 114, endPoint x: 374, endPoint y: 117, distance: 104.6
click at [374, 127] on div "Aluminium angles @ 50mm x 20mm x3mm - can I get this one by [DATE]?" at bounding box center [297, 131] width 230 height 9
click at [265, 137] on div "Aluminium Standard" at bounding box center [297, 141] width 213 height 9
drag, startPoint x: 268, startPoint y: 114, endPoint x: 359, endPoint y: 116, distance: 91.1
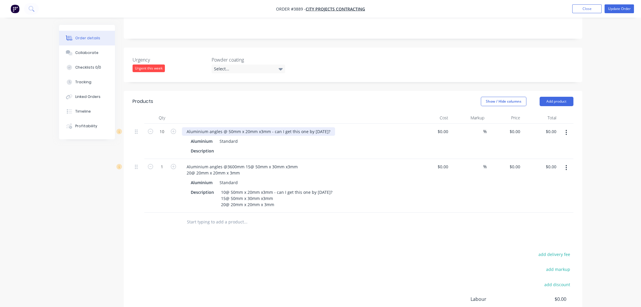
click at [359, 127] on div "Aluminium angles @ 50mm x 20mm x3mm - can I get this one by [DATE]?" at bounding box center [297, 131] width 230 height 9
click at [270, 127] on div "Aluminium angles @ 50mm x 20mm x3mm3600mm" at bounding box center [237, 131] width 111 height 9
click at [293, 127] on div "Aluminium angles @ 50mm x 20mm x3mm @ 3600mm" at bounding box center [240, 131] width 117 height 9
click at [375, 127] on div "Aluminium angles @ 50mm x 20mm x3mm @ 3600mmL" at bounding box center [297, 131] width 230 height 9
drag, startPoint x: 190, startPoint y: 115, endPoint x: 207, endPoint y: 116, distance: 16.8
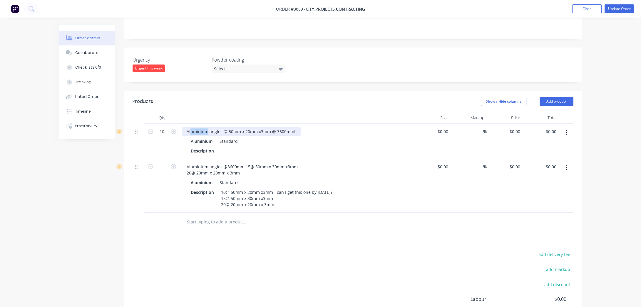
click at [207, 127] on div "Aluminium angles @ 50mm x 20mm x3mm @ 3600mmL" at bounding box center [241, 131] width 119 height 9
click at [353, 137] on div "Aluminium Standard" at bounding box center [297, 141] width 213 height 9
drag, startPoint x: 209, startPoint y: 115, endPoint x: 204, endPoint y: 115, distance: 4.4
click at [204, 127] on div "[PERSON_NAME] angles @ 50mm x 20mm x3mm @ 3600mmL" at bounding box center [247, 131] width 130 height 9
click at [344, 137] on div "Aluminium Standard" at bounding box center [297, 141] width 213 height 9
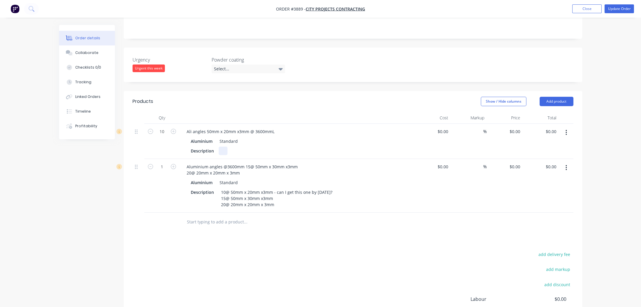
click at [320, 137] on div "Aluminium Standard Description" at bounding box center [297, 146] width 230 height 18
drag, startPoint x: 275, startPoint y: 176, endPoint x: 363, endPoint y: 166, distance: 88.7
click at [363, 179] on div "Aluminium Standard Description 10@ 50mm x 20mm x3mm - can I get this one by [DA…" at bounding box center [297, 194] width 230 height 31
drag, startPoint x: 218, startPoint y: 134, endPoint x: 274, endPoint y: 136, distance: 56.1
click at [274, 147] on div "Description 3600mm" at bounding box center [295, 151] width 215 height 9
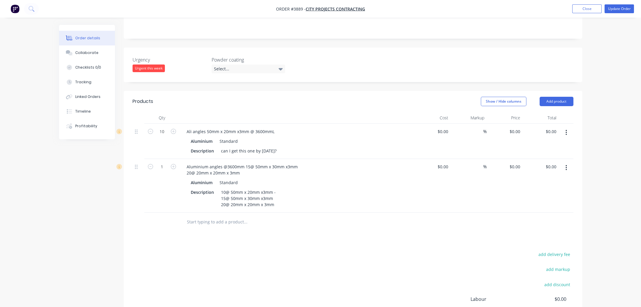
click at [324, 137] on div "Aluminium Standard" at bounding box center [297, 141] width 213 height 9
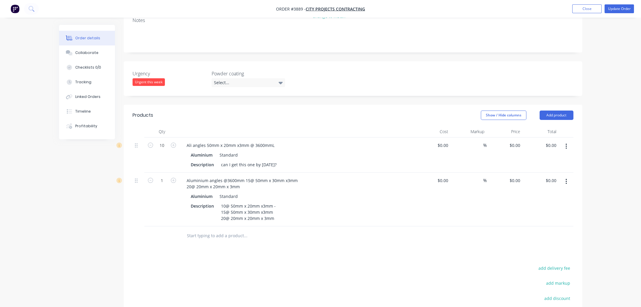
scroll to position [111, 0]
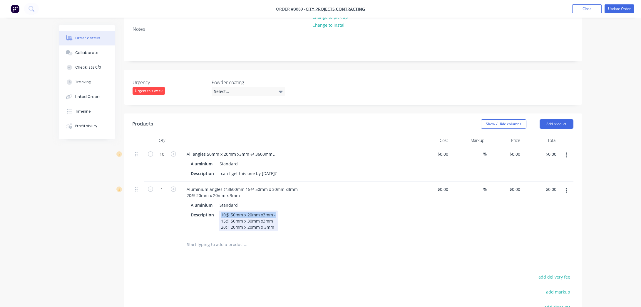
drag, startPoint x: 219, startPoint y: 196, endPoint x: 275, endPoint y: 199, distance: 56.7
click at [275, 211] on div "10@ 50mm x 20mm x3mm - 15@ 50mm x 30mm x3mm 20@ 20mm x 20mm x 3mm" at bounding box center [248, 221] width 59 height 21
click at [171, 187] on icon "button" at bounding box center [173, 189] width 5 height 5
click at [167, 159] on input "2" at bounding box center [161, 154] width 15 height 9
type input "15"
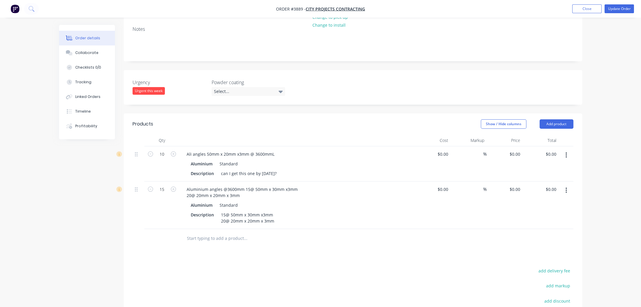
click at [342, 185] on div "Aluminium angles @3600mm 15@ 50mm x 30mm x3mm 20@ 20mm x 20mm x 3mm" at bounding box center [297, 192] width 230 height 15
drag, startPoint x: 190, startPoint y: 173, endPoint x: 206, endPoint y: 173, distance: 15.9
click at [206, 185] on div "Aluminium angles @3600mm 15@ 50mm x 30mm x3mm 20@ 20mm x 20mm x 3mm" at bounding box center [242, 192] width 120 height 15
drag, startPoint x: 205, startPoint y: 172, endPoint x: 250, endPoint y: 180, distance: 45.3
click at [250, 185] on div "[PERSON_NAME] angles @3600mm 15@ 50mm x 30mm x3mm 20@ 20mm x 20mm x 3mm" at bounding box center [248, 192] width 132 height 15
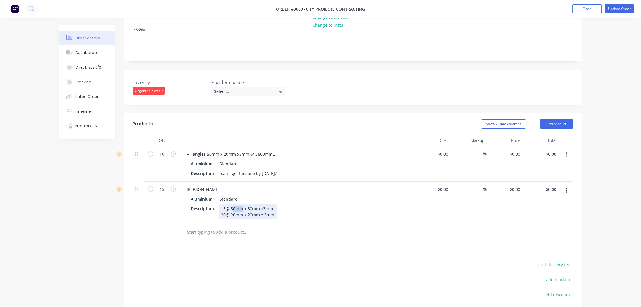
drag, startPoint x: 230, startPoint y: 196, endPoint x: 268, endPoint y: 199, distance: 38.3
click at [268, 205] on div "15@ 50mm x 30mm x3mm 20@ 20mm x 20mm x 3mm" at bounding box center [248, 212] width 58 height 15
click at [272, 205] on div "15@ 50mm x 30mm x3mm 20@ 20mm x 20mm x 3mm" at bounding box center [248, 212] width 58 height 15
drag, startPoint x: 272, startPoint y: 198, endPoint x: 235, endPoint y: 198, distance: 37.0
click at [235, 205] on div "15@ 50mm x 30mm x3mm 20@ 20mm x 20mm x 3mm" at bounding box center [248, 212] width 58 height 15
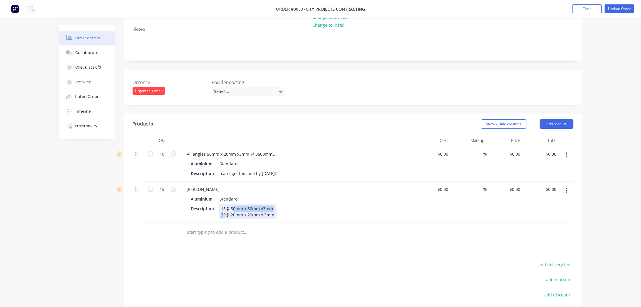
copy div "50mm x 30mm x3mm"
click at [207, 185] on div "[PERSON_NAME]" at bounding box center [203, 189] width 42 height 9
click at [205, 185] on div "Ali angles50mm x 30mm x3mm" at bounding box center [217, 189] width 71 height 9
click at [250, 185] on div "Ali angles 50mm x 30mm x3mm" at bounding box center [218, 189] width 72 height 9
drag, startPoint x: 249, startPoint y: 138, endPoint x: 274, endPoint y: 140, distance: 25.3
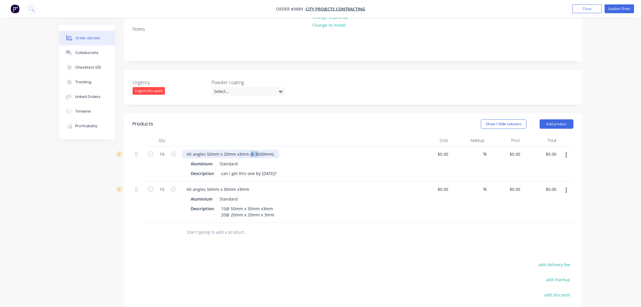
click at [274, 150] on div "Ali angles 50mm x 20mm x3mm @ 3600mmL" at bounding box center [230, 154] width 97 height 9
drag, startPoint x: 273, startPoint y: 138, endPoint x: 250, endPoint y: 138, distance: 22.6
click at [250, 150] on div "Ali angles 50mm x 20mm x3mm @ 3600mmL" at bounding box center [230, 154] width 97 height 9
copy div "@ 3600mmL"
click at [251, 185] on div "Ali angles 50mm x 30mm x3mm" at bounding box center [218, 189] width 72 height 9
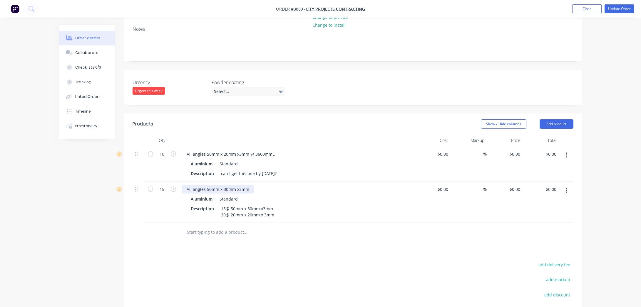
click at [250, 185] on div "Ali angles 50mm x 30mm x3mm" at bounding box center [218, 189] width 72 height 9
click at [248, 185] on div "Ali angles 50mm x 30mm x3mm@ 3600mmL" at bounding box center [230, 189] width 96 height 9
click at [255, 185] on div "Ali angles 50mm x 30mm x3mm @ 3600mmL" at bounding box center [230, 189] width 97 height 9
click at [253, 150] on div "Ali angles 50mm x 20mm x3mm @ 3600mmL" at bounding box center [230, 154] width 97 height 9
click at [255, 150] on div "Ali angles 50mm x 20mm x3mm @ 3600mmL" at bounding box center [230, 154] width 97 height 9
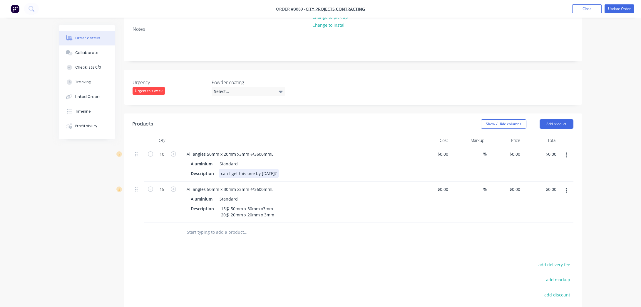
click at [303, 169] on div "Description can I get this one by [DATE]?" at bounding box center [295, 173] width 215 height 9
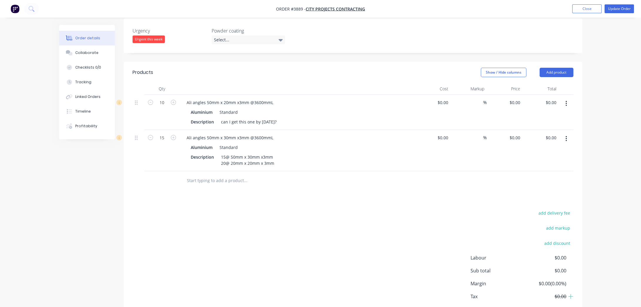
scroll to position [164, 0]
click at [229, 243] on div "add delivery fee add markup add discount Labour $0.00 Sub total $0.00 Margin $0…" at bounding box center [352, 264] width 441 height 113
drag, startPoint x: 230, startPoint y: 152, endPoint x: 273, endPoint y: 152, distance: 43.5
click at [273, 152] on div "15@ 50mm x 30mm x3mm 20@ 20mm x 20mm x 3mm" at bounding box center [248, 158] width 58 height 15
copy div "20mm x 20mm x 3mm"
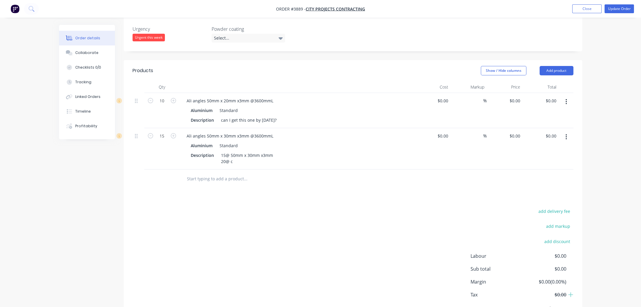
click at [566, 134] on icon "button" at bounding box center [565, 137] width 1 height 6
click at [559, 160] on div "Duplicate" at bounding box center [544, 164] width 45 height 9
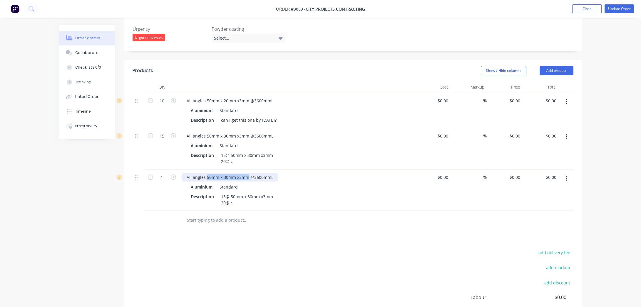
drag, startPoint x: 206, startPoint y: 166, endPoint x: 248, endPoint y: 166, distance: 42.3
click at [248, 173] on div "Ali angles 50mm x 30mm x3mm @3600mmL" at bounding box center [230, 177] width 96 height 9
paste div
click at [265, 230] on div "Products Show / Hide columns Add product Qty Cost Markup Price Total 10 Ali ang…" at bounding box center [353, 215] width 458 height 311
drag, startPoint x: 220, startPoint y: 189, endPoint x: 241, endPoint y: 198, distance: 22.6
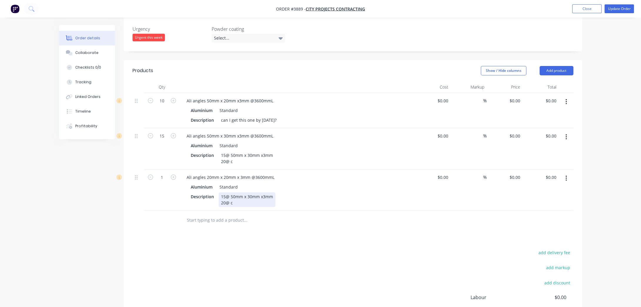
click at [241, 198] on div "15@ 50mm x 30mm x3mm 20@ c" at bounding box center [247, 200] width 57 height 15
click at [164, 105] on input "1" at bounding box center [161, 101] width 15 height 9
type input "20"
click at [253, 249] on div "add delivery fee add markup add discount Labour $0.00 Sub total $0.00 Margin $0…" at bounding box center [352, 305] width 441 height 113
drag, startPoint x: 217, startPoint y: 143, endPoint x: 258, endPoint y: 157, distance: 43.4
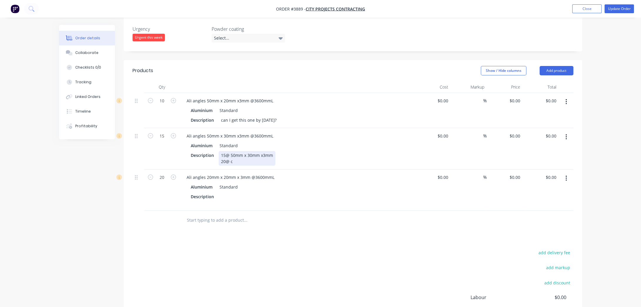
click at [258, 157] on div "Ali angles 50mm x 30mm x3mm @3600mmL Aluminium Standard Description 15@ 50mm x …" at bounding box center [296, 148] width 235 height 41
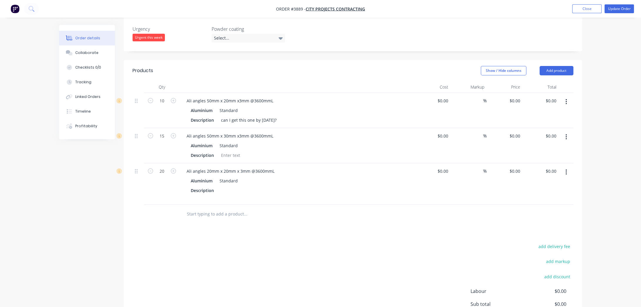
drag, startPoint x: 268, startPoint y: 230, endPoint x: 264, endPoint y: 228, distance: 4.3
click at [267, 243] on div "add delivery fee add markup add discount Labour $0.00 Sub total $0.00 Margin $0…" at bounding box center [352, 299] width 441 height 113
click at [232, 186] on div "Description" at bounding box center [295, 193] width 215 height 15
click at [220, 186] on div at bounding box center [223, 193] width 9 height 15
click at [306, 204] on div "Products Show / Hide columns Add product Qty Cost Markup Price Total 10 Ali ang…" at bounding box center [353, 209] width 458 height 299
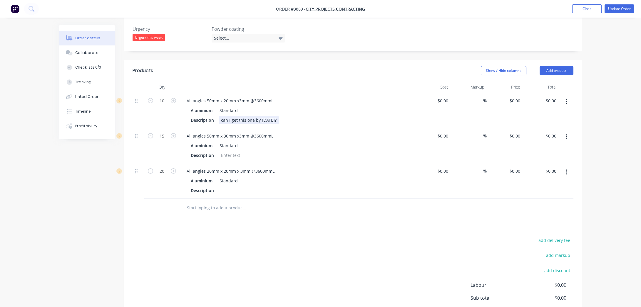
click at [231, 110] on div "Ali angles 50mm x 20mm x3mm @3600mmL Aluminium Standard Description can I get t…" at bounding box center [296, 110] width 235 height 35
click at [328, 106] on div "Aluminium Standard" at bounding box center [297, 110] width 213 height 9
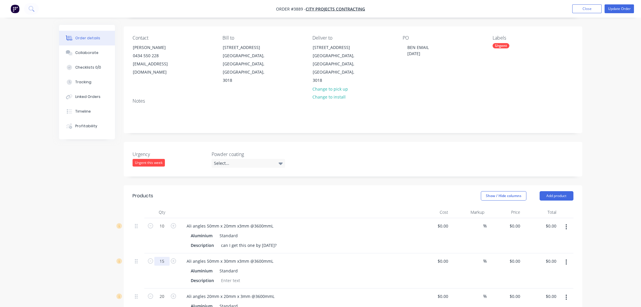
scroll to position [111, 0]
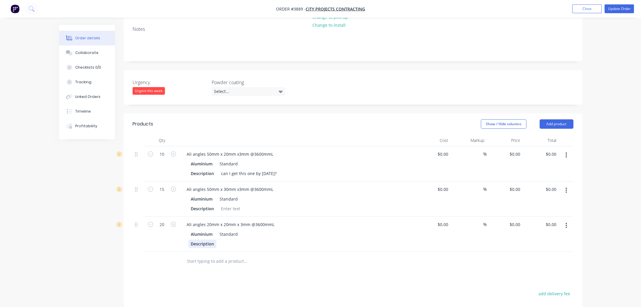
click at [216, 240] on div "Description" at bounding box center [295, 244] width 215 height 9
click at [354, 256] on div "Products Show / Hide columns Add product Qty Cost Markup Price Total 10 Ali ang…" at bounding box center [353, 263] width 458 height 299
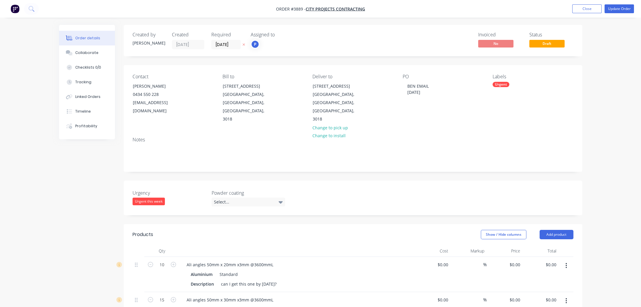
click at [622, 4] on nav "Order #3889 - City Projects Contracting Add product Close Update Order" at bounding box center [320, 9] width 641 height 18
click at [620, 7] on button "Update Order" at bounding box center [618, 8] width 29 height 9
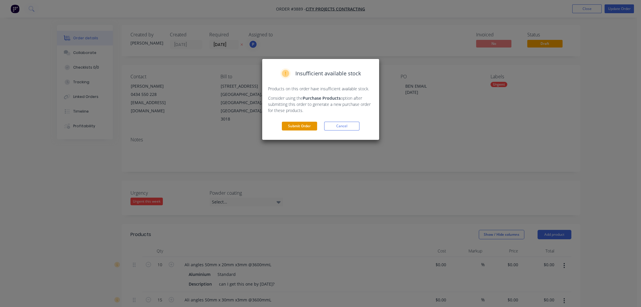
click at [299, 125] on button "Submit Order" at bounding box center [299, 126] width 35 height 9
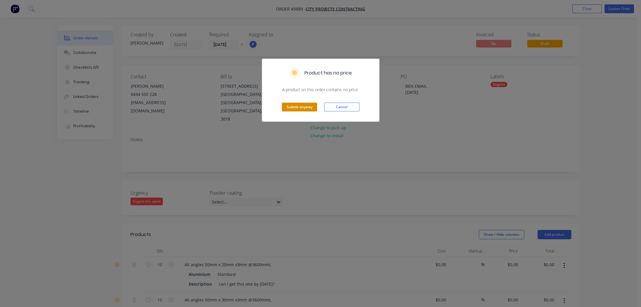
click at [305, 108] on button "Submit anyway" at bounding box center [299, 107] width 35 height 9
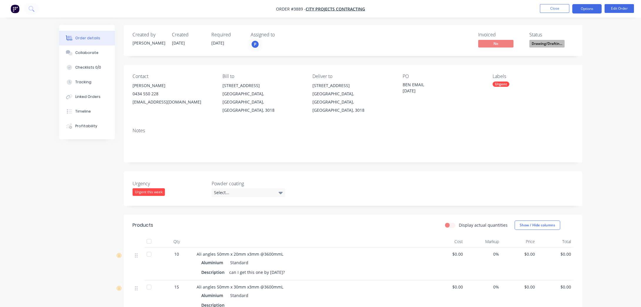
click at [576, 6] on button "Options" at bounding box center [586, 8] width 29 height 9
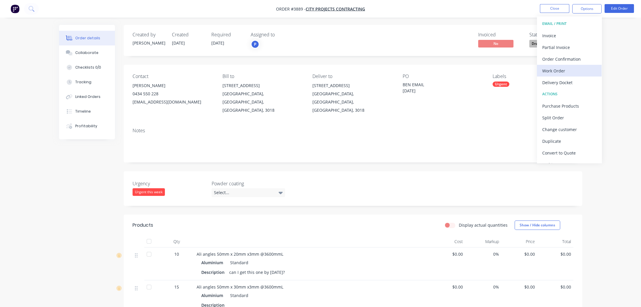
click at [579, 71] on div "Work Order" at bounding box center [569, 71] width 54 height 9
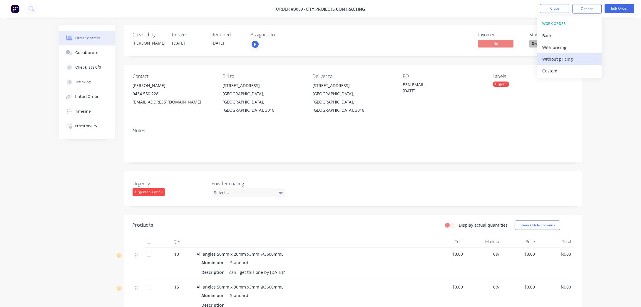
click at [580, 62] on div "Without pricing" at bounding box center [569, 59] width 54 height 9
click at [502, 80] on div "Labels Urgent" at bounding box center [532, 94] width 80 height 41
click at [501, 85] on div "Urgent" at bounding box center [500, 84] width 17 height 5
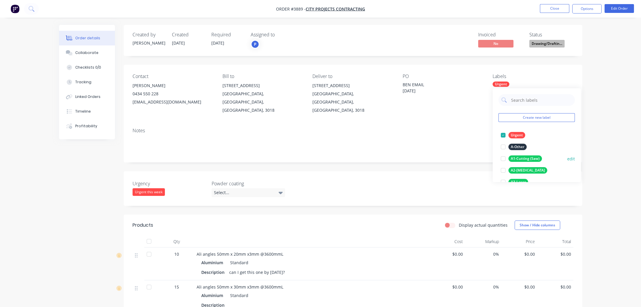
click at [530, 160] on div "A1-Cutting (Saw)" at bounding box center [524, 159] width 33 height 6
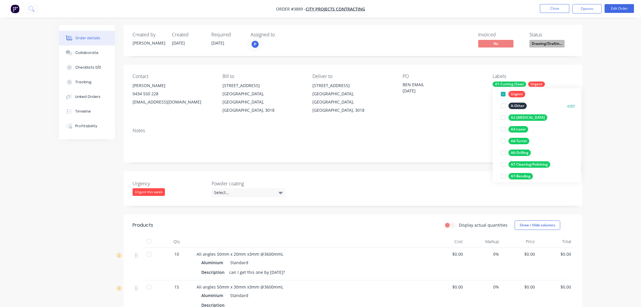
scroll to position [133, 0]
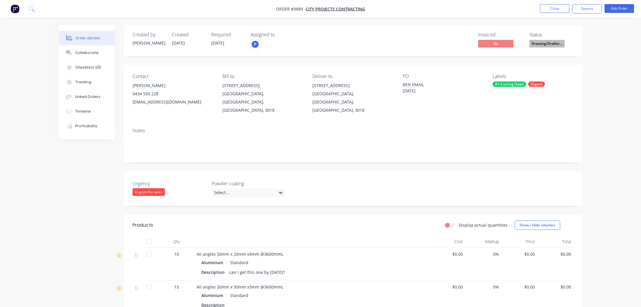
drag, startPoint x: 534, startPoint y: 156, endPoint x: 616, endPoint y: 107, distance: 95.7
click at [616, 107] on div "Order details Collaborate Checklists 0/0 Tracking Linked Orders Timeline Profit…" at bounding box center [320, 225] width 641 height 451
click at [562, 7] on button "Close" at bounding box center [554, 8] width 29 height 9
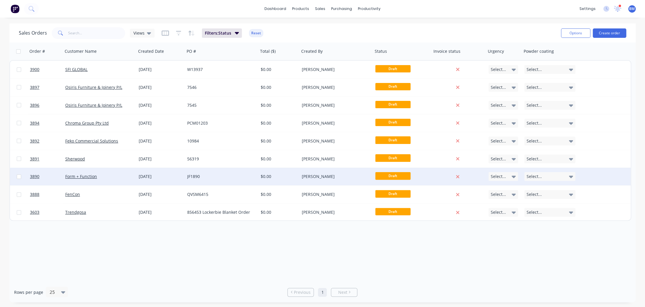
click at [105, 182] on div "Form + Function" at bounding box center [99, 177] width 73 height 18
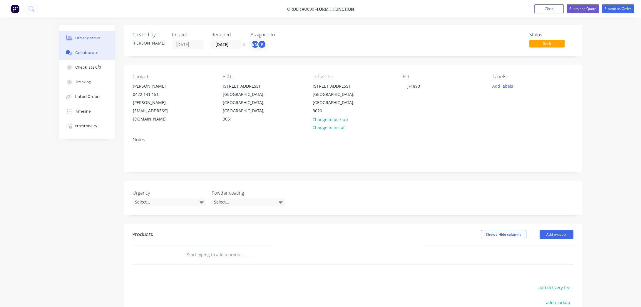
click at [89, 53] on div "Collaborate" at bounding box center [86, 52] width 23 height 5
